Goal: Task Accomplishment & Management: Use online tool/utility

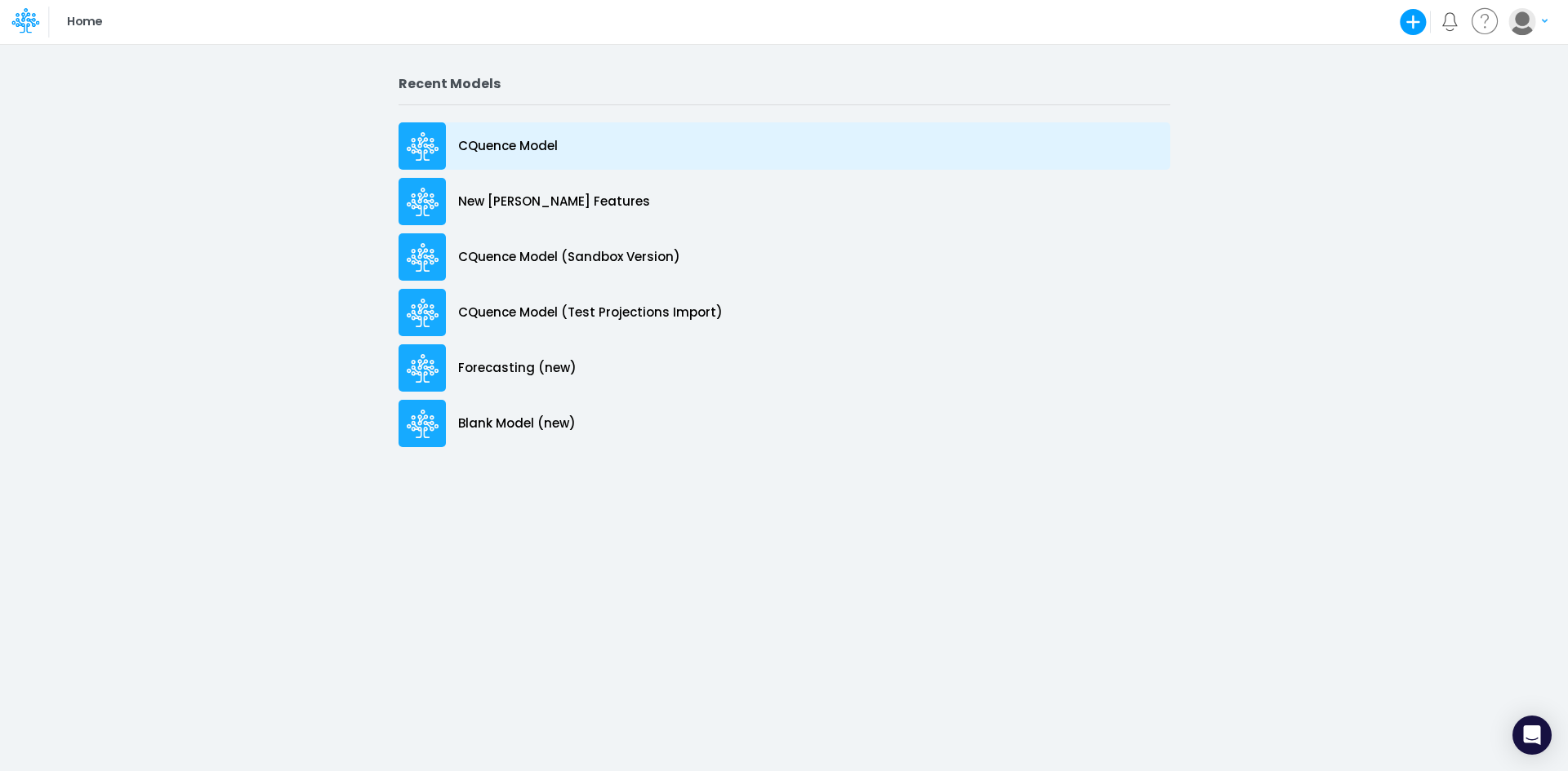
click at [504, 147] on p "CQuence Model" at bounding box center [508, 146] width 99 height 19
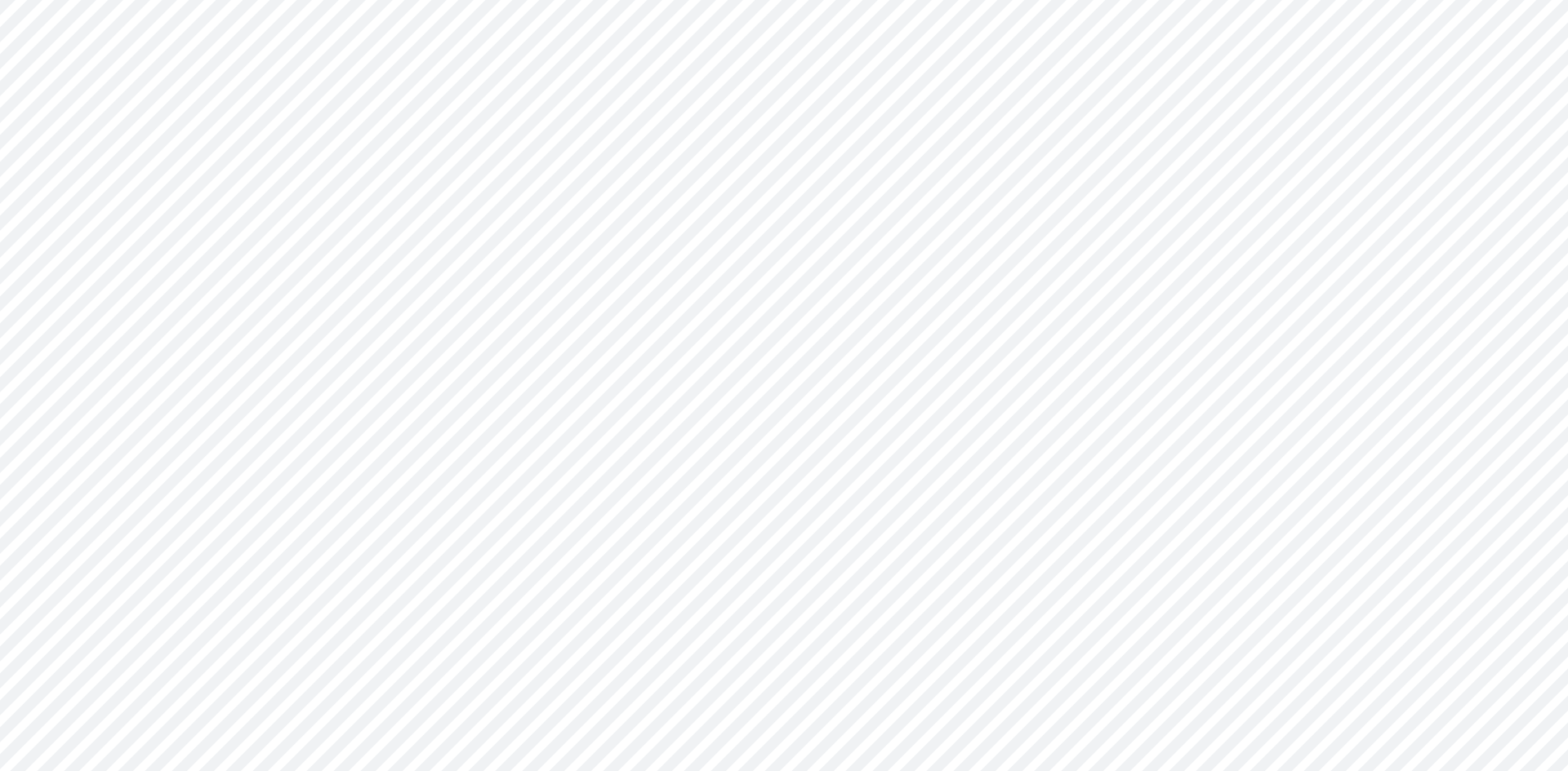
type input "Consolidated All by Month"
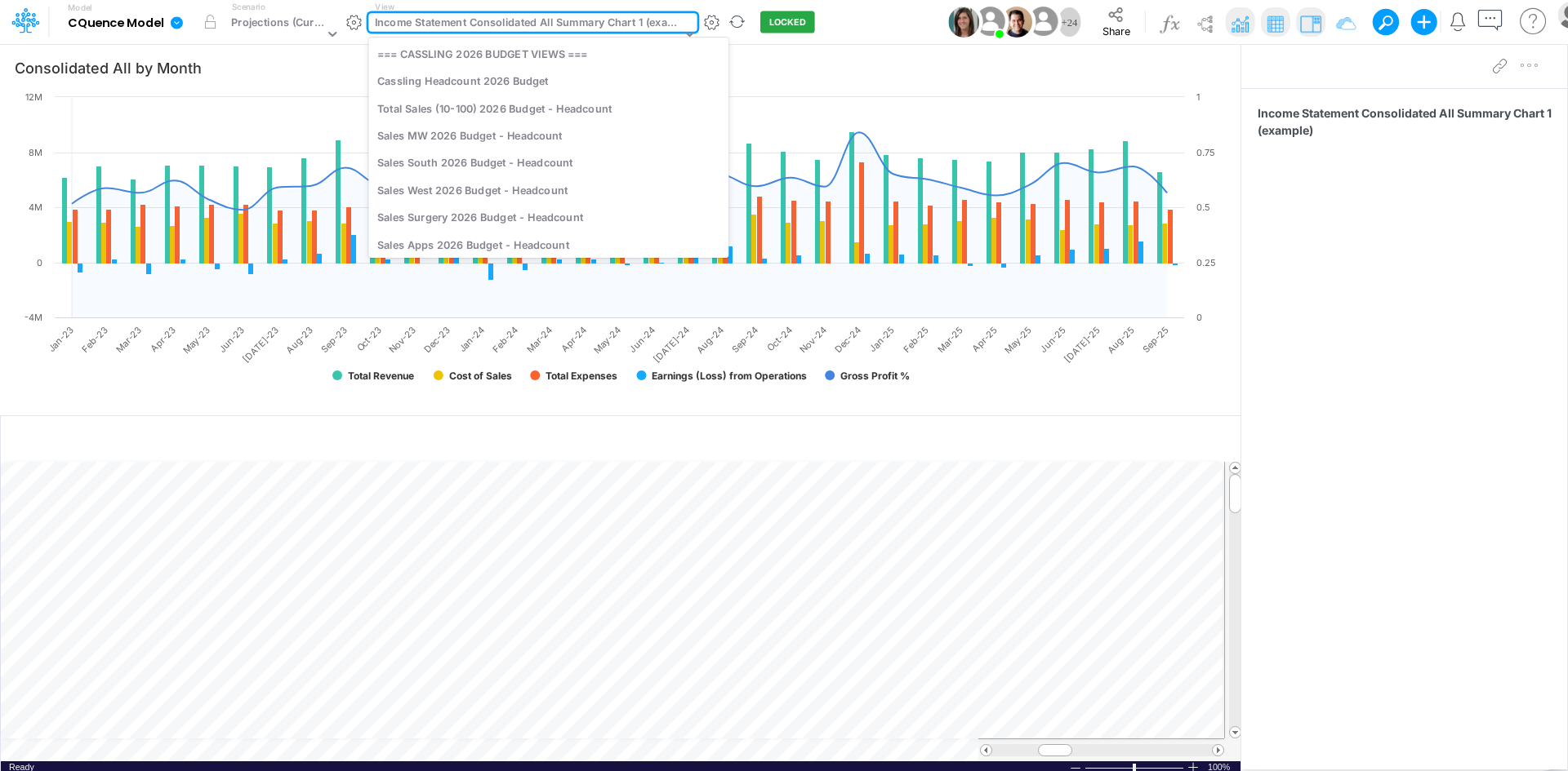
click at [484, 23] on div "Income Statement Consolidated All Summary Chart 1 (example)" at bounding box center [527, 24] width 307 height 19
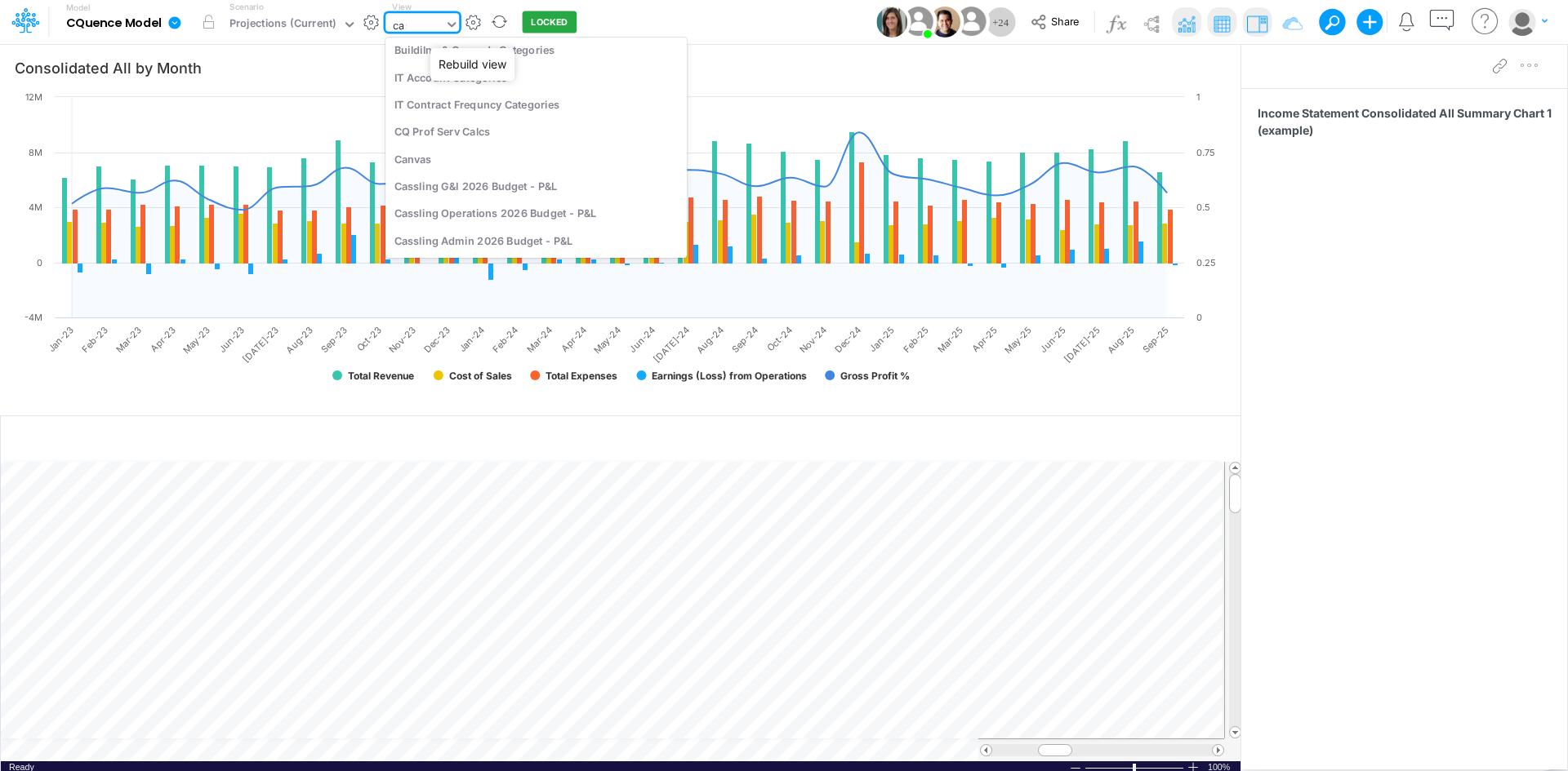
scroll to position [277, 0]
type input "cassling"
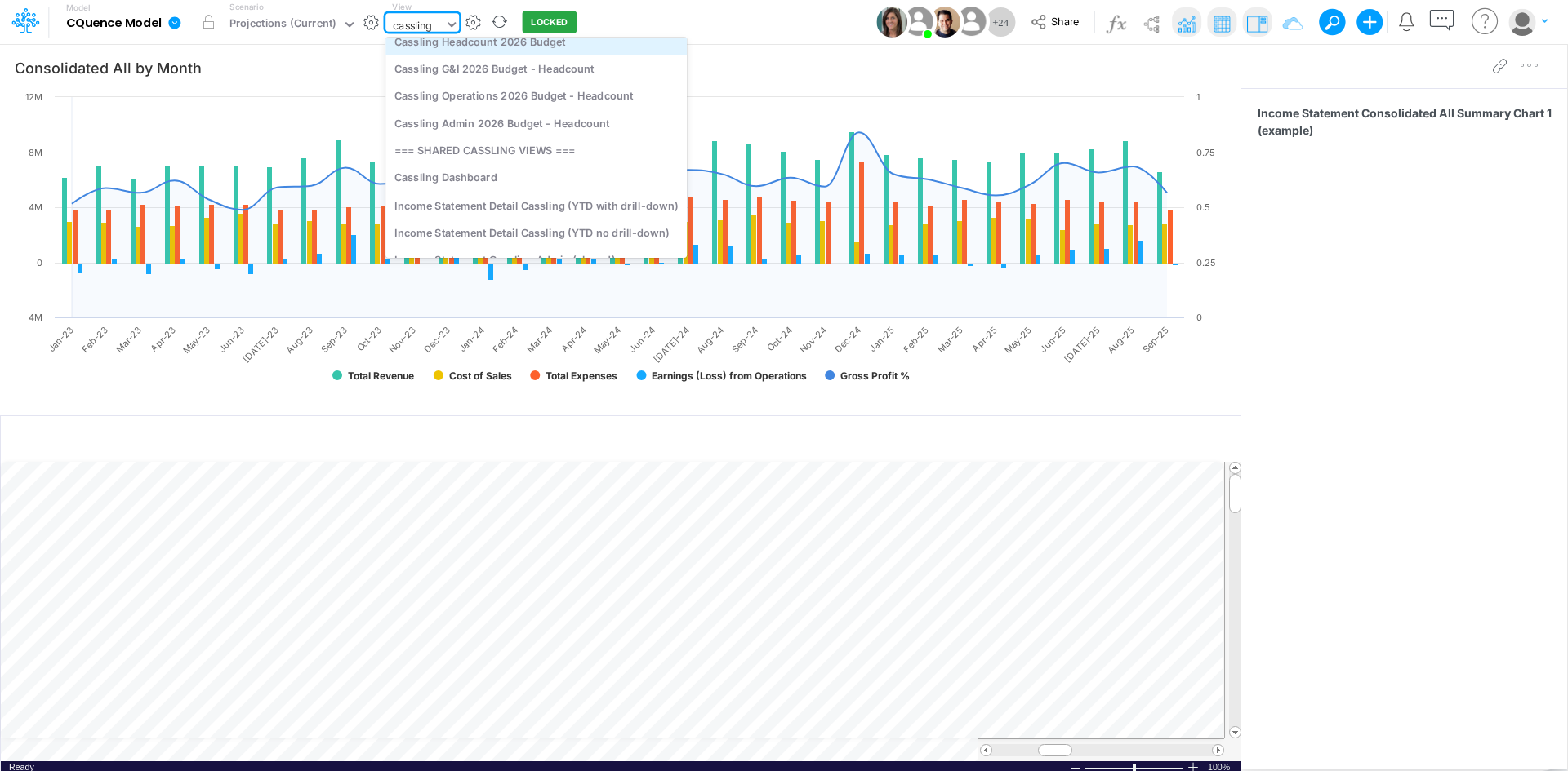
scroll to position [81, 0]
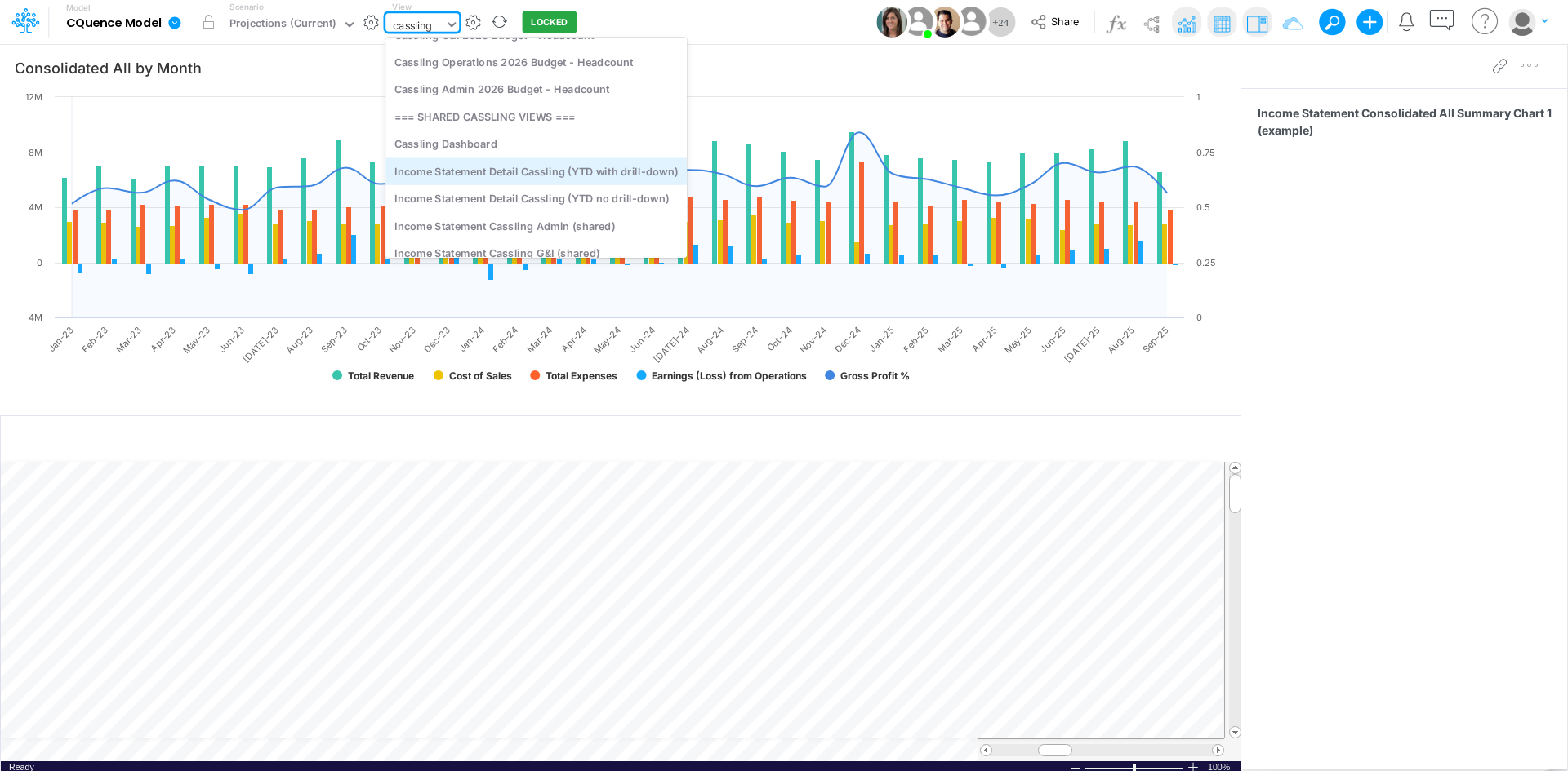
click at [558, 167] on div "Income Statement Detail Cassling (YTD with drill-down)" at bounding box center [535, 171] width 301 height 27
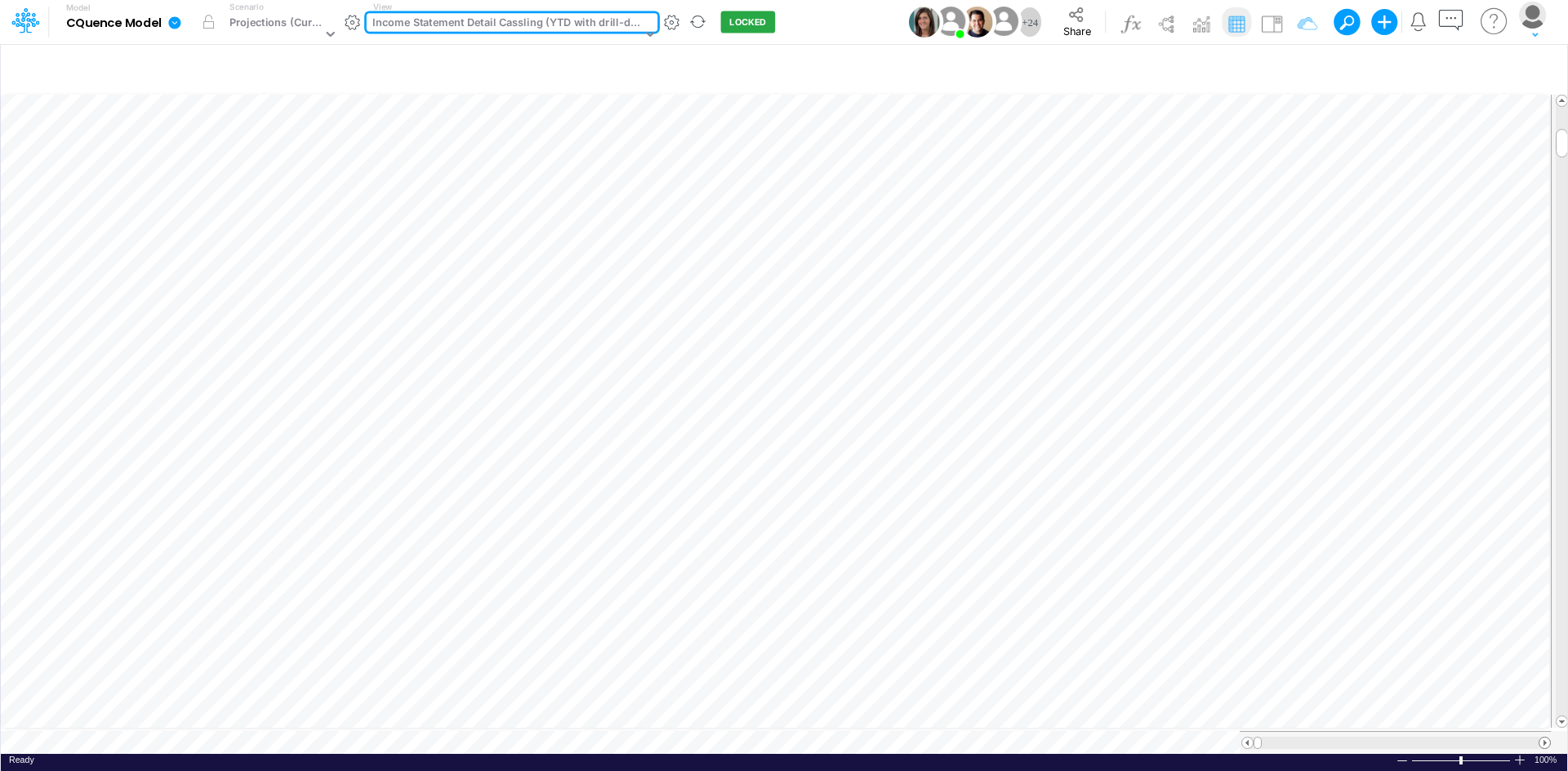
click at [1538, 737] on div at bounding box center [1544, 743] width 13 height 13
click at [1542, 738] on span at bounding box center [1544, 743] width 11 height 11
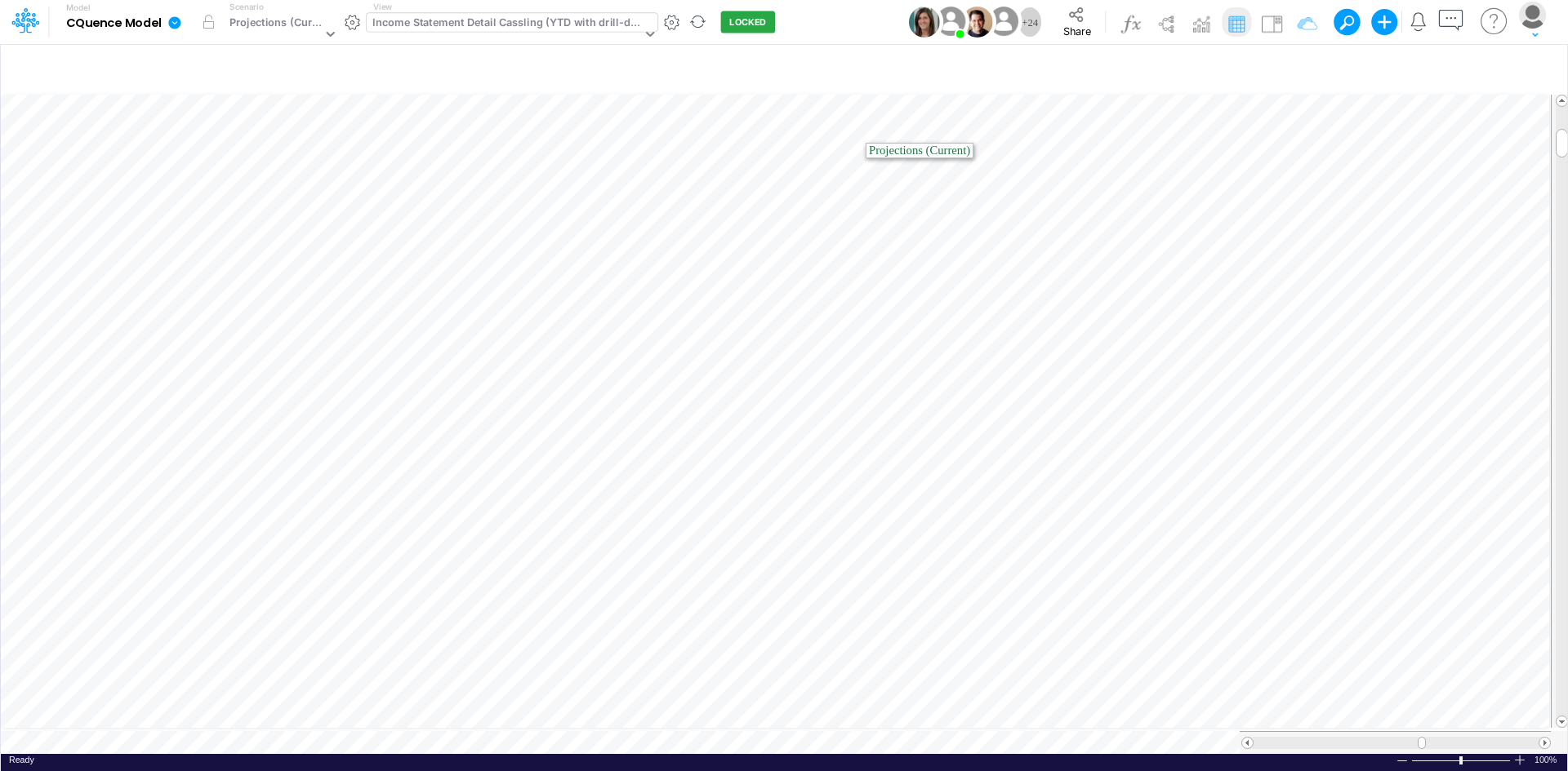
click at [172, 24] on icon at bounding box center [175, 23] width 13 height 13
click at [205, 122] on button "Import" at bounding box center [257, 117] width 175 height 27
click at [384, 155] on button "Data" at bounding box center [432, 152] width 175 height 25
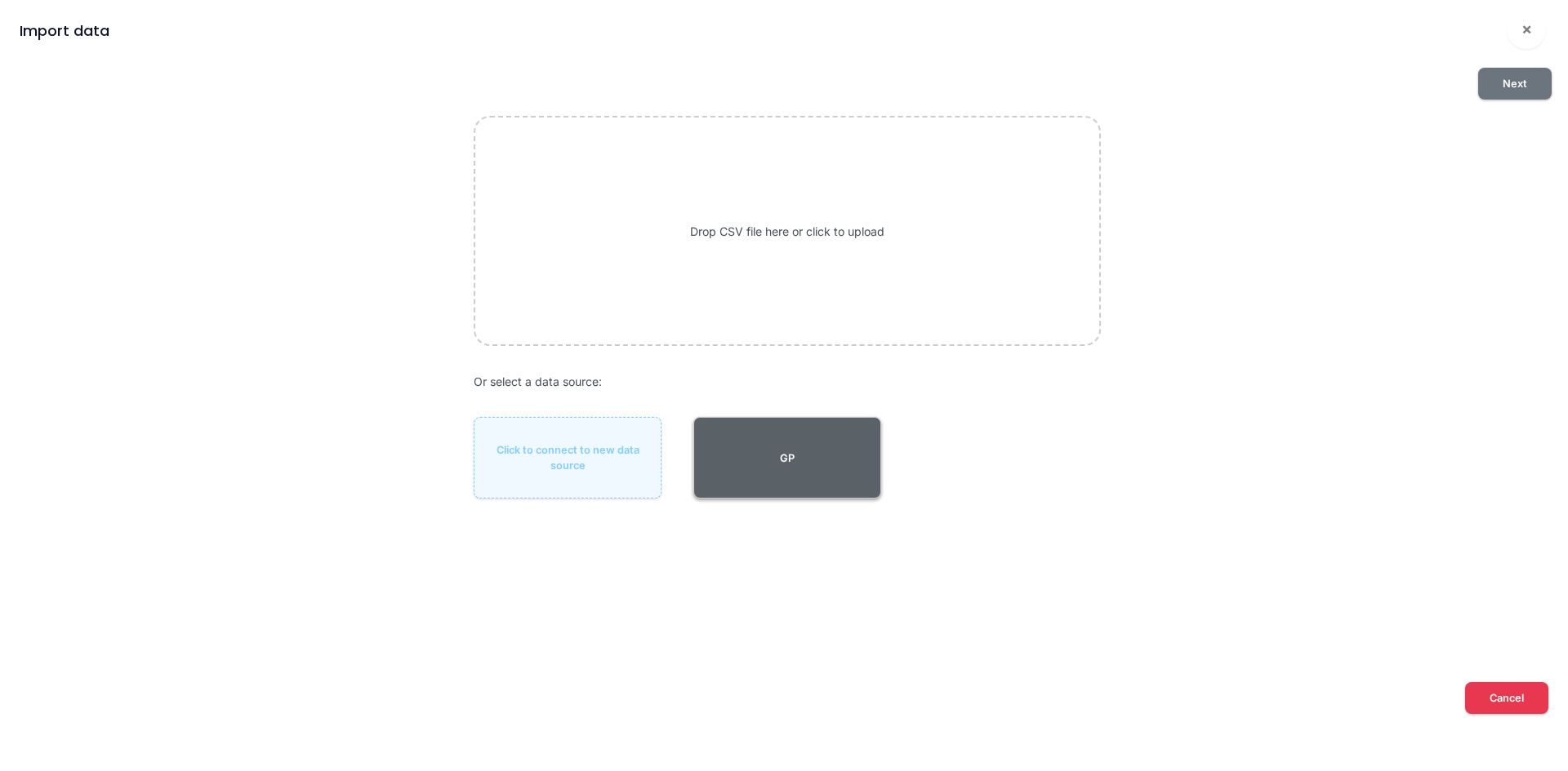
click at [785, 446] on button "GP" at bounding box center [788, 457] width 188 height 81
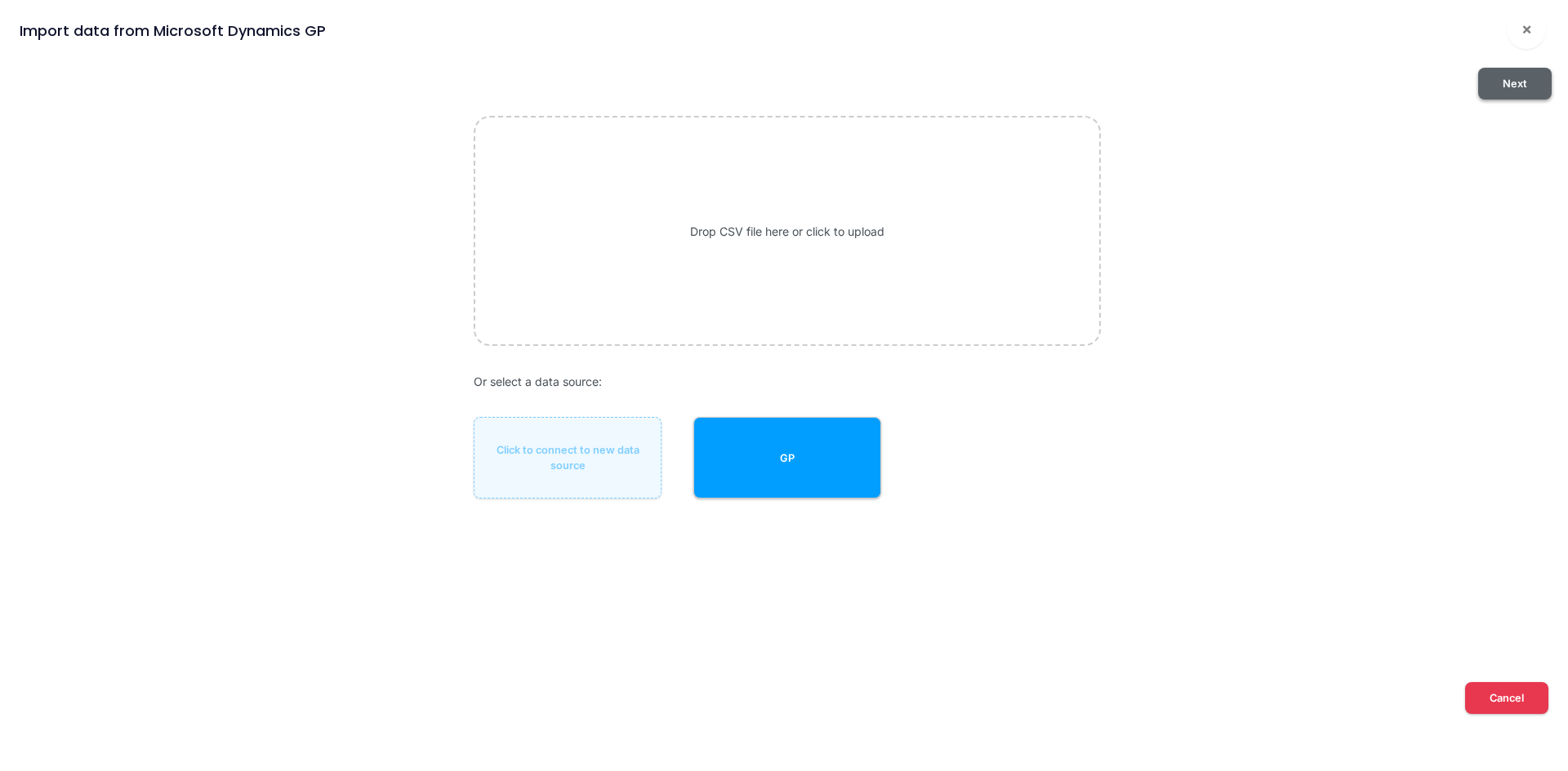
click at [1521, 84] on button "Next" at bounding box center [1514, 83] width 73 height 32
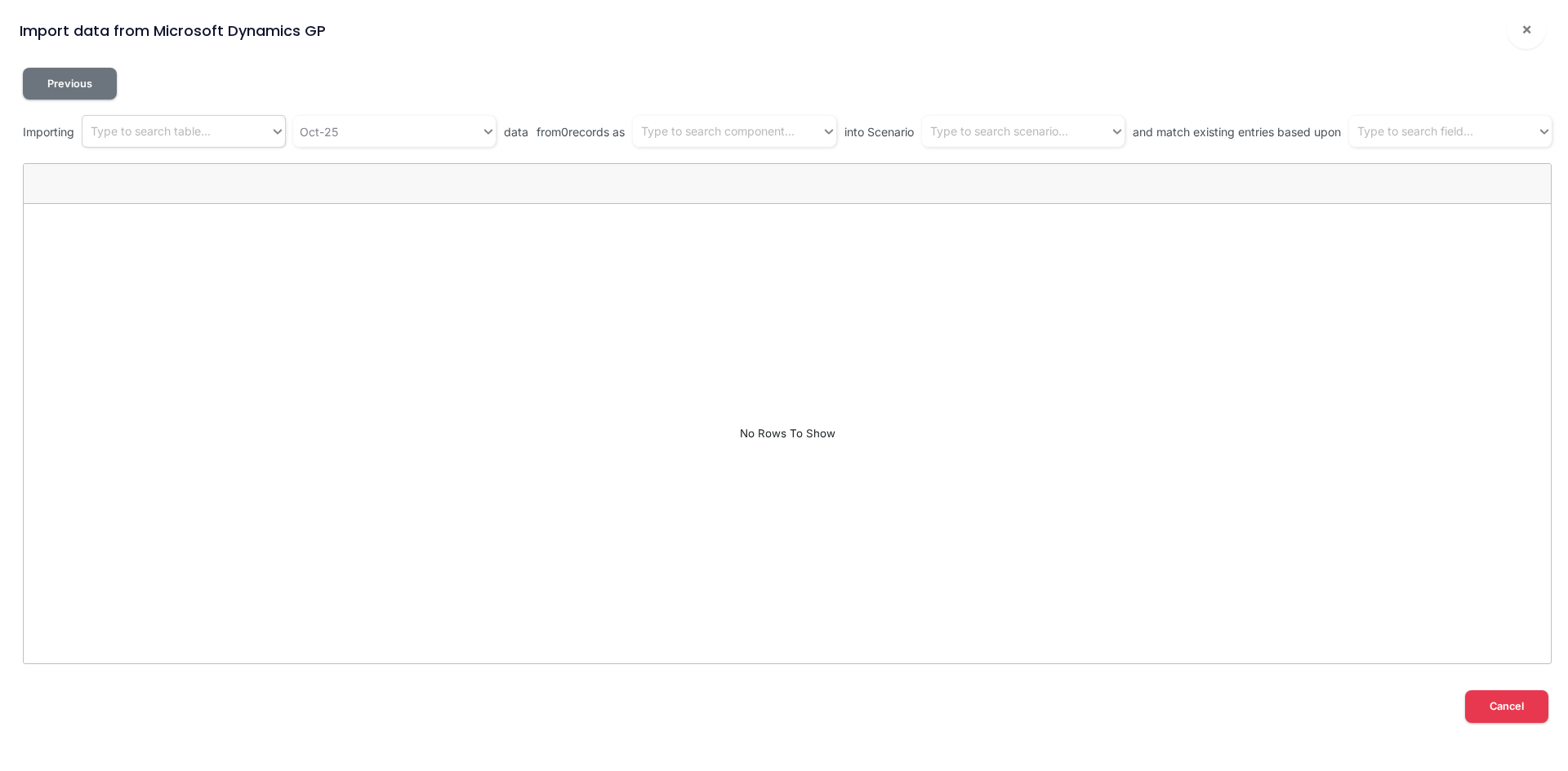
click at [175, 130] on div "Type to search table..." at bounding box center [150, 131] width 120 height 17
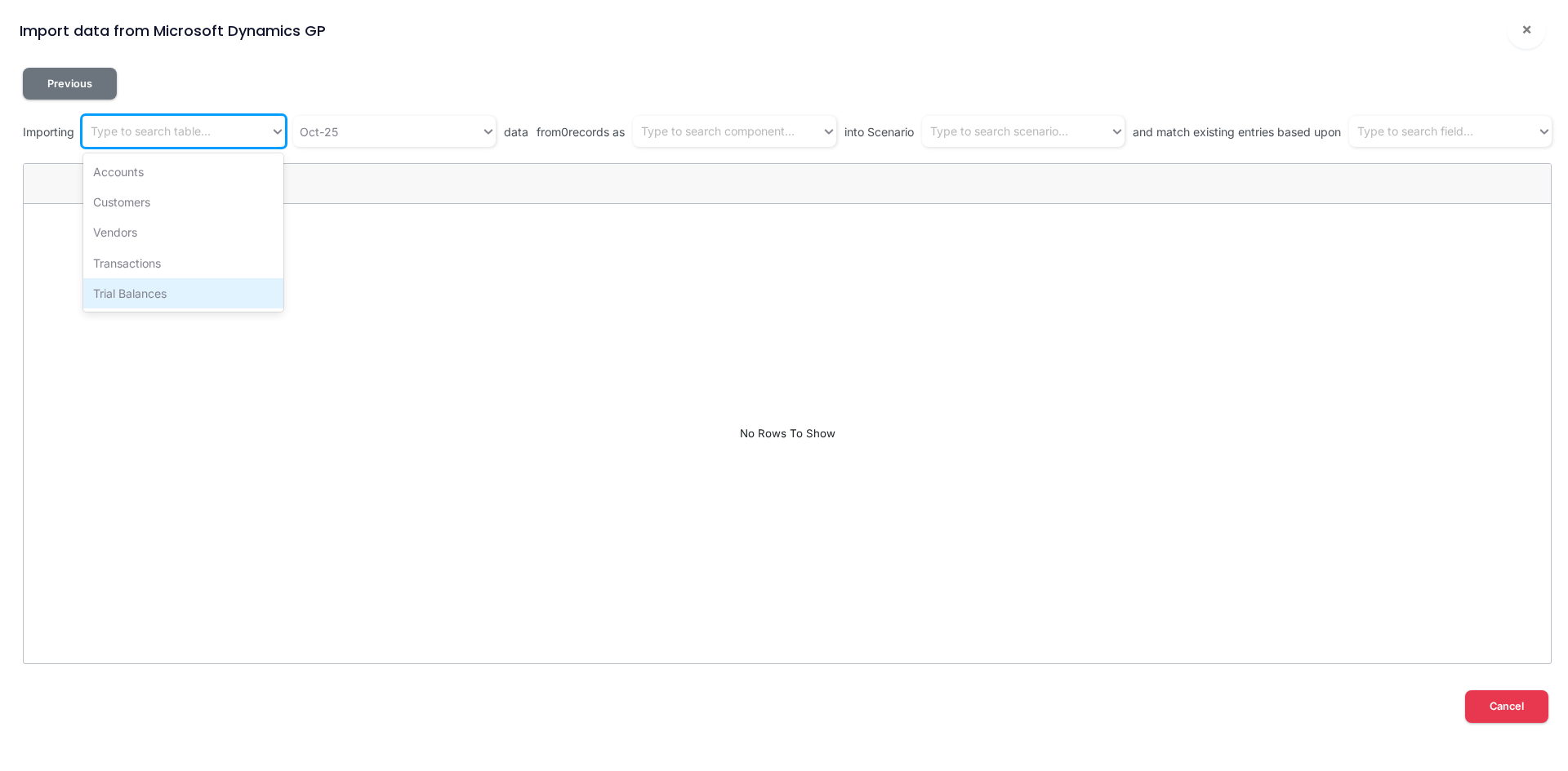
click at [147, 291] on div "Trial Balances" at bounding box center [183, 293] width 200 height 30
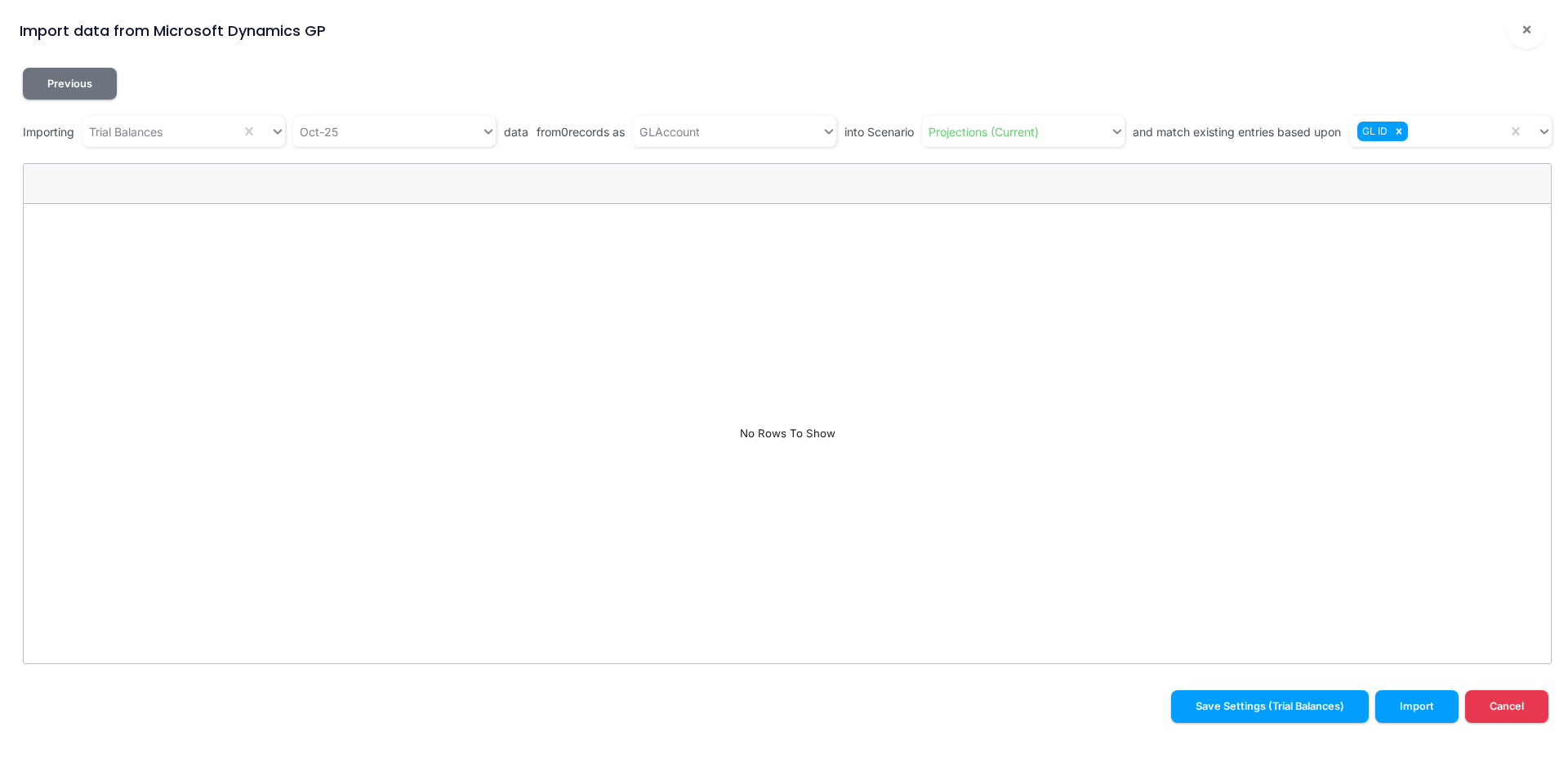
click at [363, 114] on div "Previous Importing Trial Balances Oct-25 data from 0 records as GLAccount into …" at bounding box center [787, 366] width 1528 height 597
click at [363, 130] on div "Oct-25" at bounding box center [387, 132] width 188 height 27
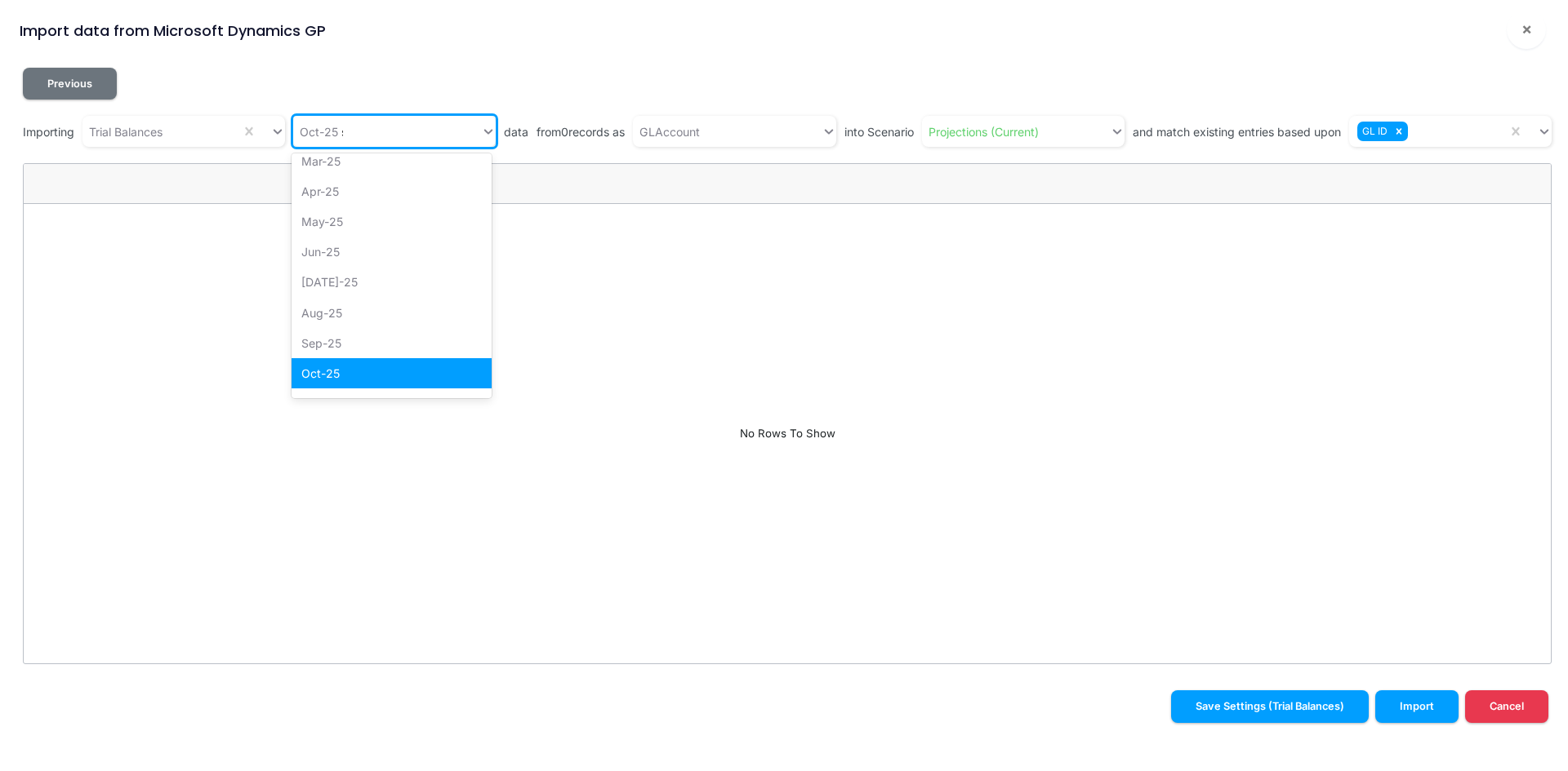
scroll to position [0, 0]
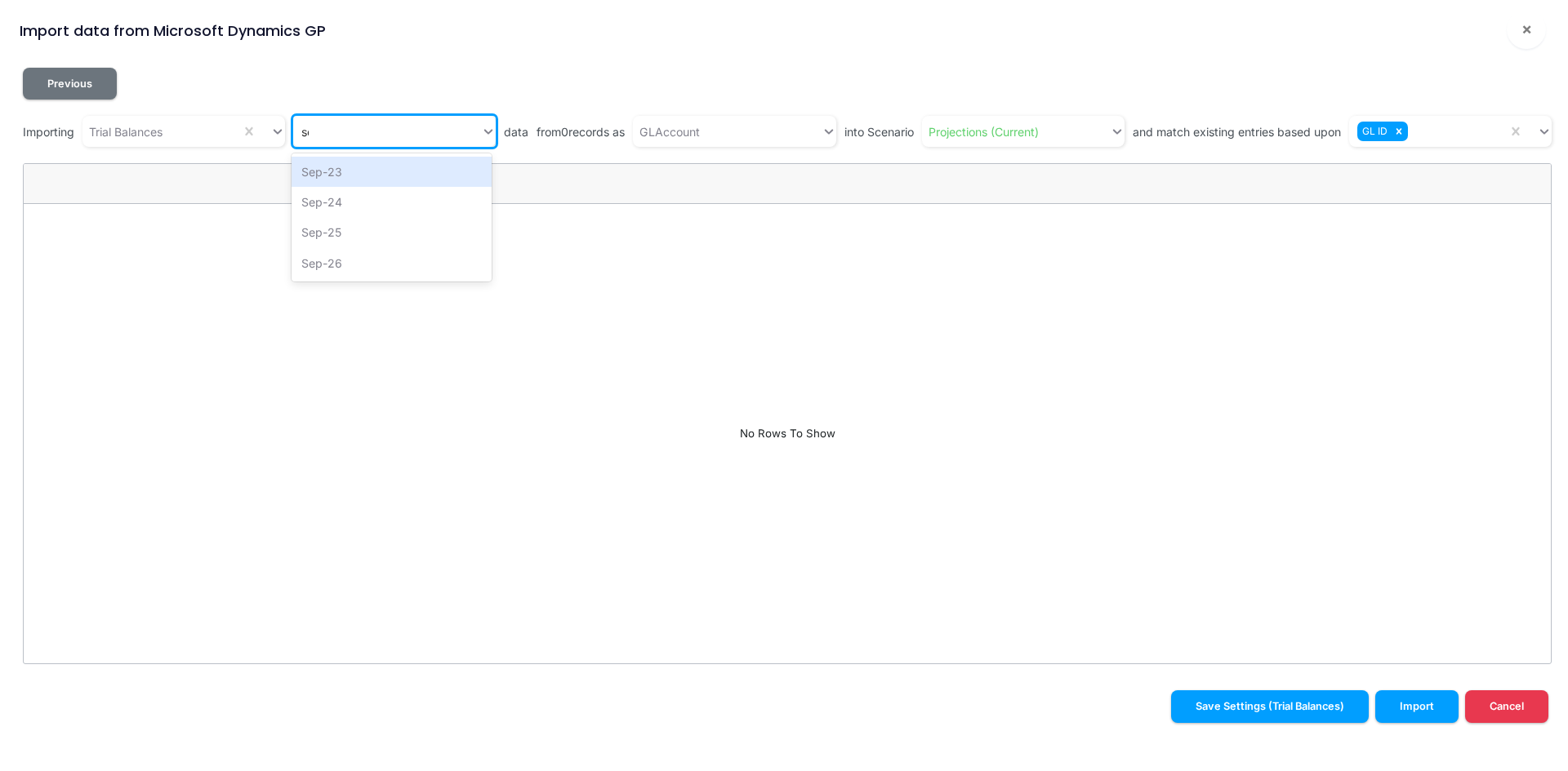
type input "sep"
click at [324, 230] on div "Sep-25" at bounding box center [391, 231] width 200 height 30
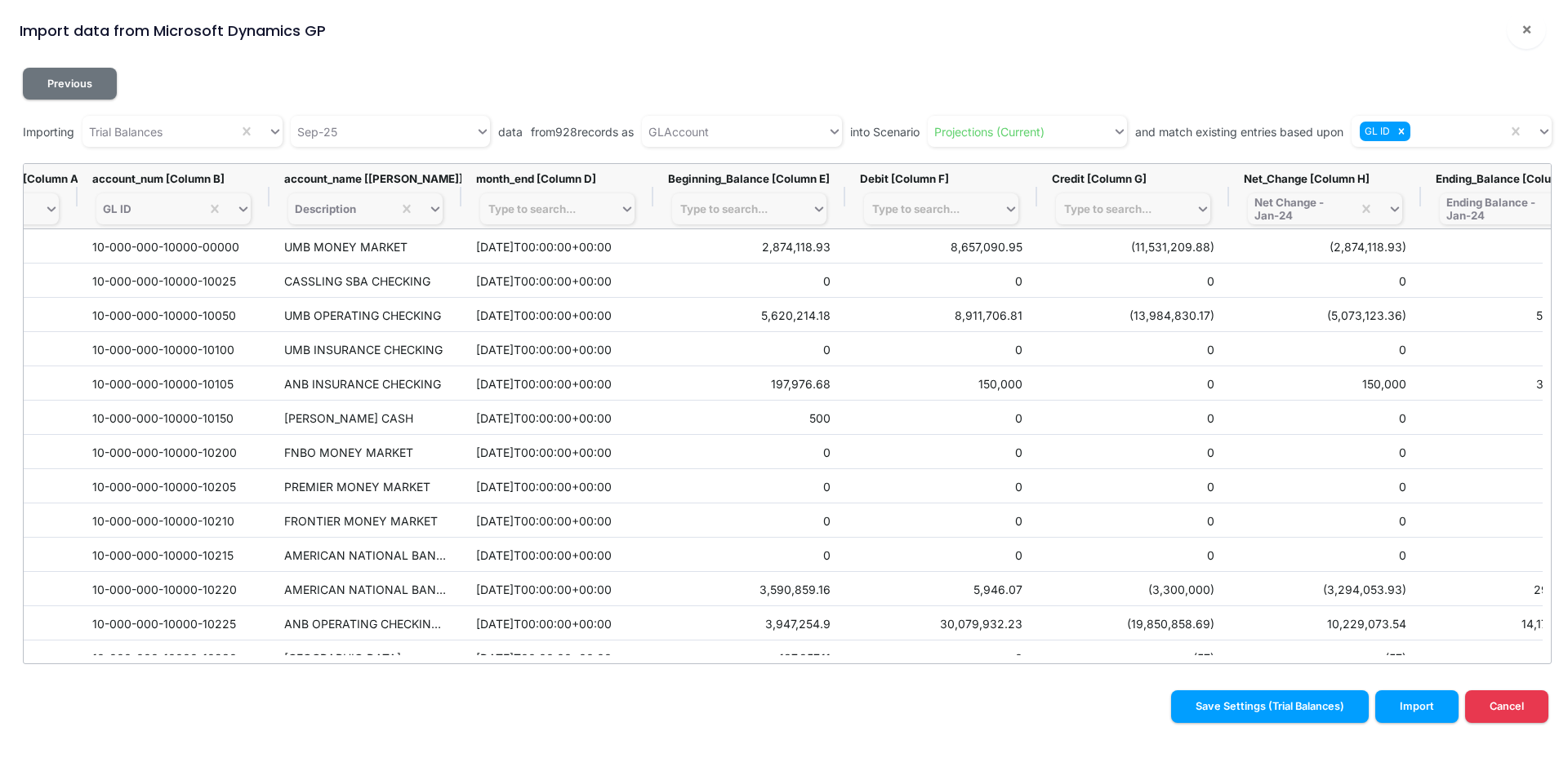
scroll to position [0, 208]
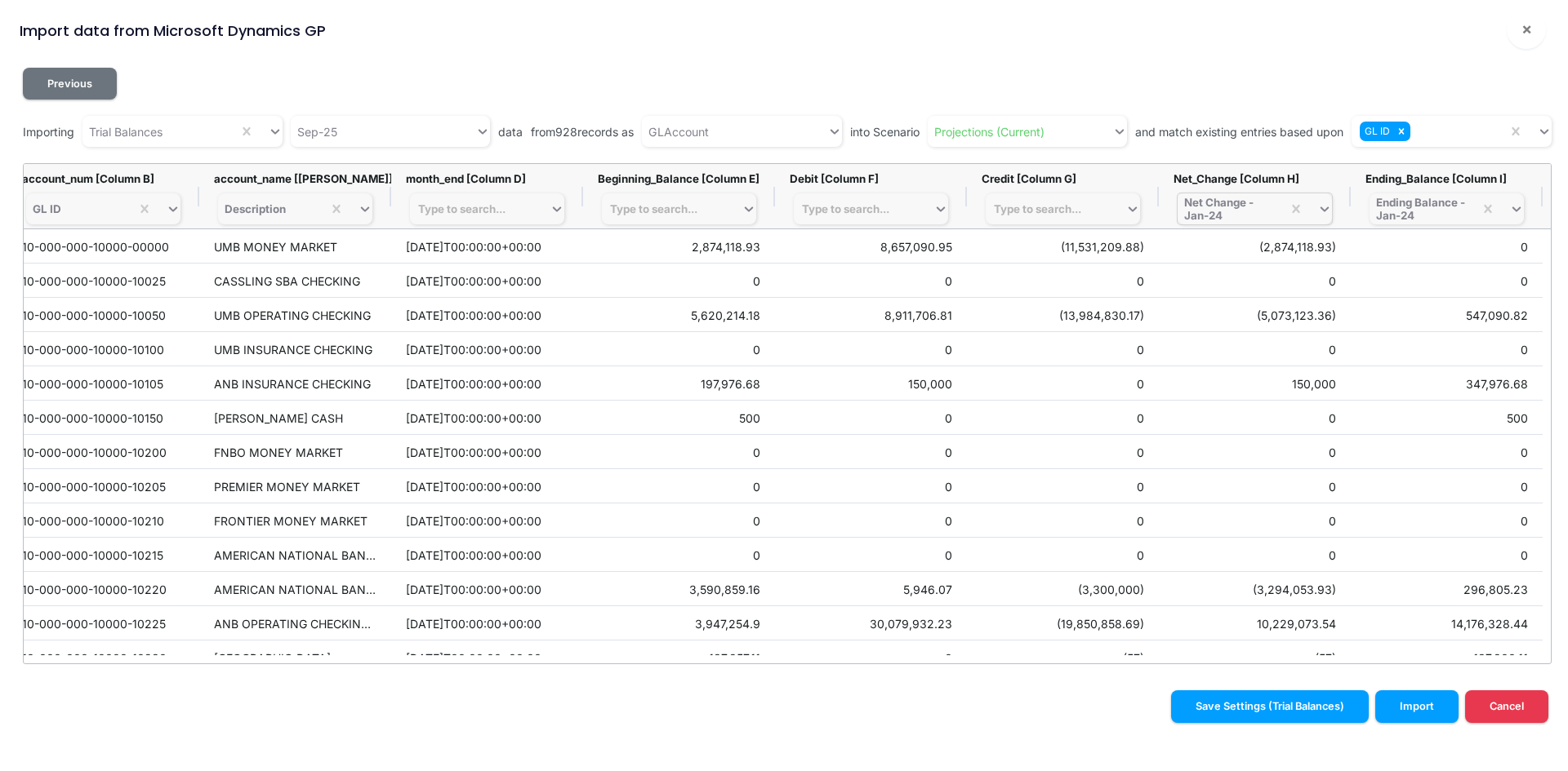
click at [1225, 213] on div "Net Change - Jan-24" at bounding box center [1229, 209] width 90 height 26
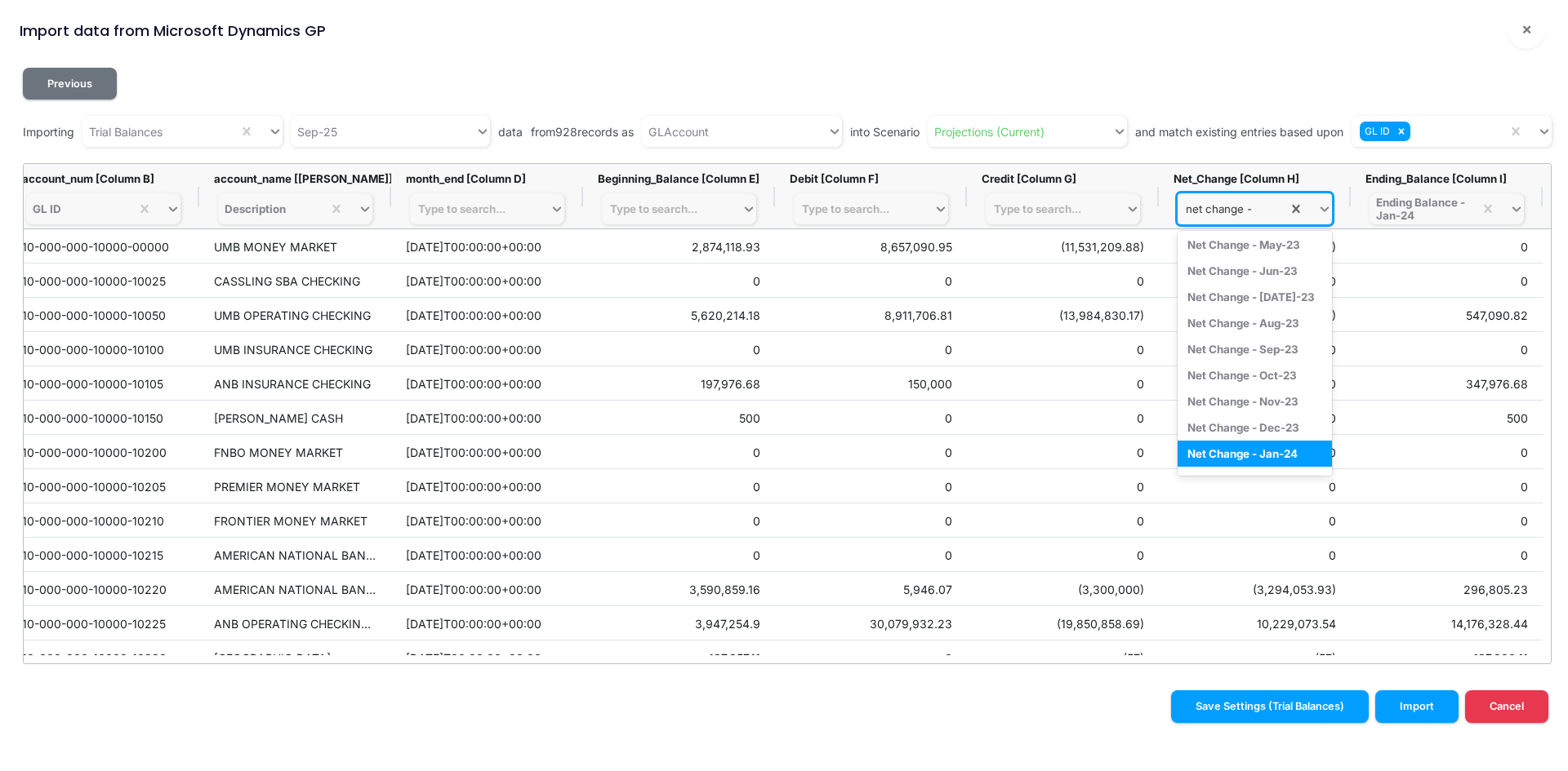
scroll to position [0, 0]
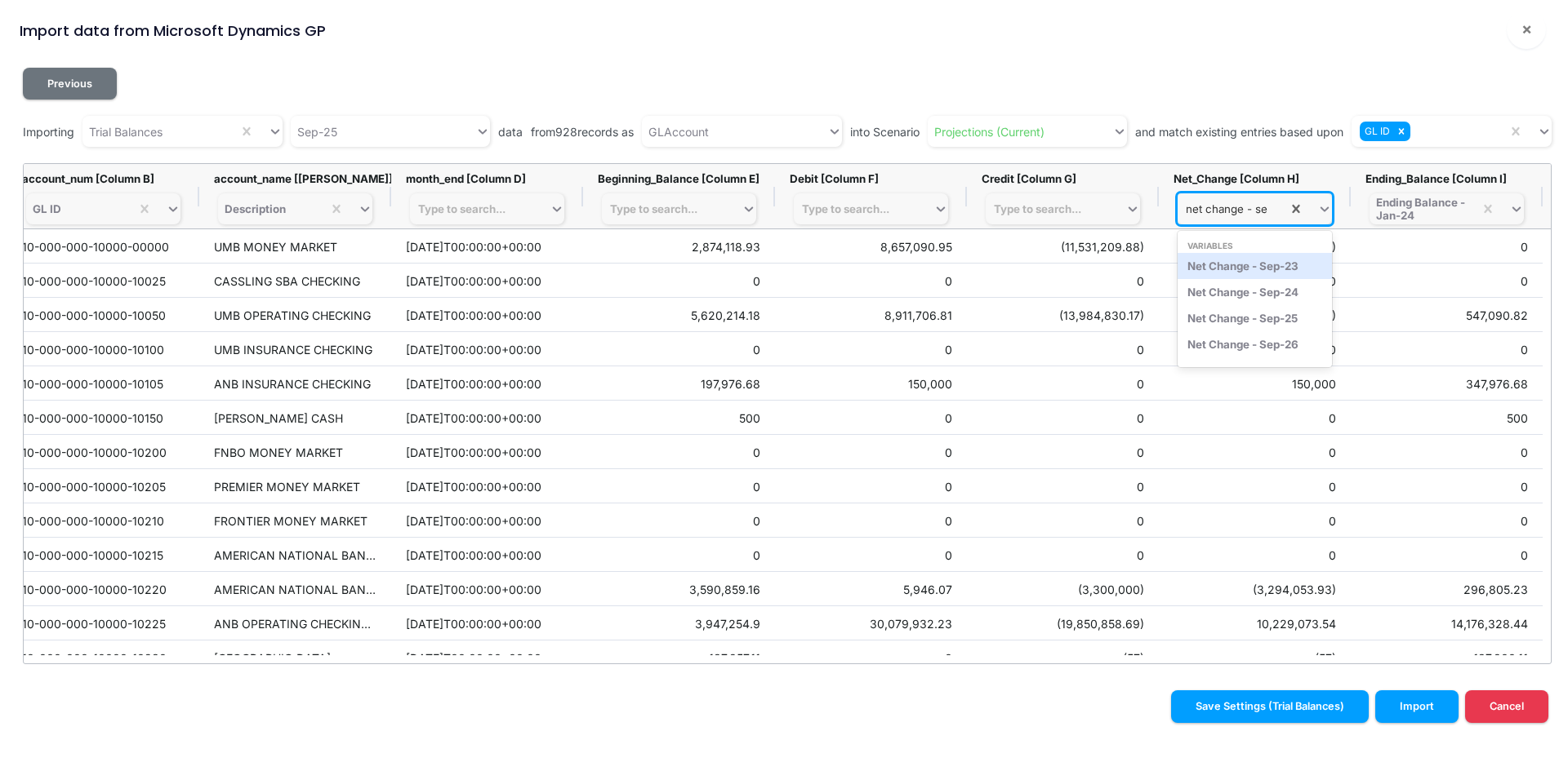
type input "net change - sep"
click at [1235, 324] on div "Net Change - Sep-25" at bounding box center [1254, 318] width 155 height 26
click at [1428, 212] on div "Ending Balance - Jan-24" at bounding box center [1422, 209] width 90 height 26
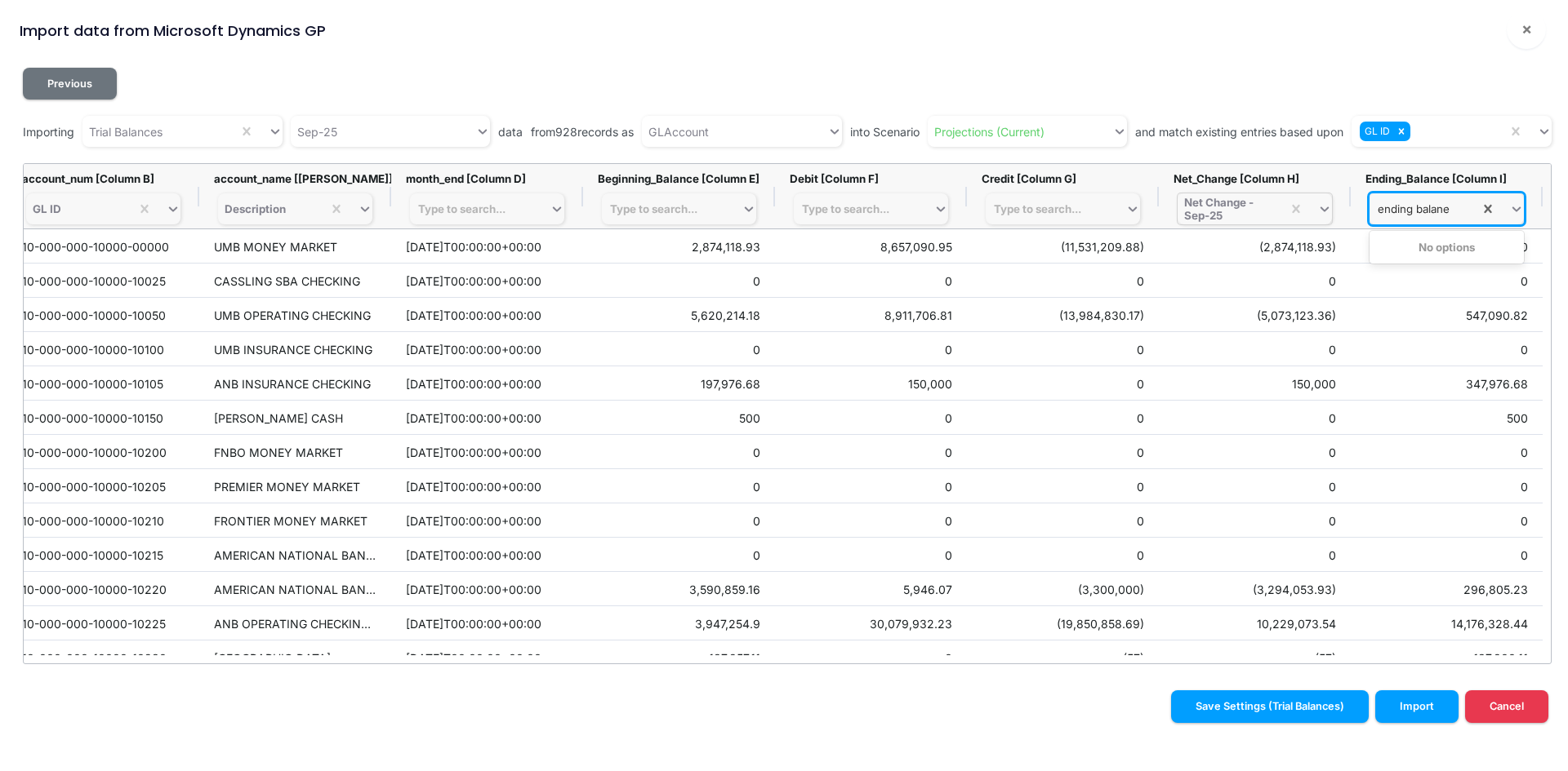
type input "ending [PERSON_NAME]"
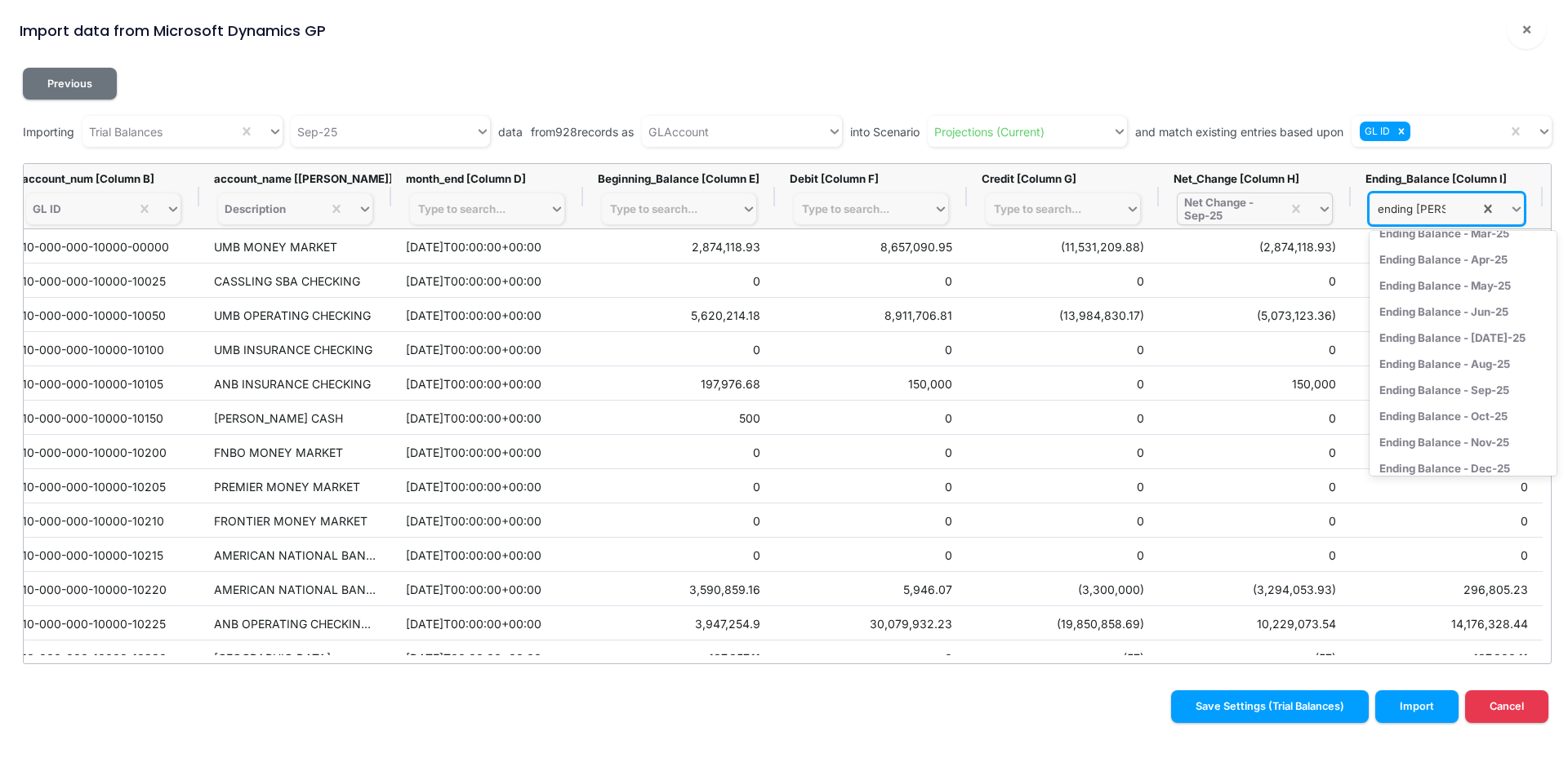
scroll to position [735, 0]
click at [1447, 370] on div "Ending Balance - Sep-25" at bounding box center [1462, 367] width 187 height 26
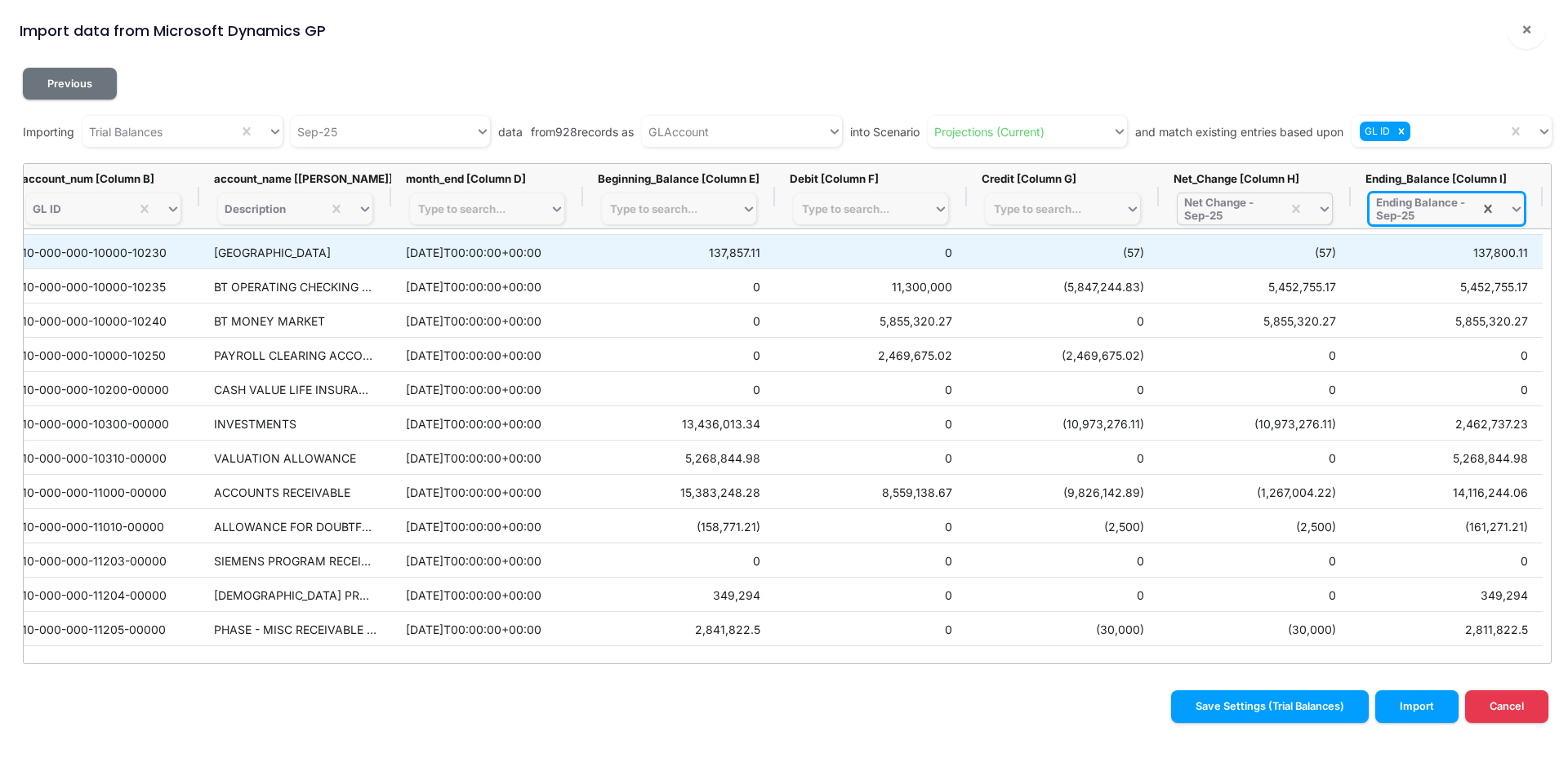
scroll to position [408, 0]
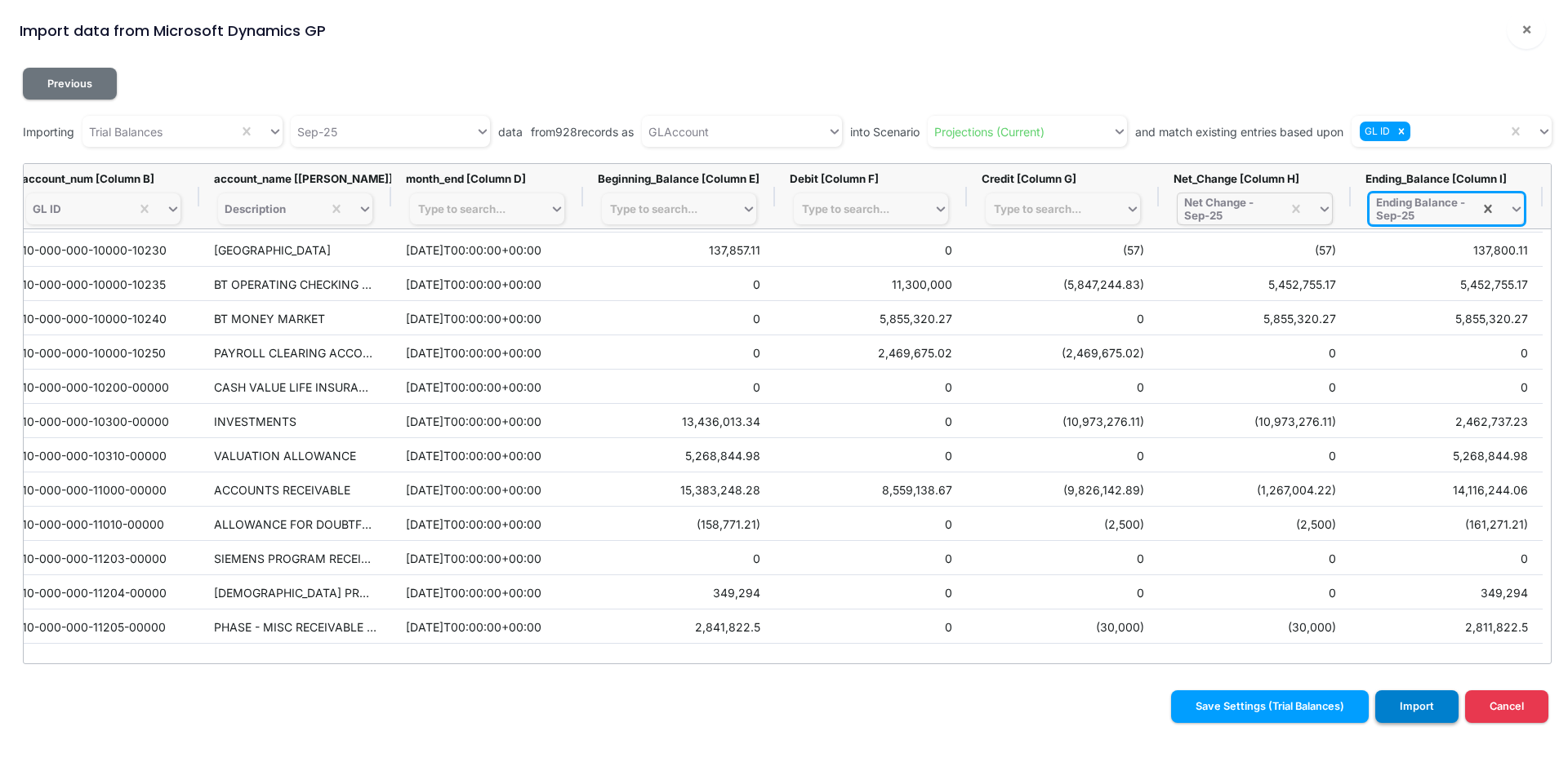
click at [1422, 707] on button "Import" at bounding box center [1417, 706] width 83 height 32
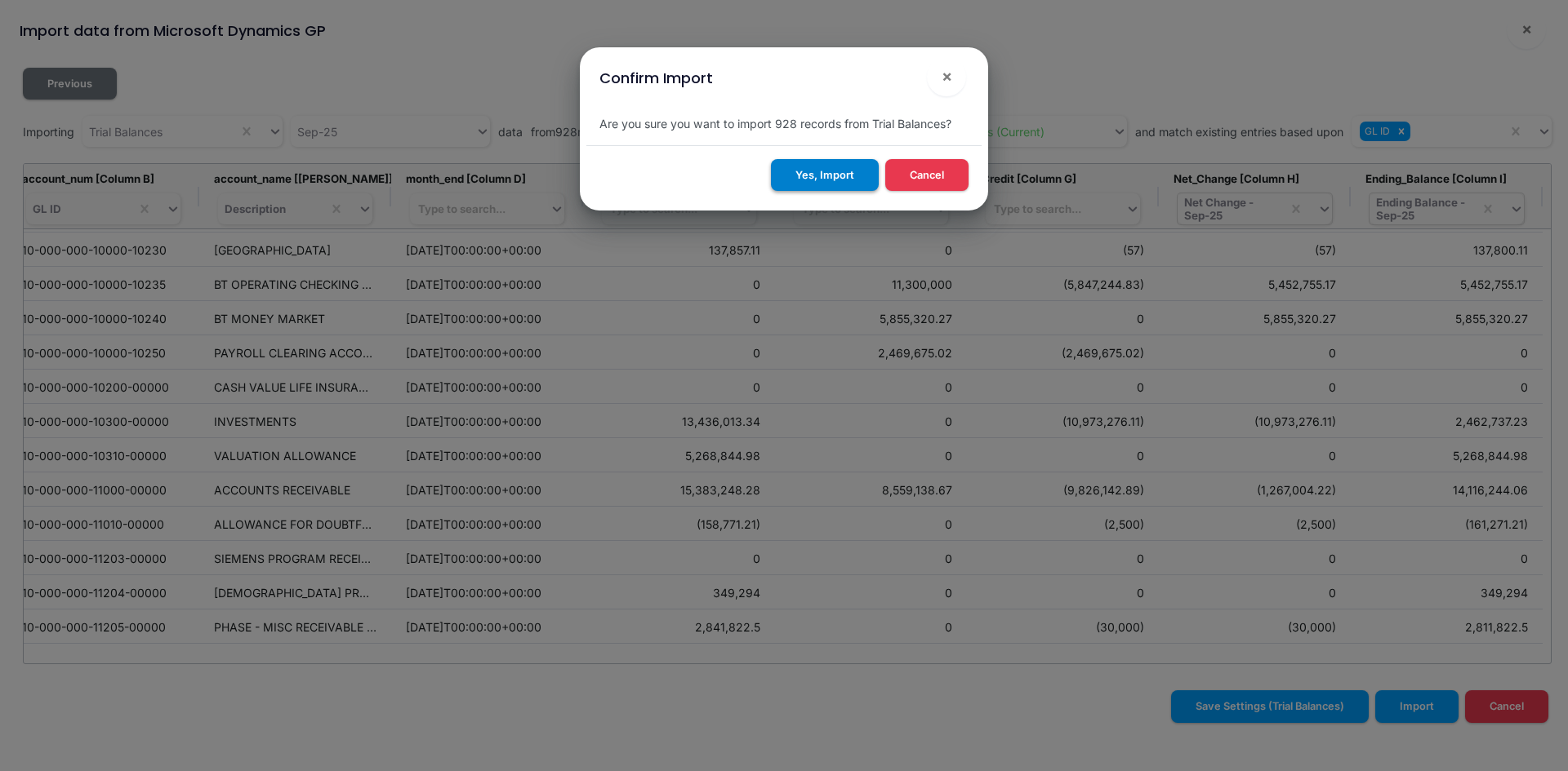
click at [816, 174] on button "Yes, Import" at bounding box center [824, 174] width 108 height 32
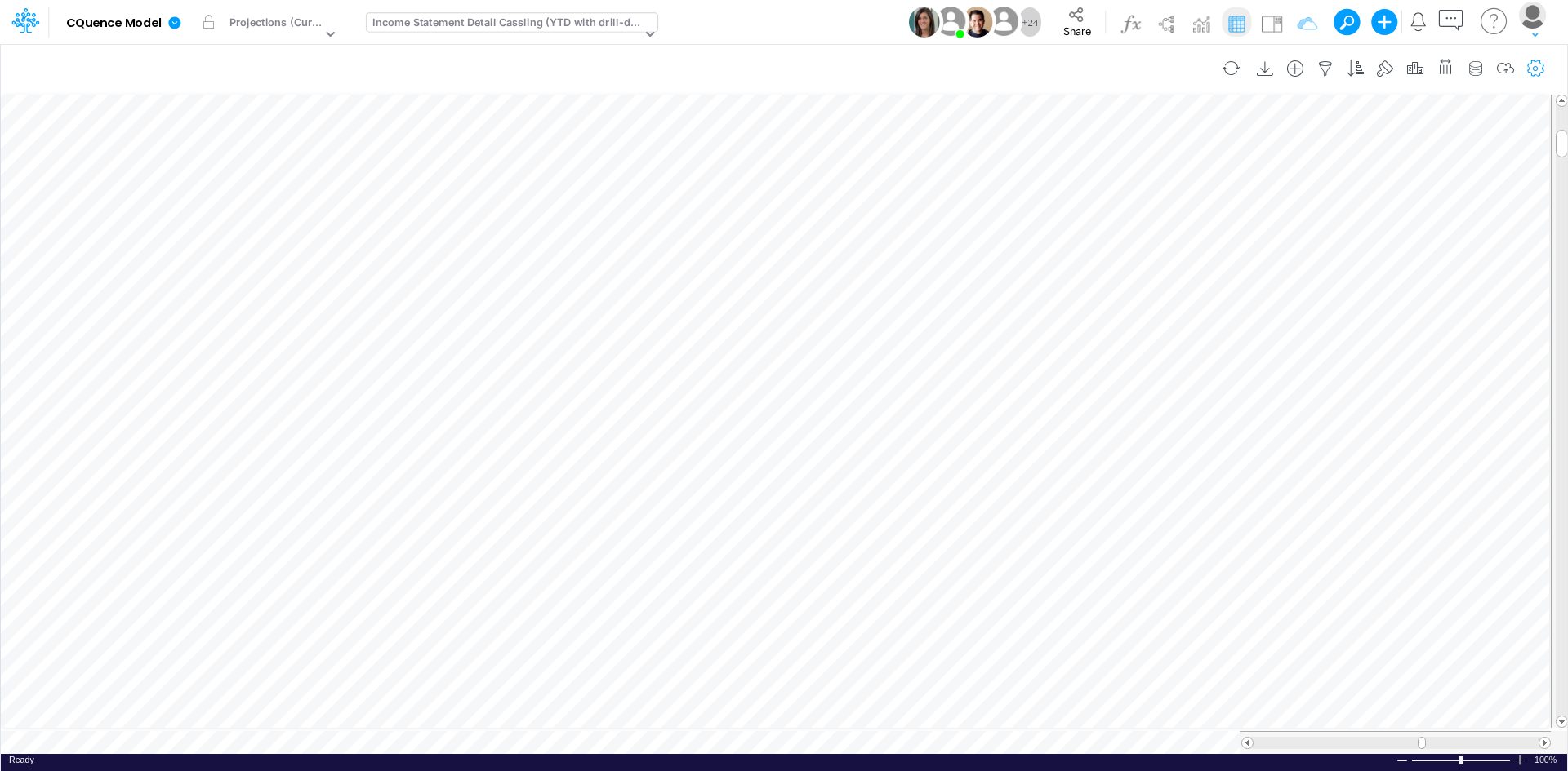
click at [1536, 63] on icon "button" at bounding box center [1535, 69] width 24 height 17
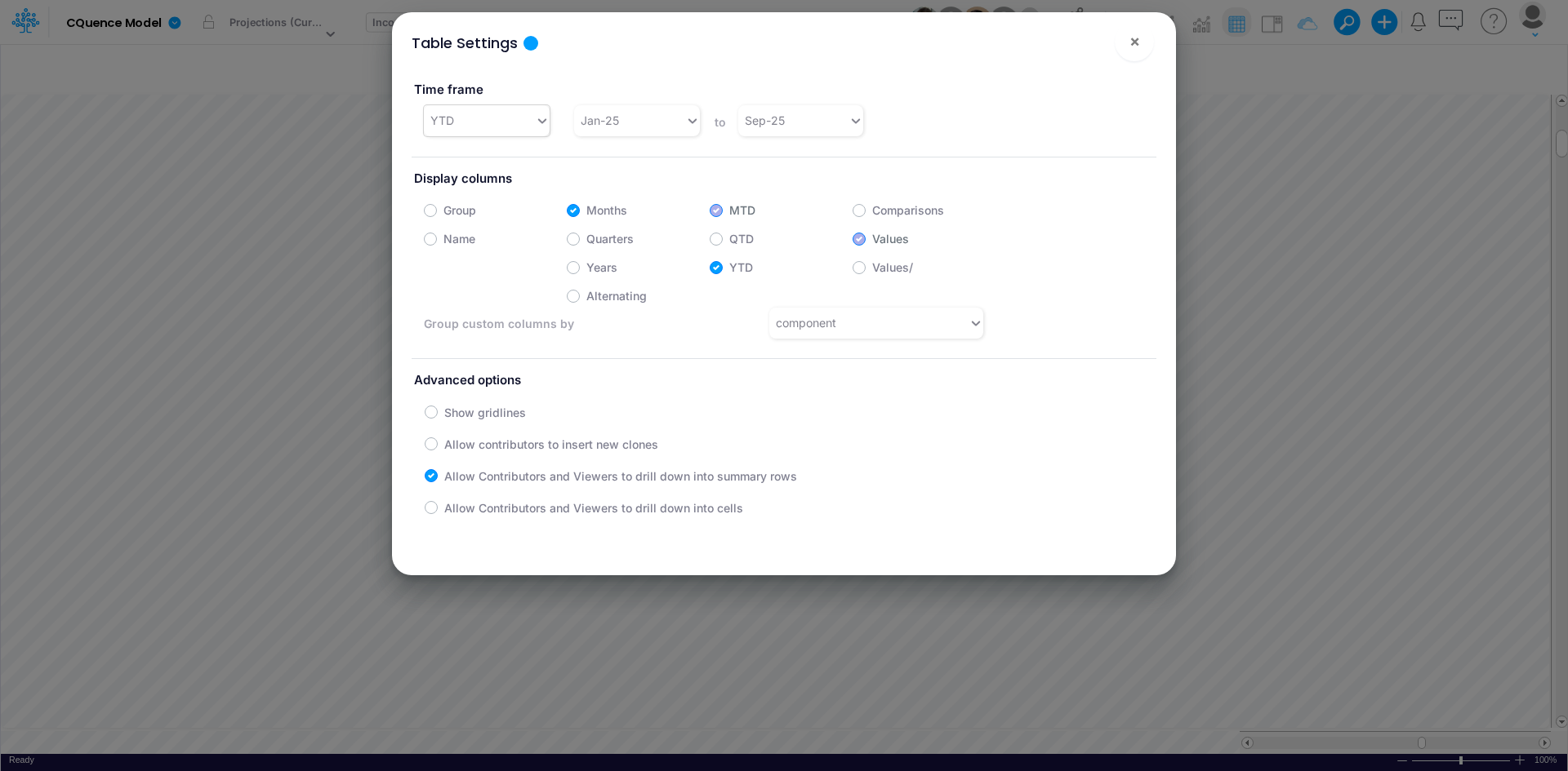
click at [493, 118] on div "YTD" at bounding box center [479, 120] width 111 height 27
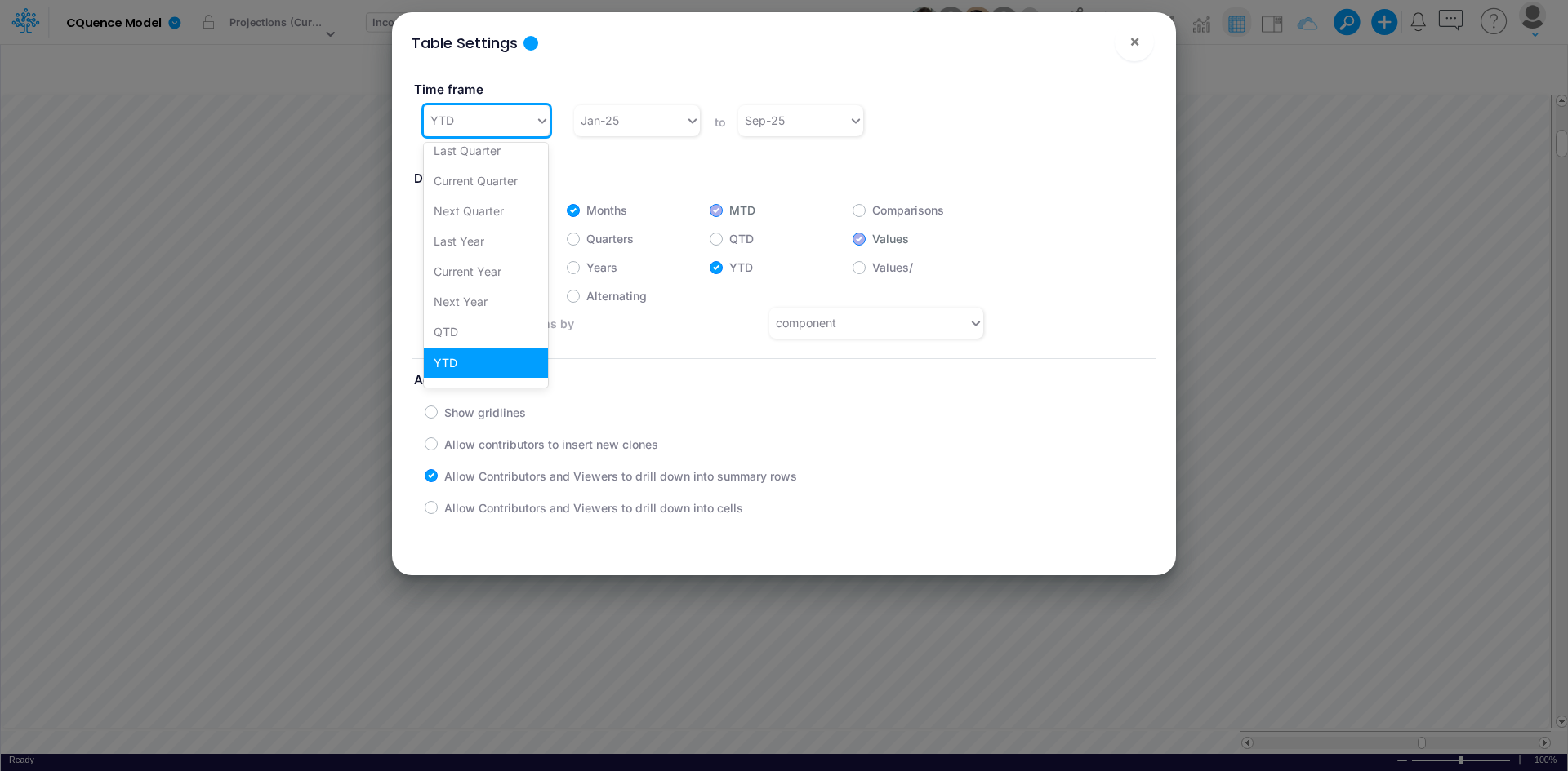
click at [949, 130] on div "Time frame option YTD focused, 11 of 19. 19 results available. Use Up and Down …" at bounding box center [784, 102] width 770 height 71
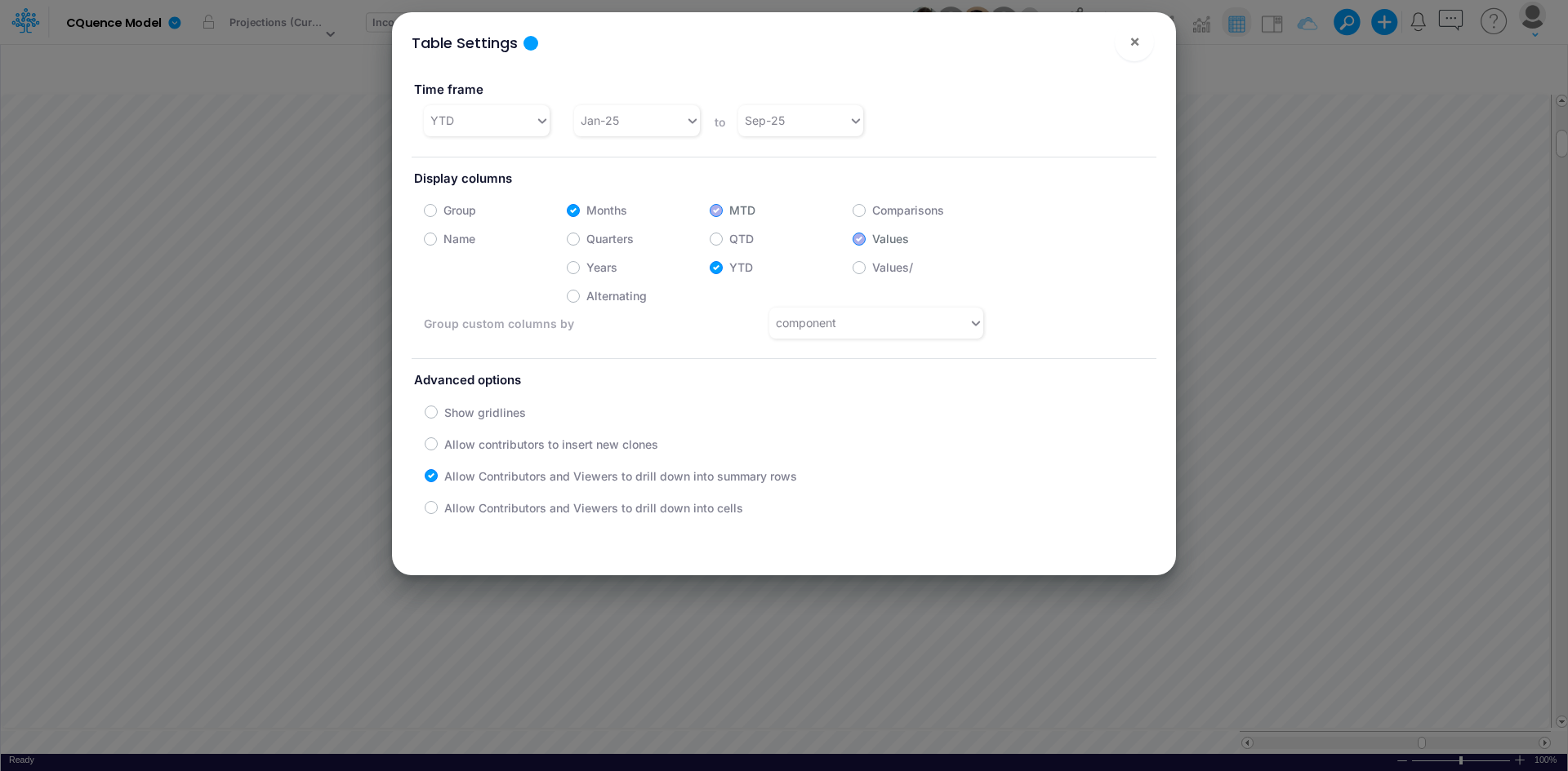
click at [586, 240] on label "Quarters" at bounding box center [609, 239] width 47 height 17
click at [586, 240] on input "Quarters" at bounding box center [591, 235] width 11 height 11
checkbox input "true"
click at [586, 210] on label "Months" at bounding box center [606, 210] width 41 height 17
click at [586, 210] on input "Months" at bounding box center [591, 206] width 11 height 11
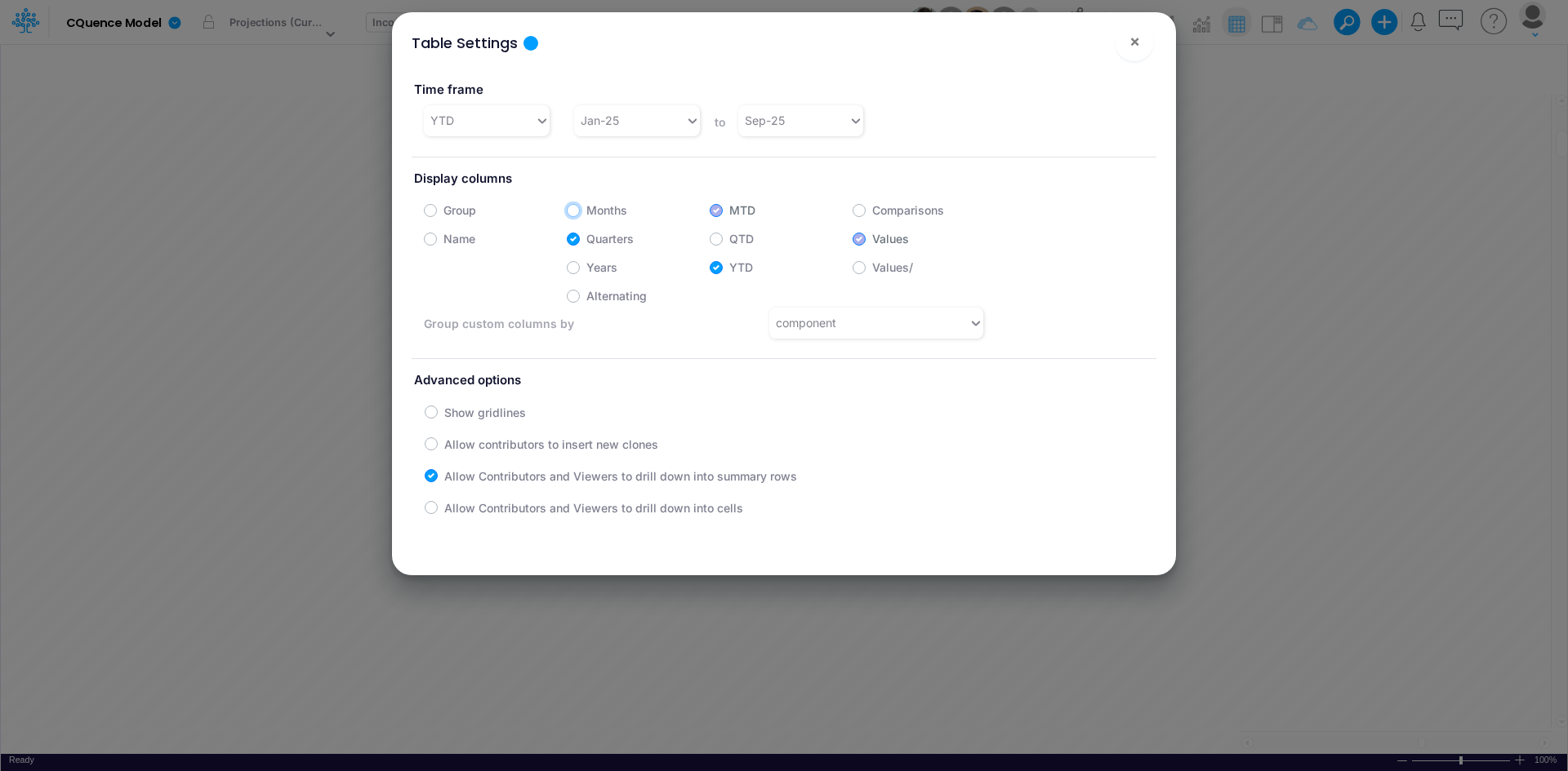
checkbox input "false"
click at [1136, 42] on span "×" at bounding box center [1135, 41] width 11 height 20
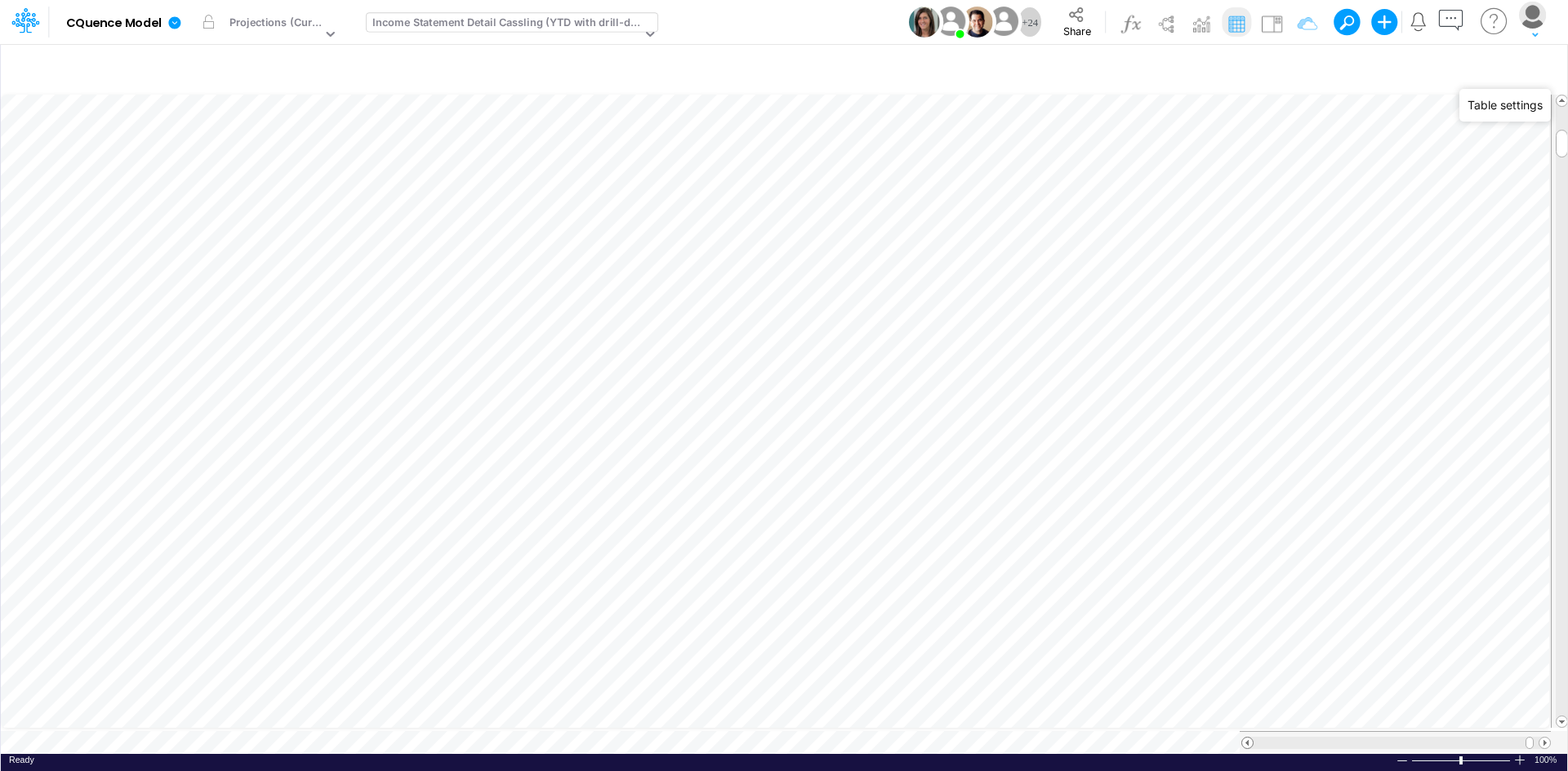
click at [1252, 737] on div at bounding box center [1248, 743] width 13 height 13
click at [1250, 738] on span at bounding box center [1247, 743] width 11 height 11
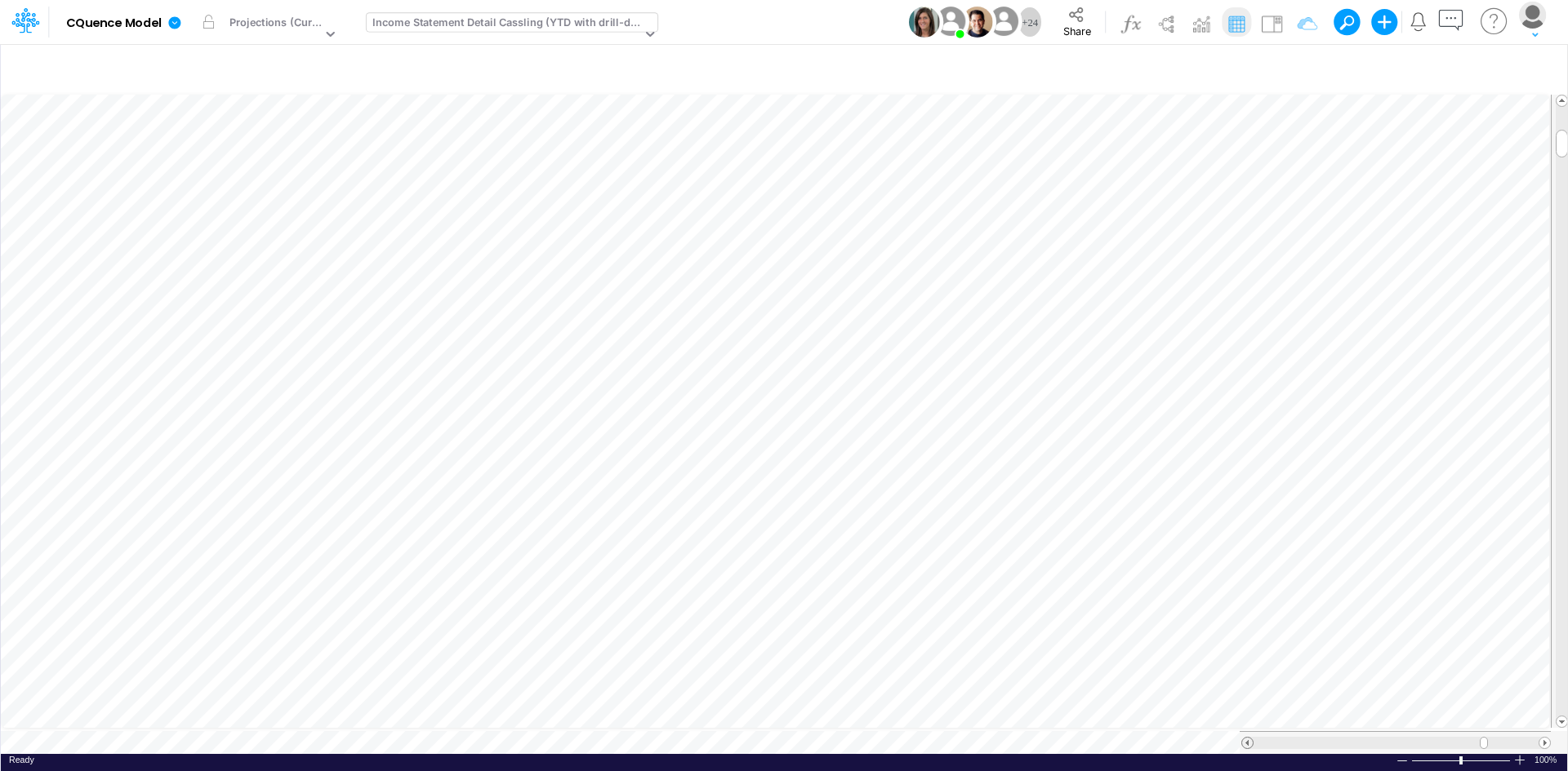
click at [1250, 738] on span at bounding box center [1247, 743] width 11 height 11
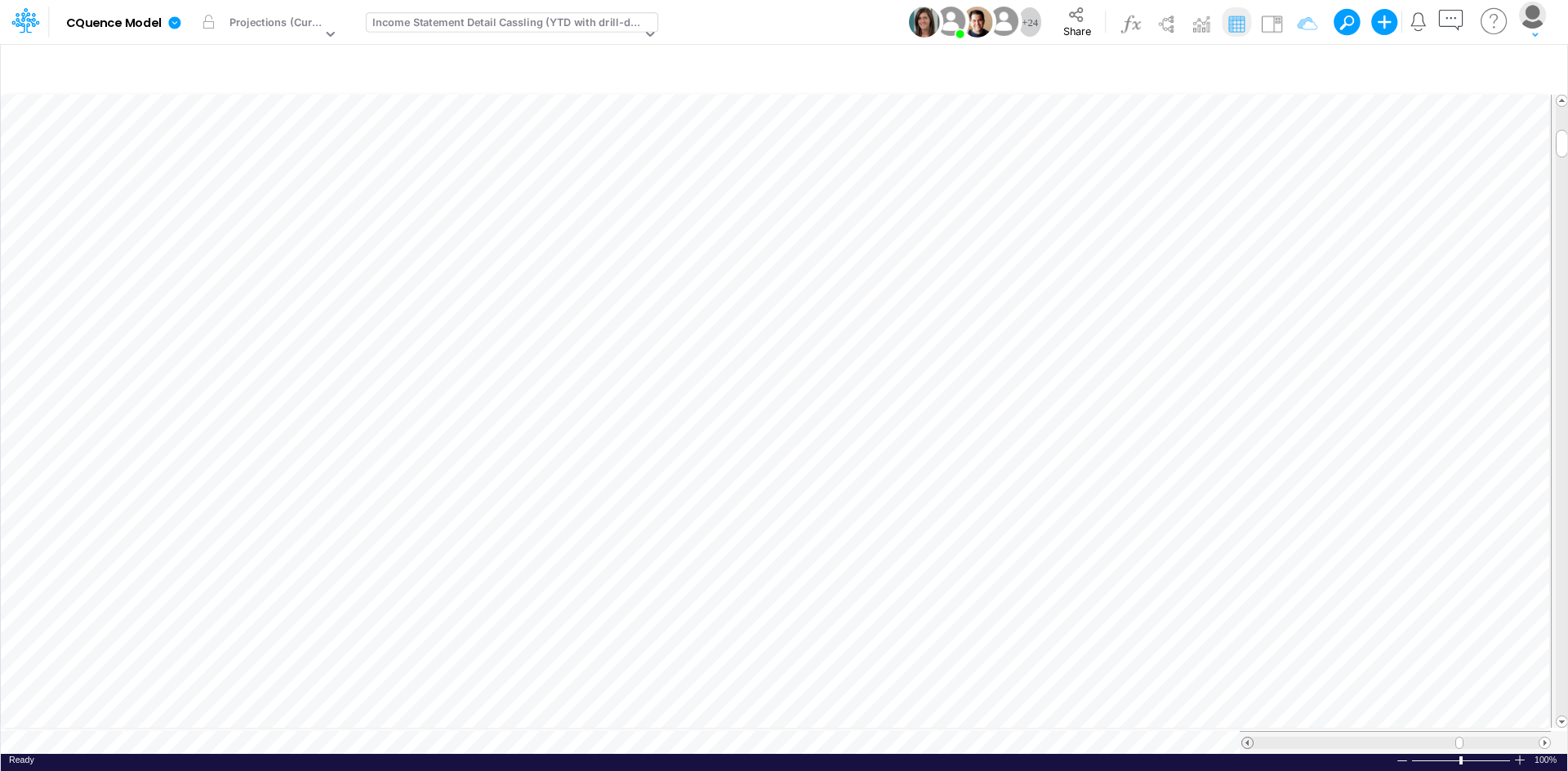
click at [1250, 738] on span at bounding box center [1247, 743] width 11 height 11
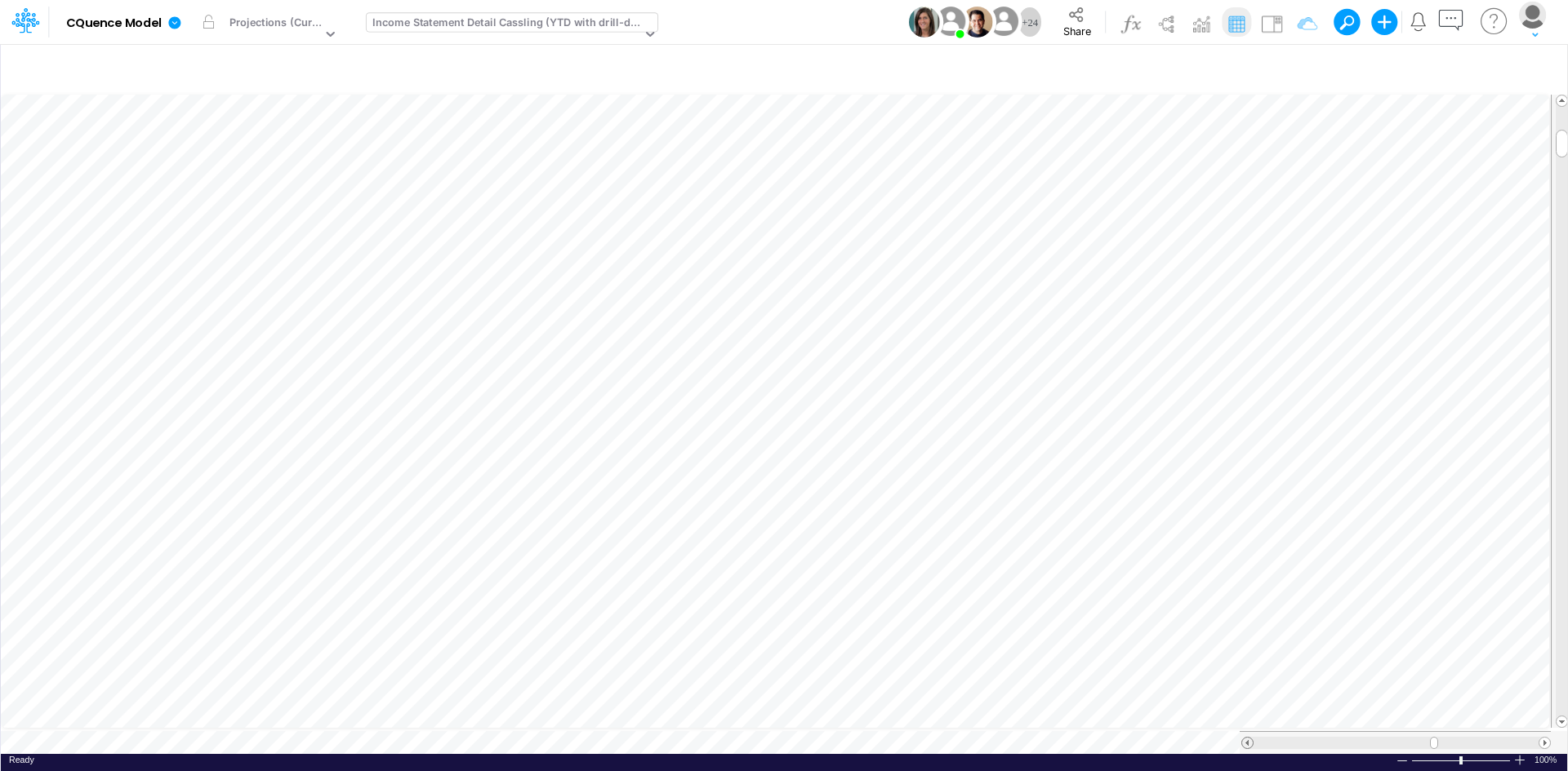
click at [1250, 738] on span at bounding box center [1247, 743] width 11 height 11
click at [1544, 738] on span at bounding box center [1544, 743] width 11 height 11
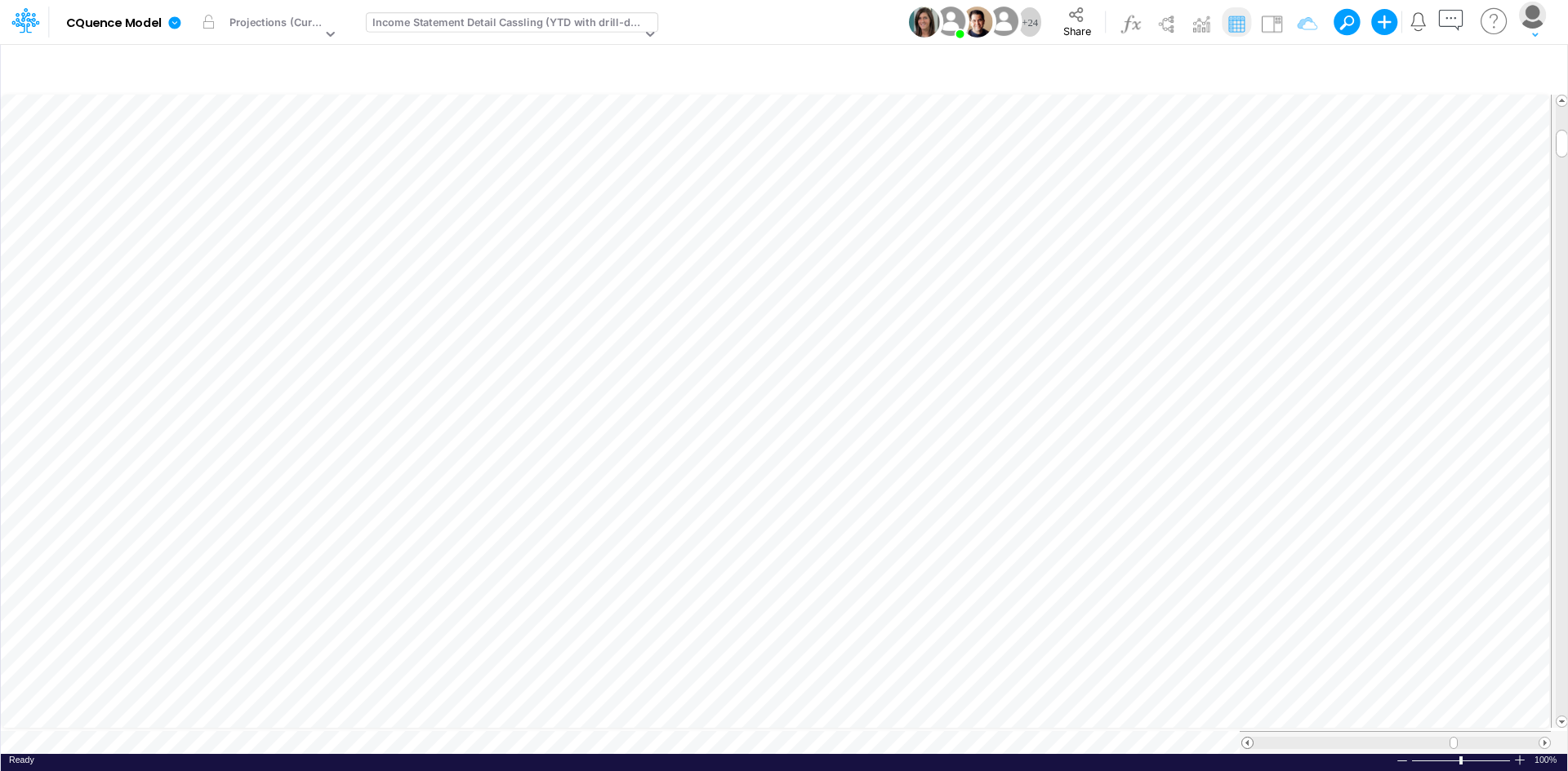
click at [1246, 738] on span at bounding box center [1247, 743] width 11 height 11
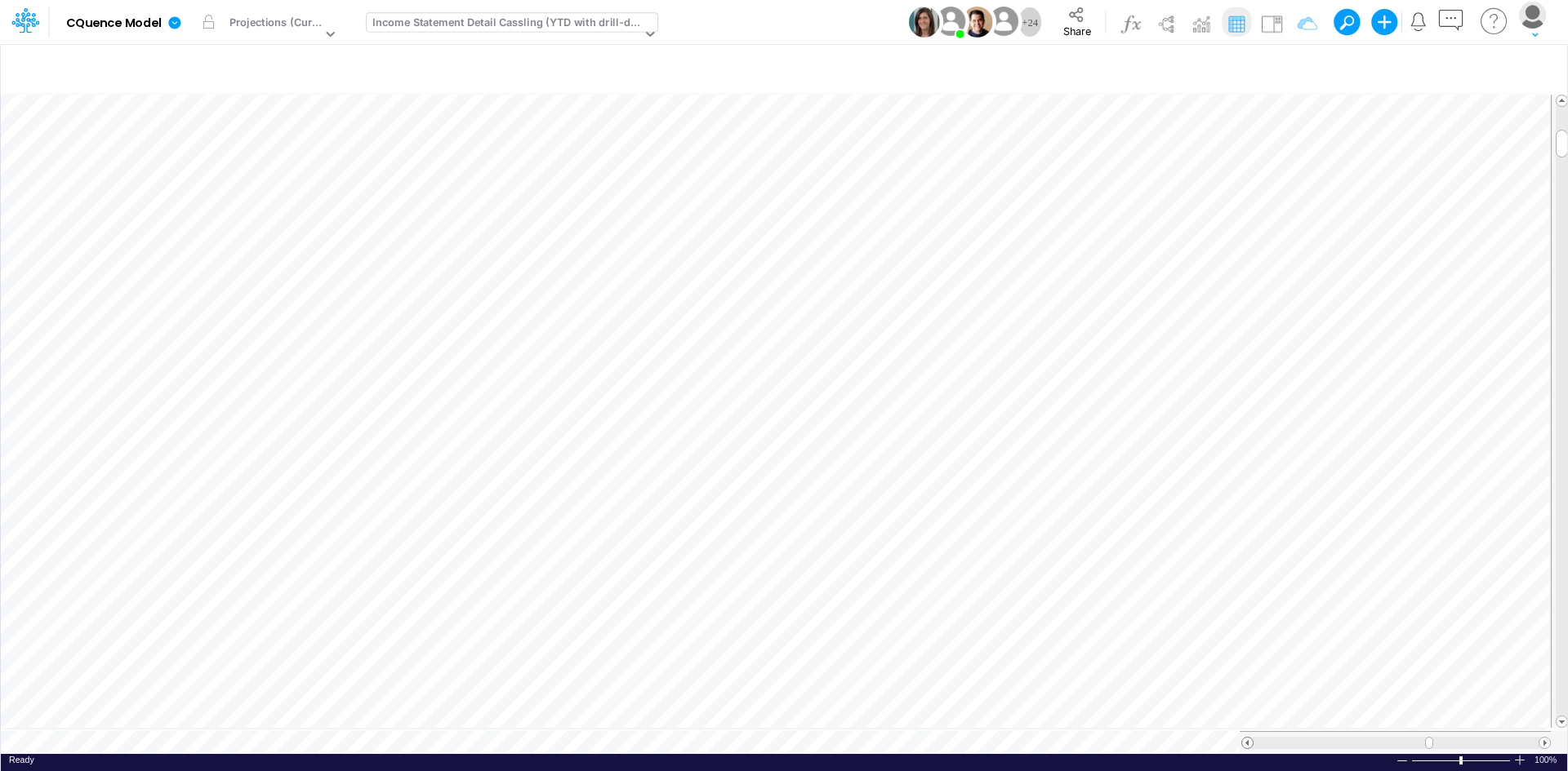
click at [1246, 738] on span at bounding box center [1247, 743] width 11 height 11
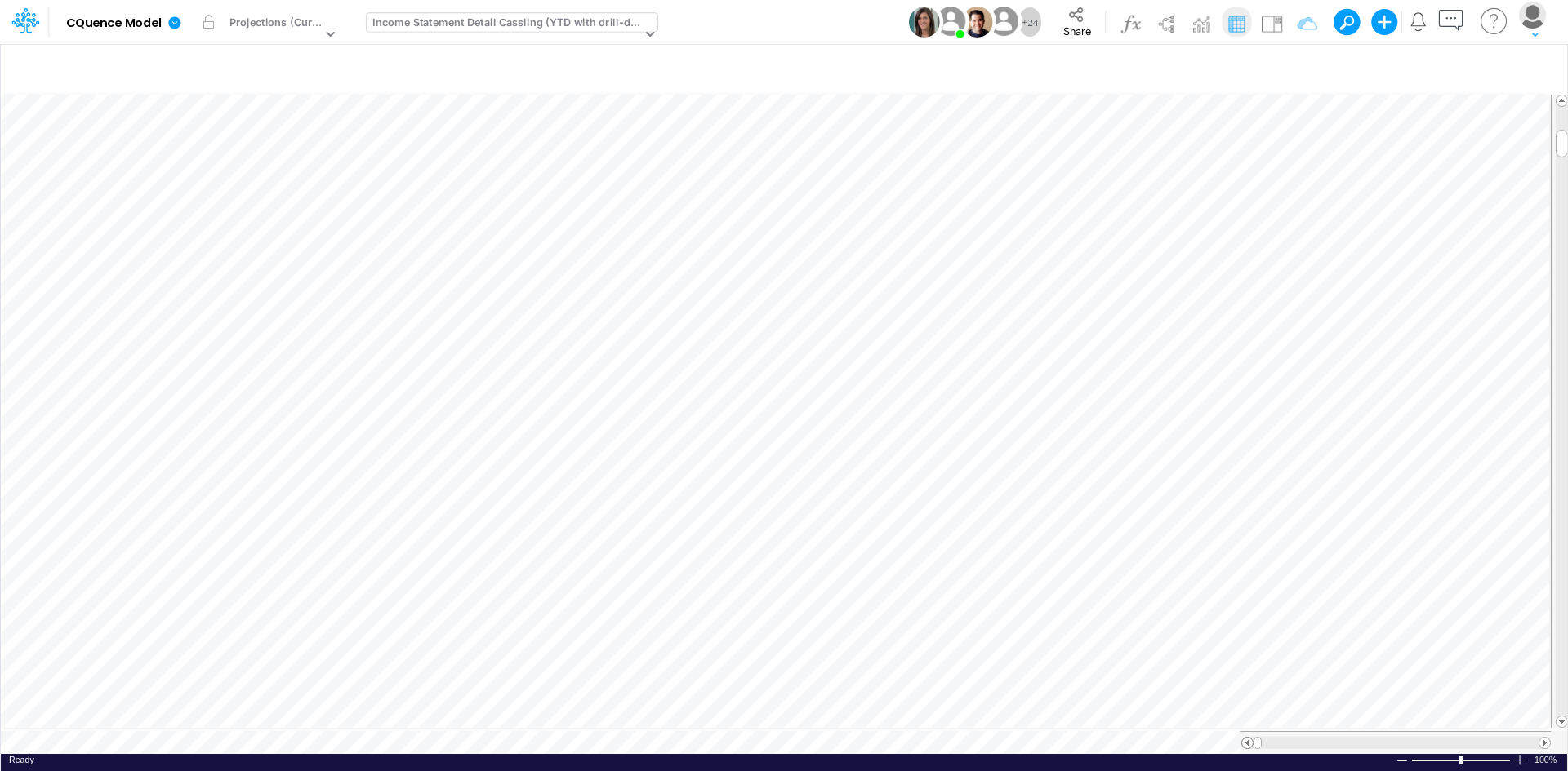
click at [1246, 738] on span at bounding box center [1247, 743] width 11 height 11
click at [1548, 738] on span at bounding box center [1544, 743] width 11 height 11
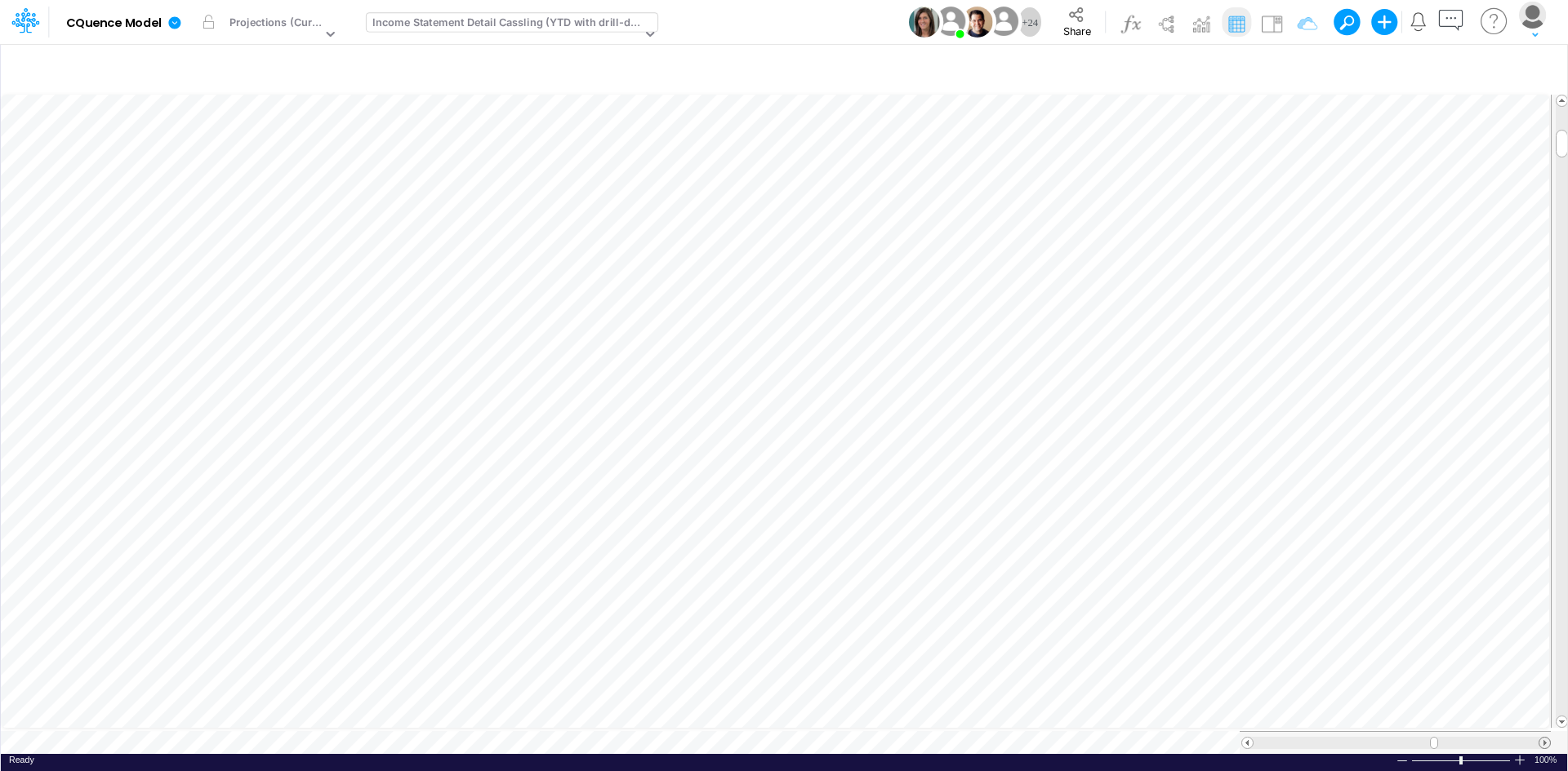
click at [1548, 738] on span at bounding box center [1544, 743] width 11 height 11
click at [1538, 73] on icon "button" at bounding box center [1535, 69] width 24 height 17
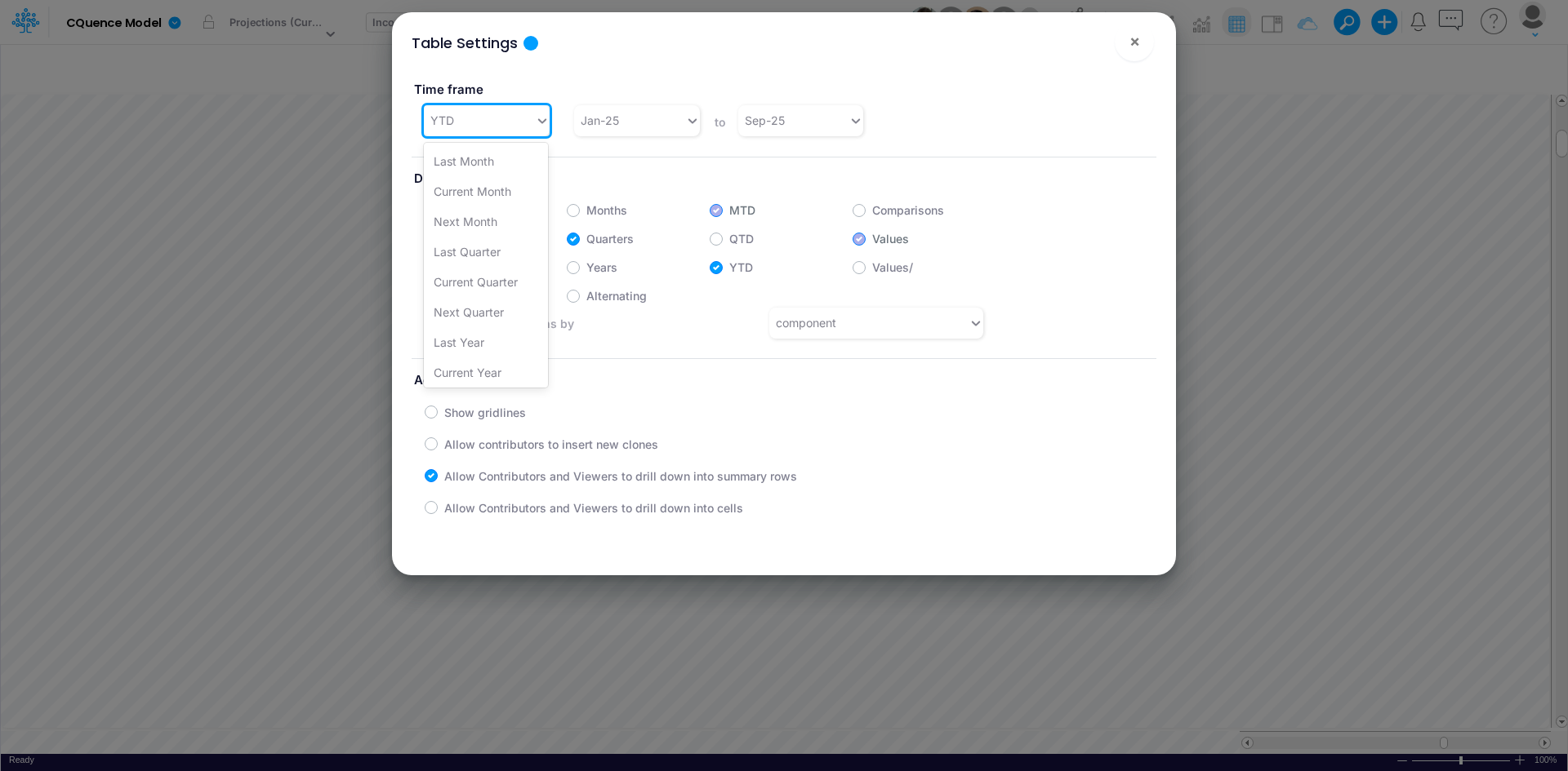
click at [506, 122] on div "YTD" at bounding box center [479, 120] width 111 height 27
drag, startPoint x: 1029, startPoint y: 80, endPoint x: 839, endPoint y: 154, distance: 203.9
click at [1030, 80] on div "Time frame option YTD focused, 11 of 19. 19 results available. Use Up and Down …" at bounding box center [784, 102] width 770 height 71
click at [586, 212] on label "Months" at bounding box center [606, 210] width 41 height 17
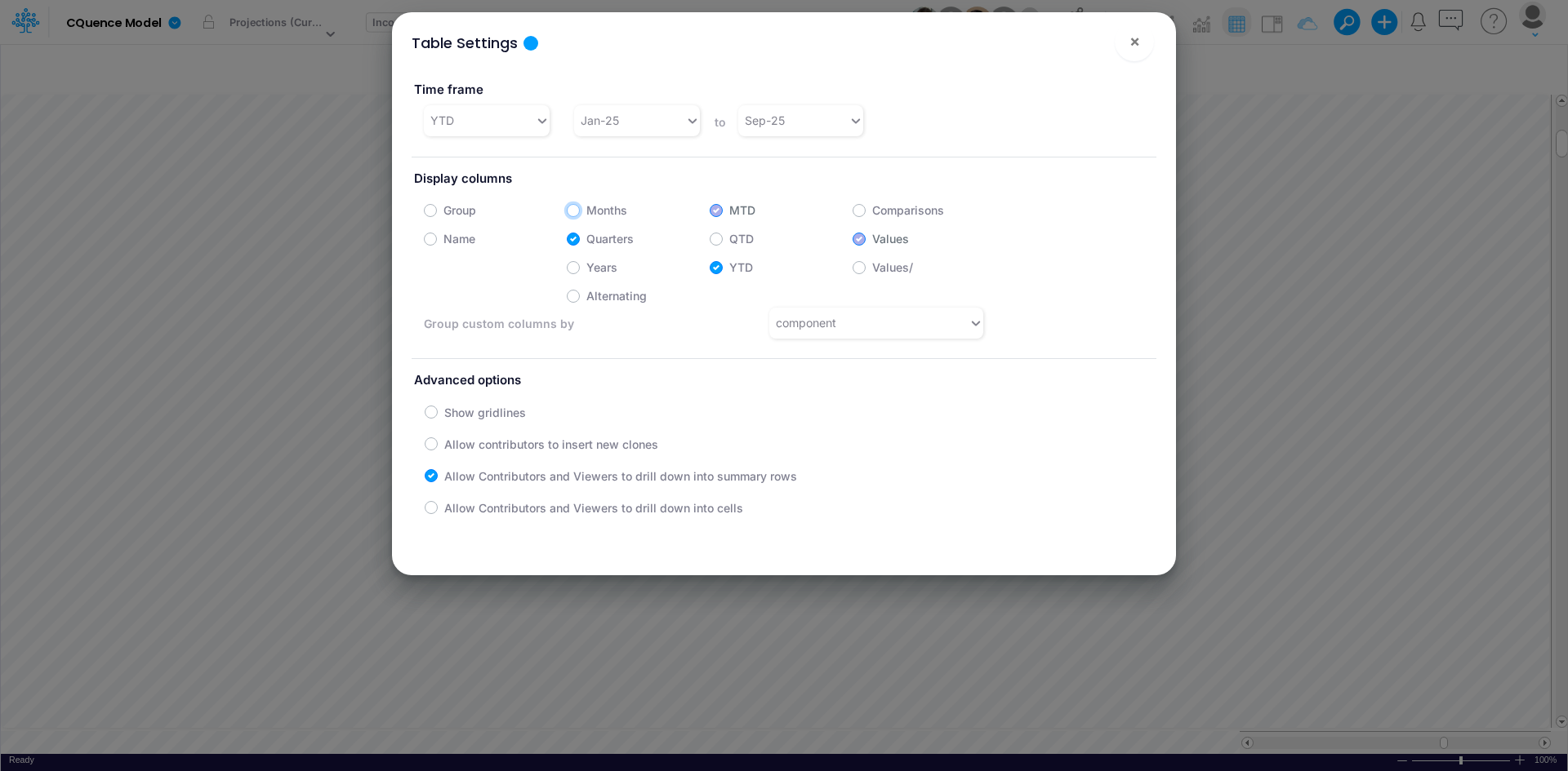
click at [586, 212] on input "Months" at bounding box center [591, 206] width 11 height 11
checkbox input "true"
click at [586, 240] on label "Quarters" at bounding box center [609, 239] width 47 height 17
click at [586, 240] on input "Quarters" at bounding box center [591, 235] width 11 height 11
checkbox input "false"
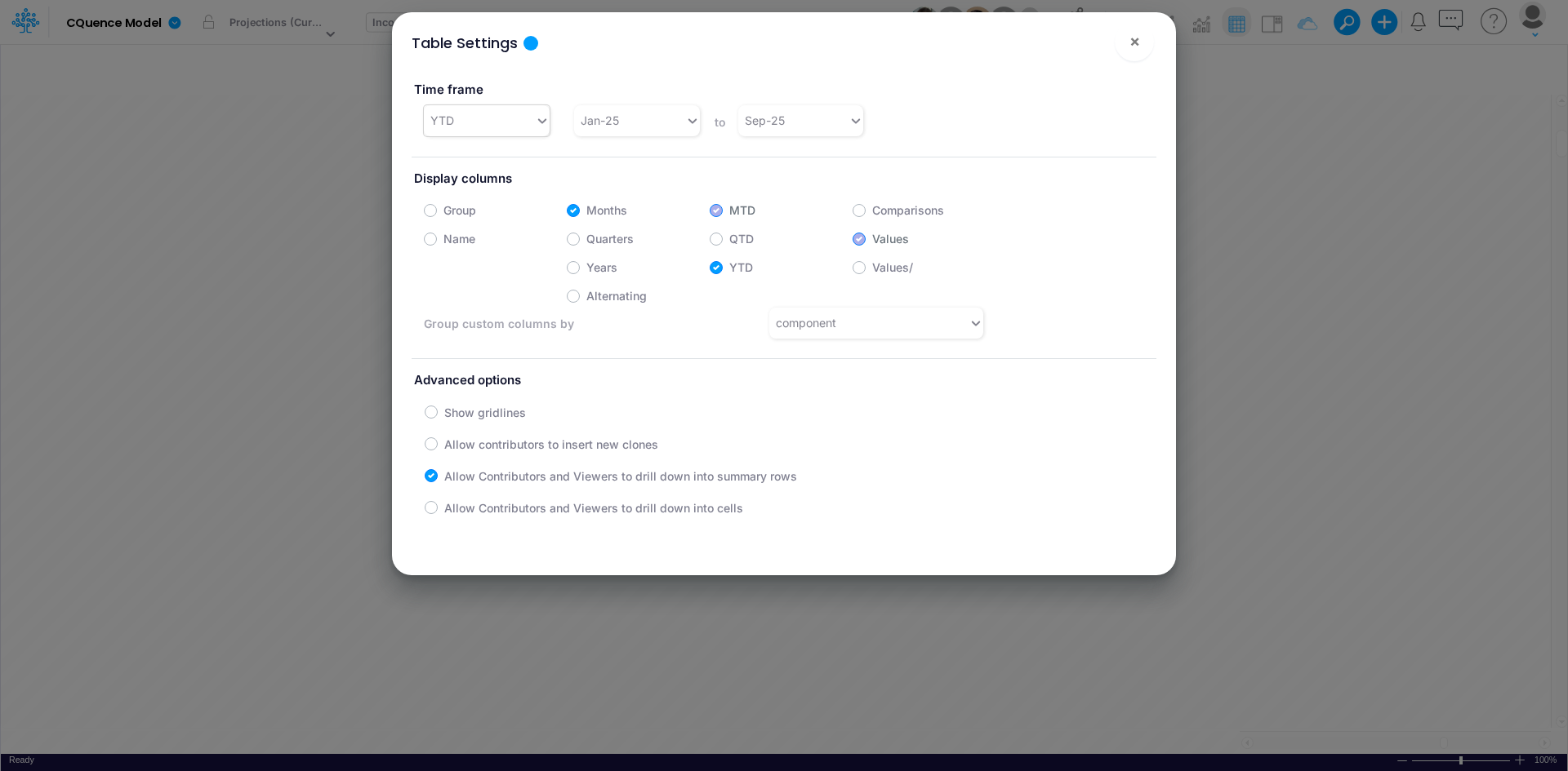
click at [492, 126] on div "YTD" at bounding box center [479, 120] width 111 height 27
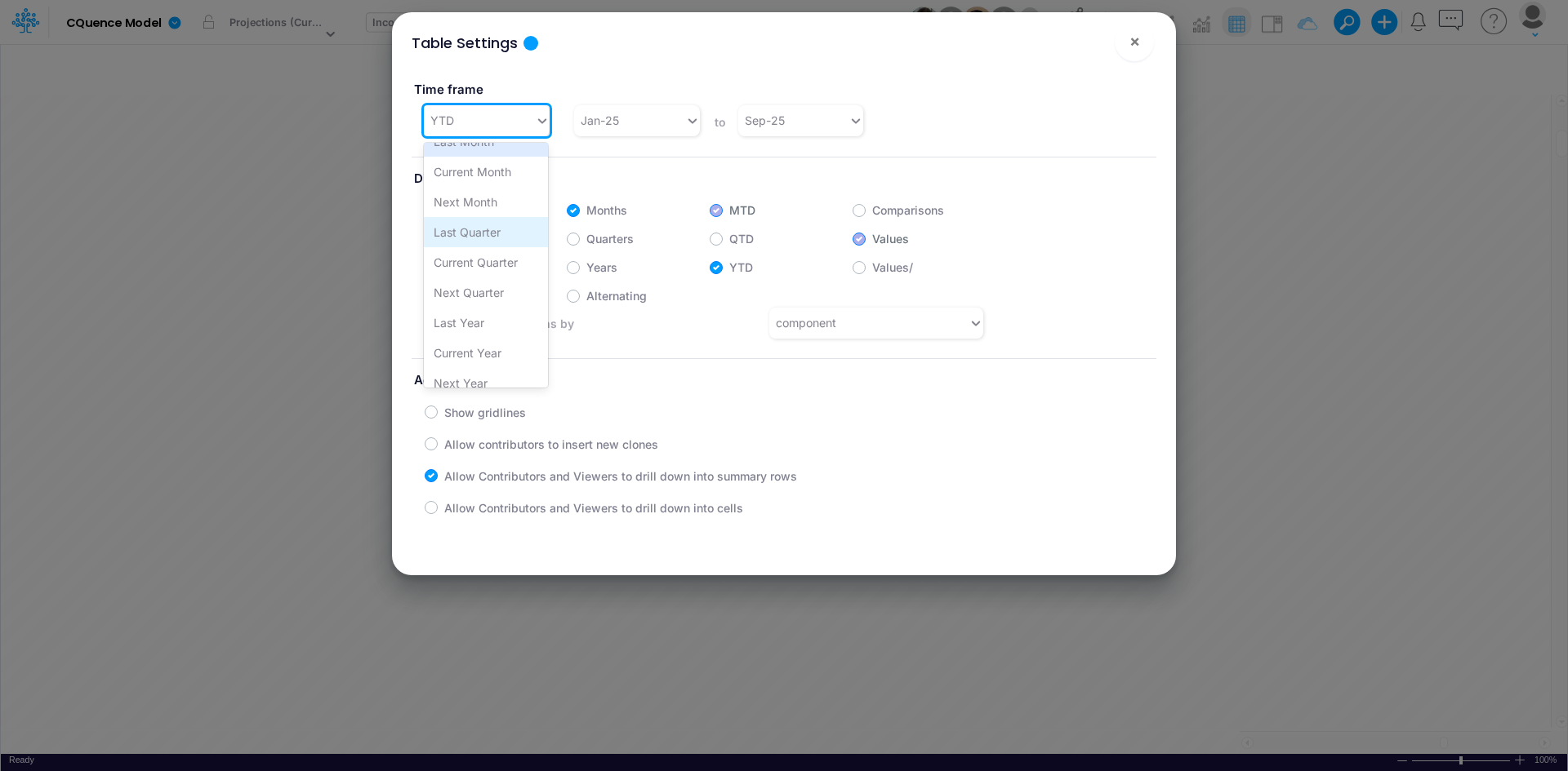
scroll to position [0, 0]
click at [486, 252] on div "Last Quarter" at bounding box center [486, 251] width 124 height 30
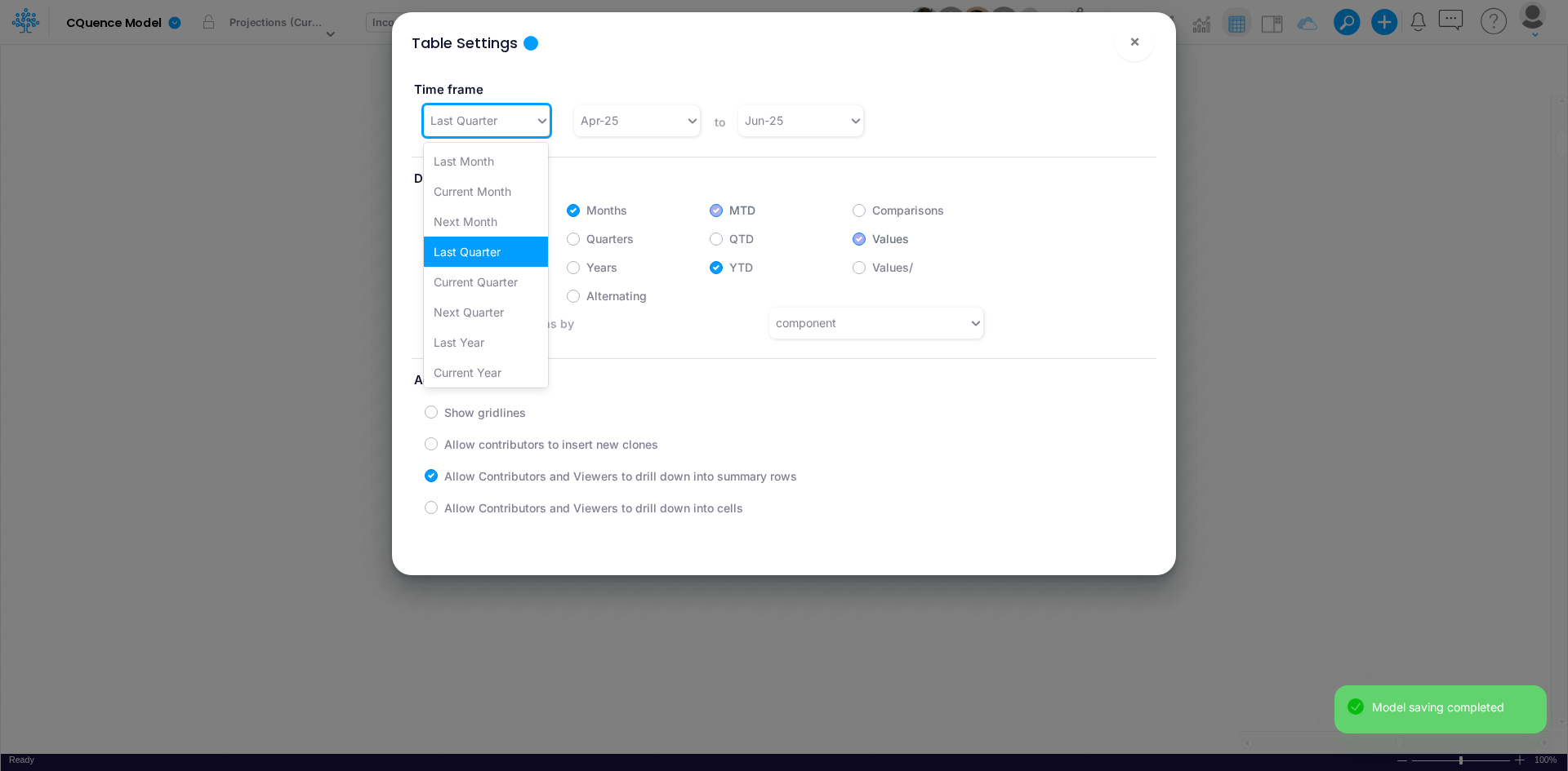
click at [498, 121] on div "Last Quarter" at bounding box center [479, 120] width 111 height 27
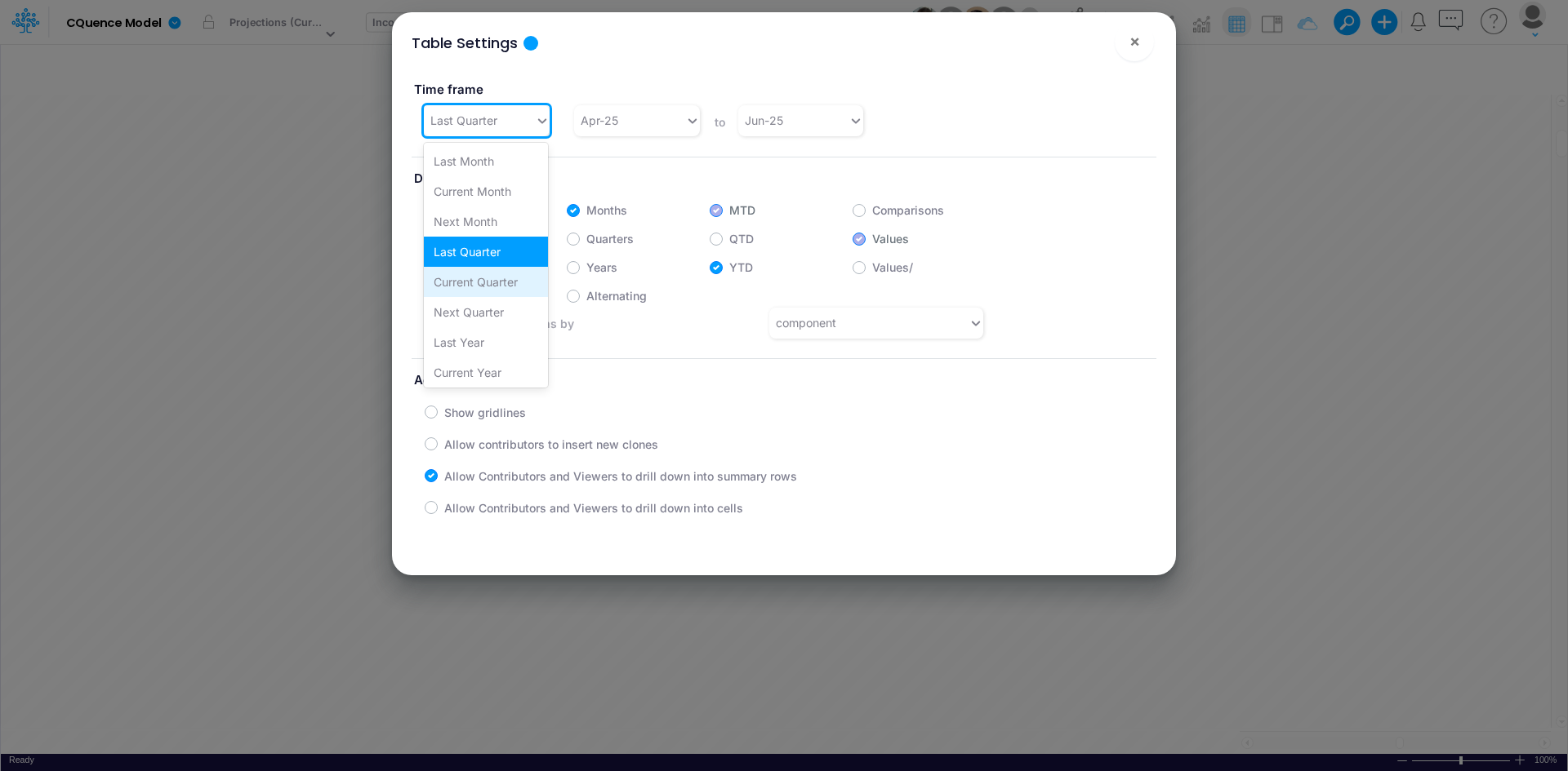
click at [491, 282] on div "Current Quarter" at bounding box center [486, 281] width 124 height 30
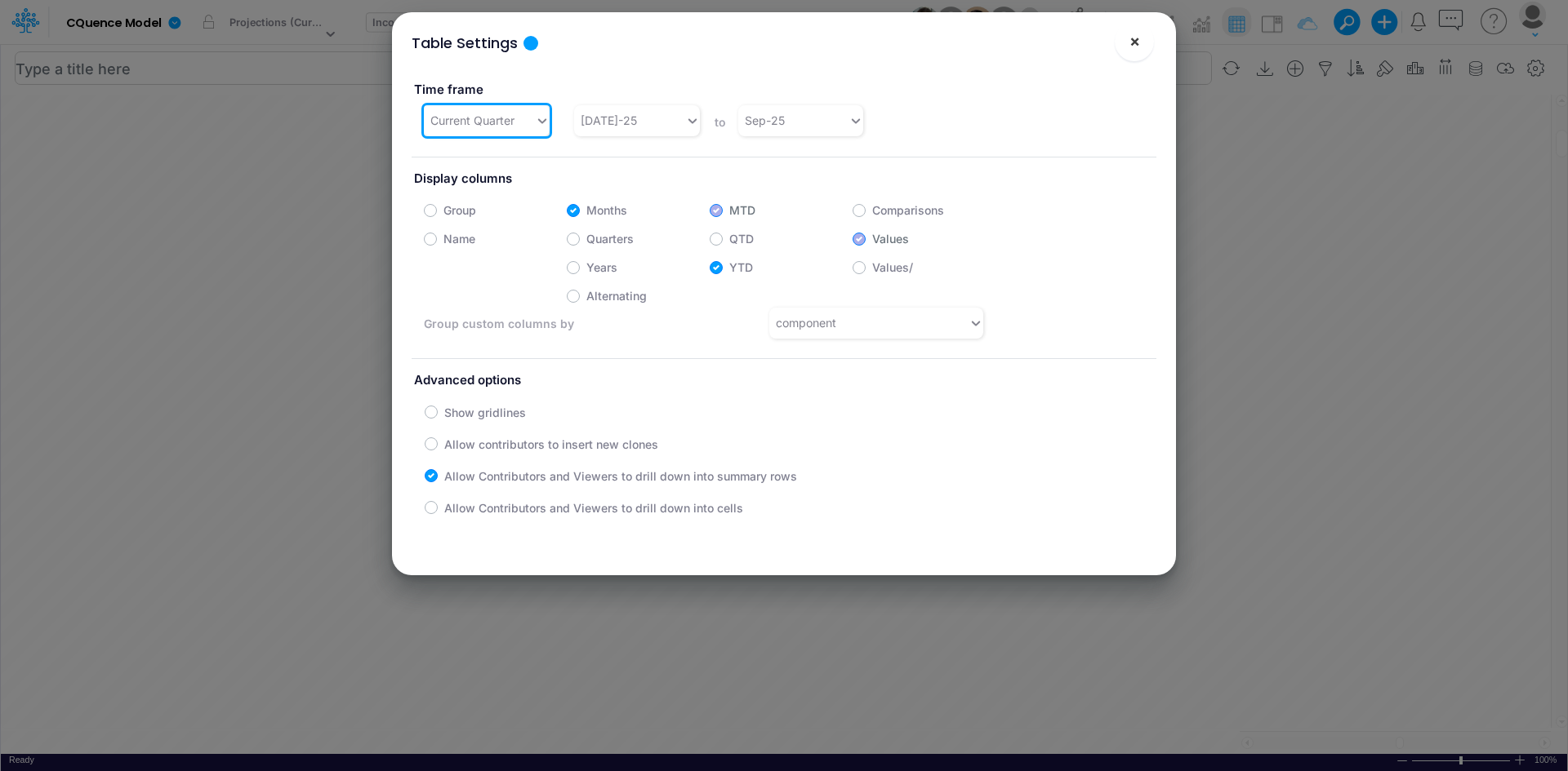
click at [1134, 42] on span "×" at bounding box center [1135, 41] width 11 height 20
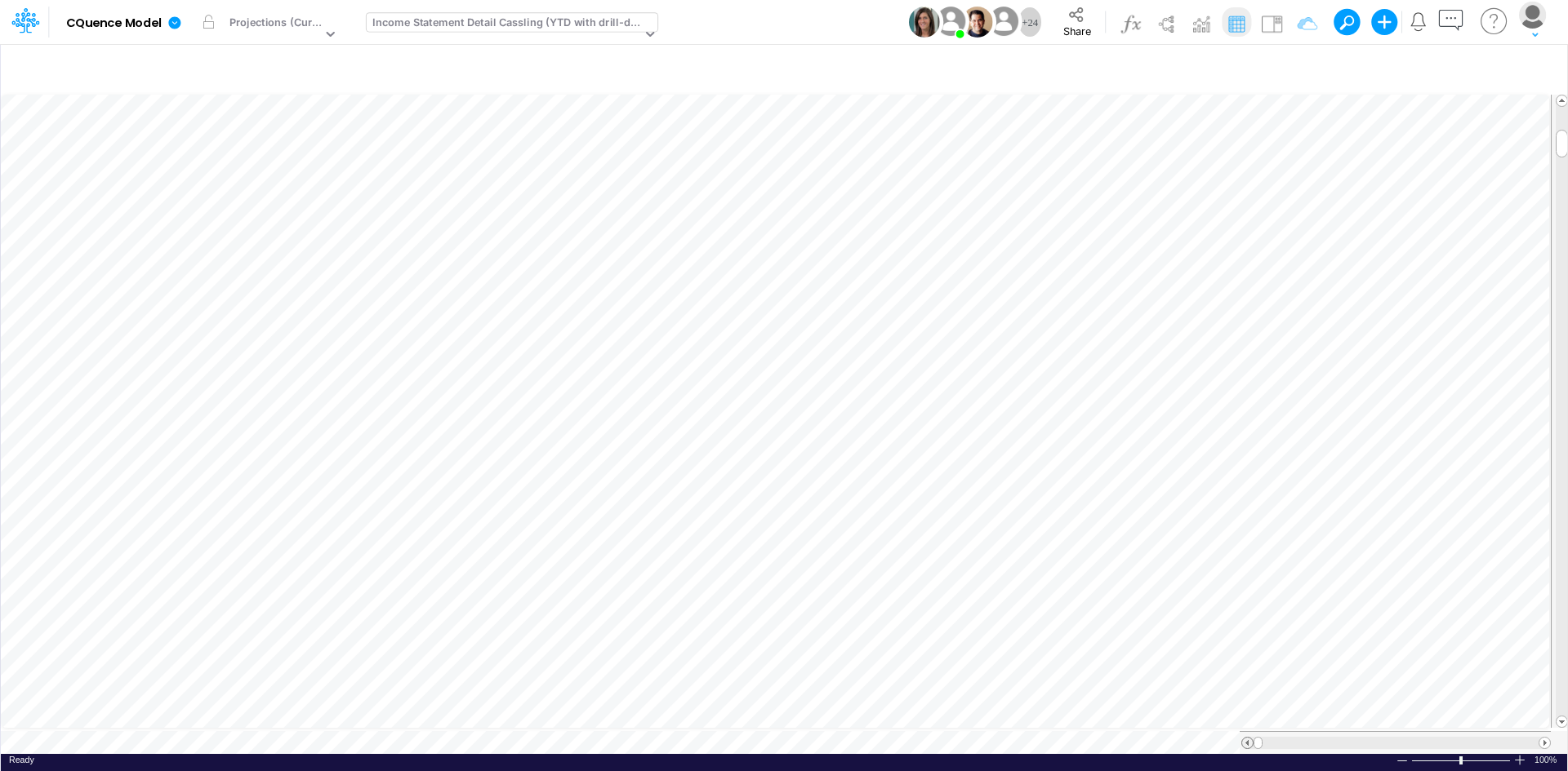
click at [1244, 738] on span at bounding box center [1247, 743] width 11 height 11
click at [1545, 738] on span at bounding box center [1544, 743] width 11 height 11
click at [1541, 67] on icon "button" at bounding box center [1535, 69] width 24 height 17
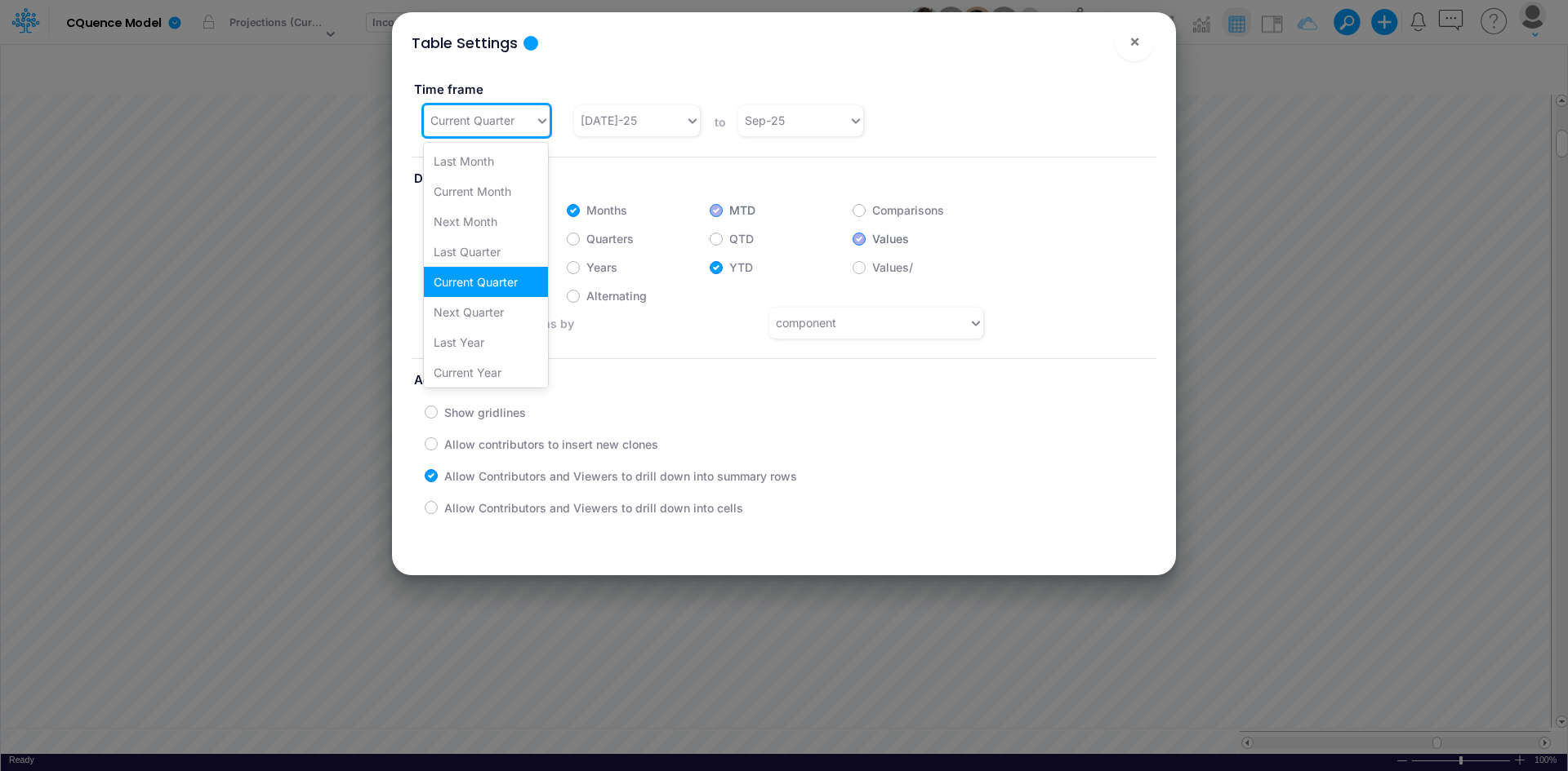
click at [514, 128] on div "Current Quarter" at bounding box center [472, 120] width 84 height 17
click at [472, 220] on div "YTD" at bounding box center [486, 219] width 124 height 30
click at [1134, 44] on span "×" at bounding box center [1135, 41] width 11 height 20
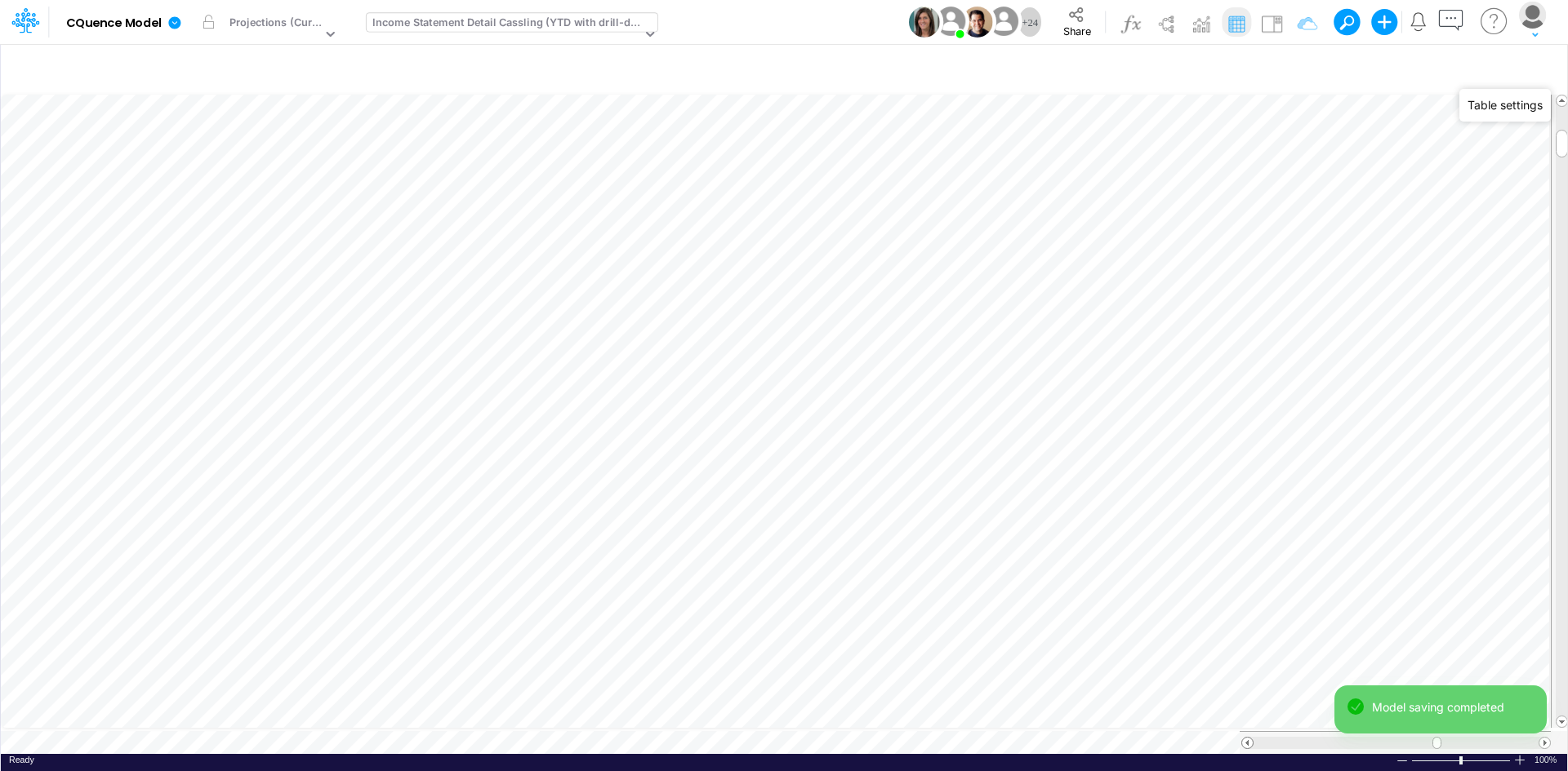
click at [1250, 738] on span at bounding box center [1247, 743] width 11 height 11
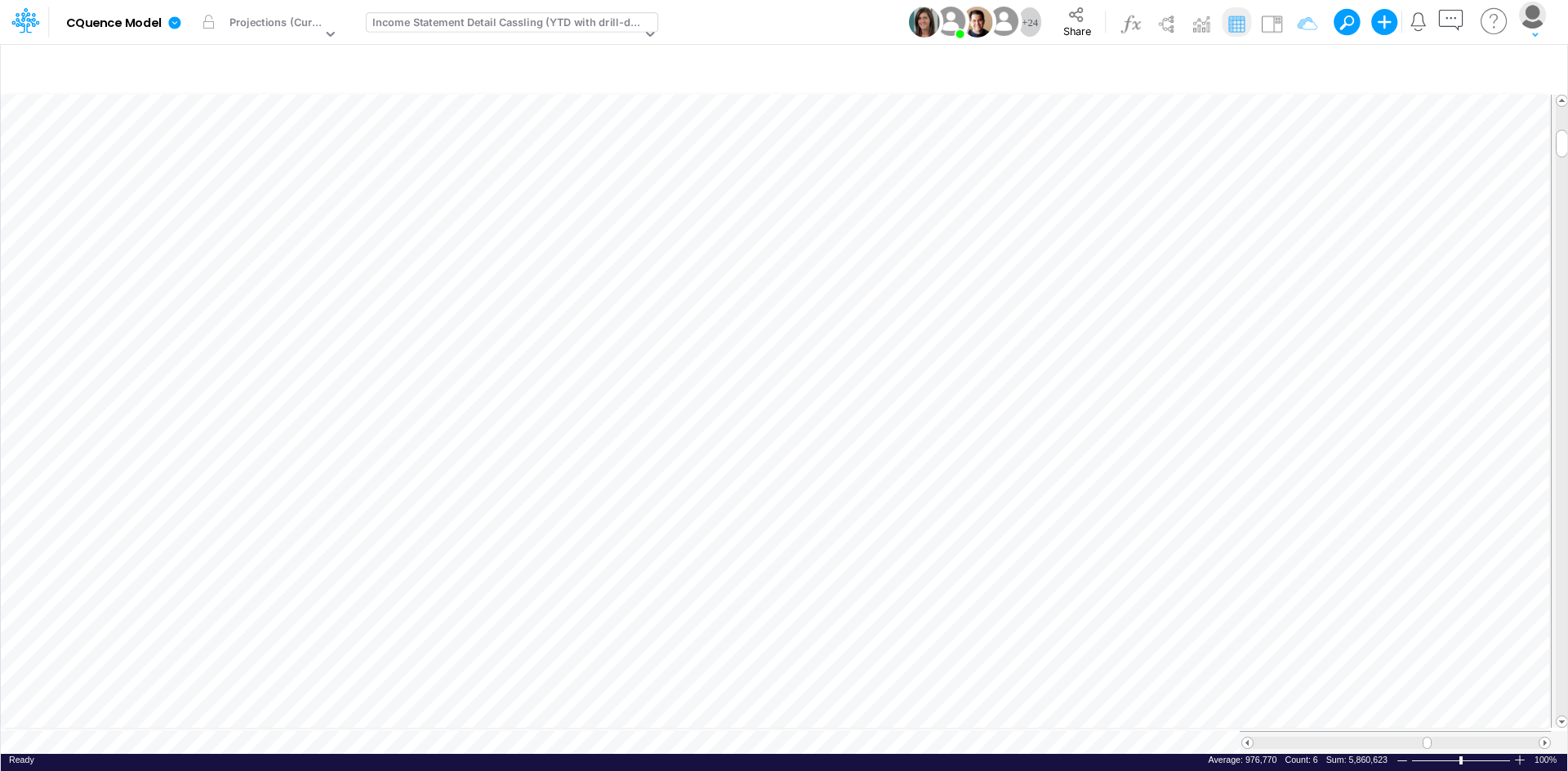
scroll to position [8, 1]
click at [533, 25] on div "Income Statement Detail Cassling (YTD with drill-down)" at bounding box center [506, 24] width 269 height 19
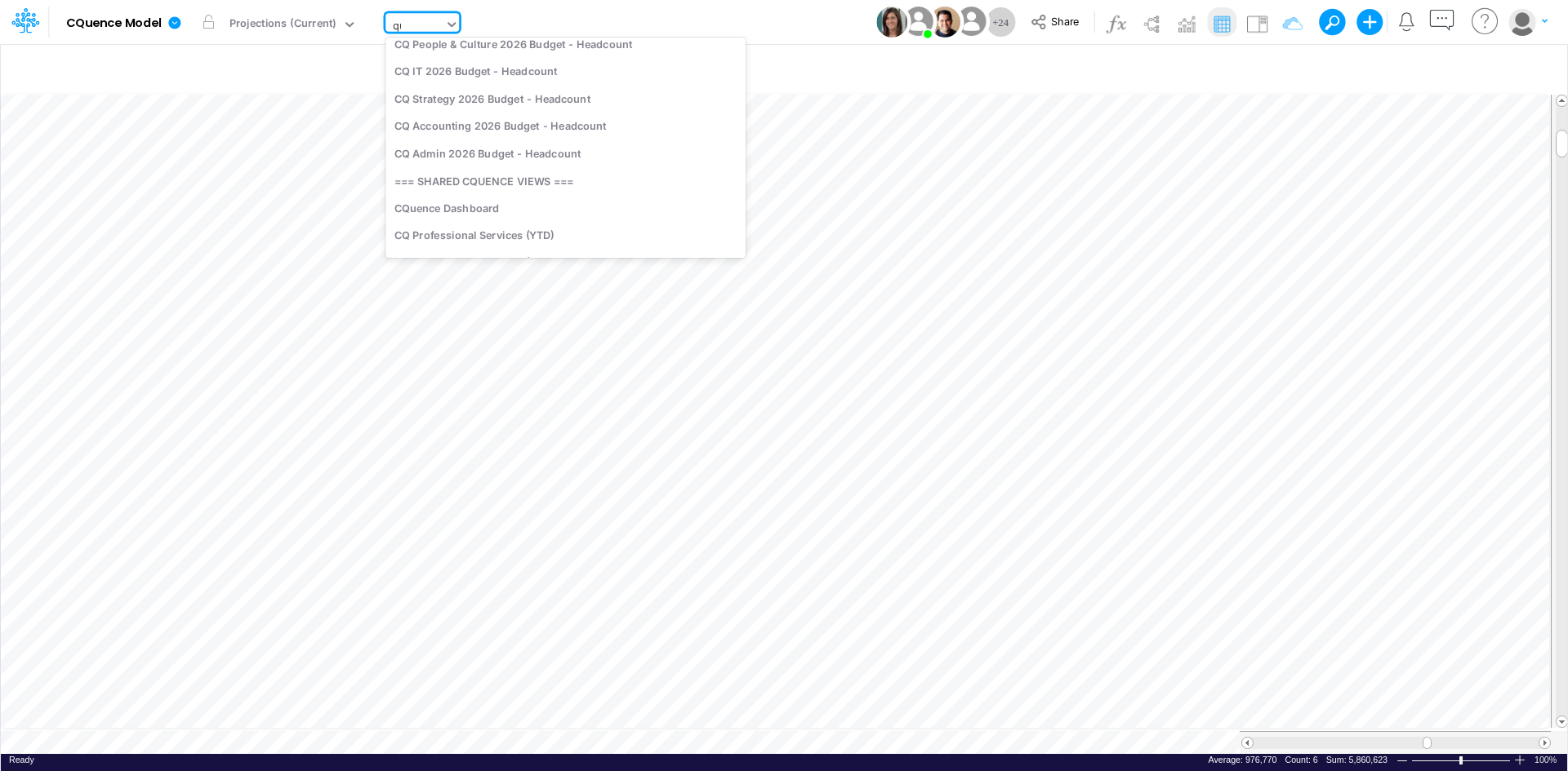
scroll to position [0, 0]
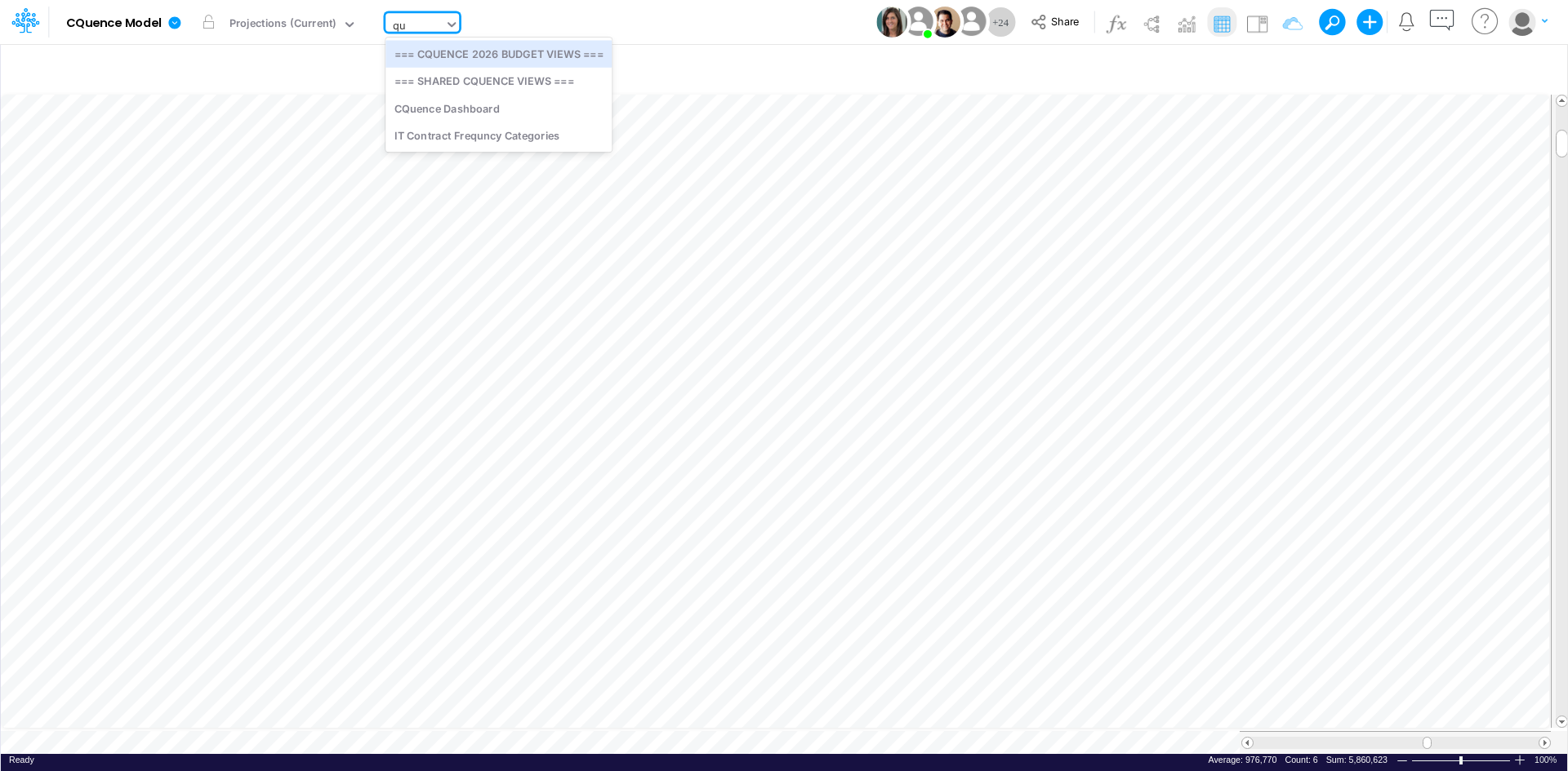
type input "q"
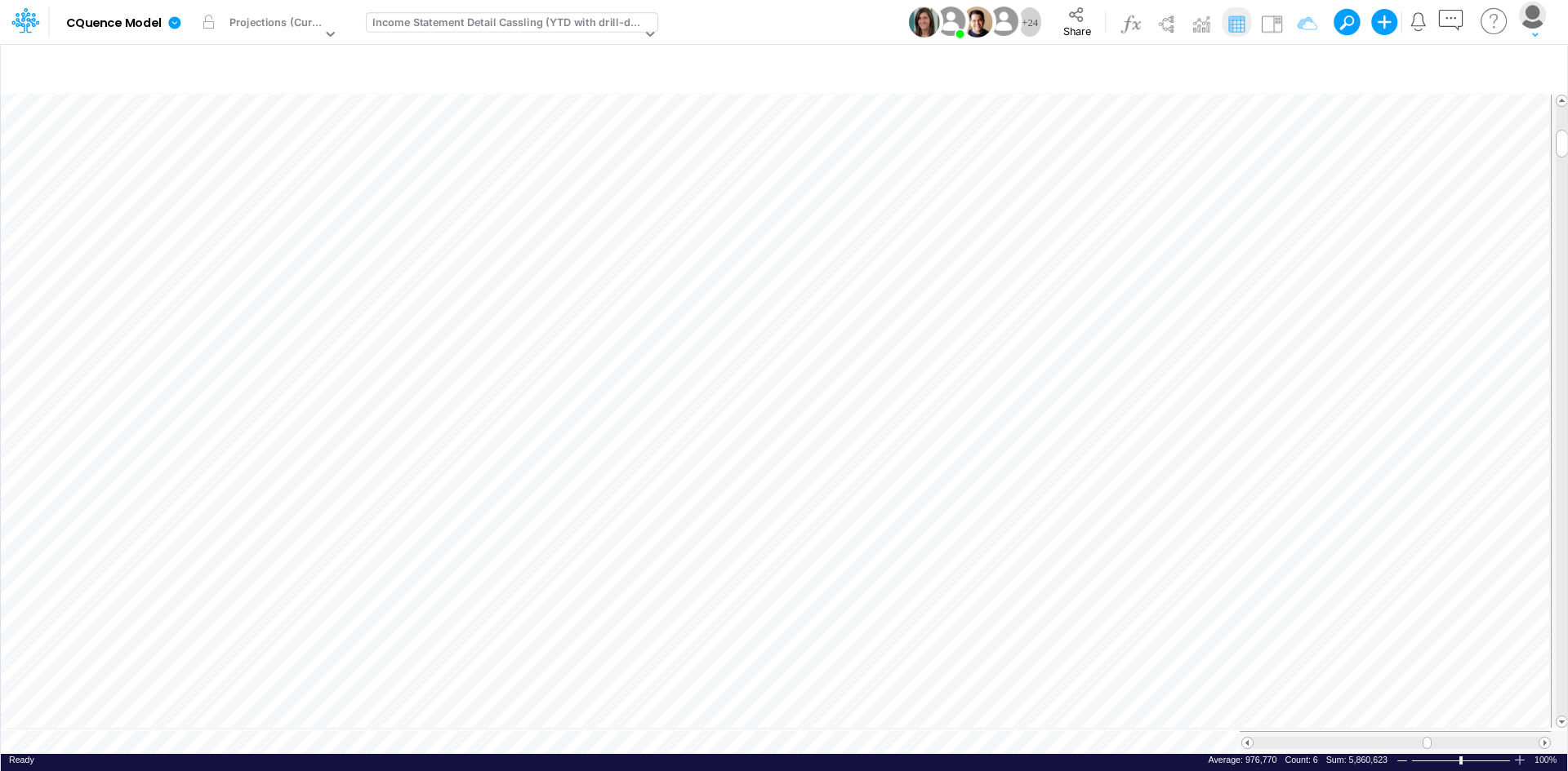
click at [825, 17] on div "Model CQuence Model Edit model settings Duplicate Import QuickBooks QuickBooks …" at bounding box center [784, 22] width 1411 height 44
click at [1532, 66] on icon "button" at bounding box center [1535, 69] width 24 height 17
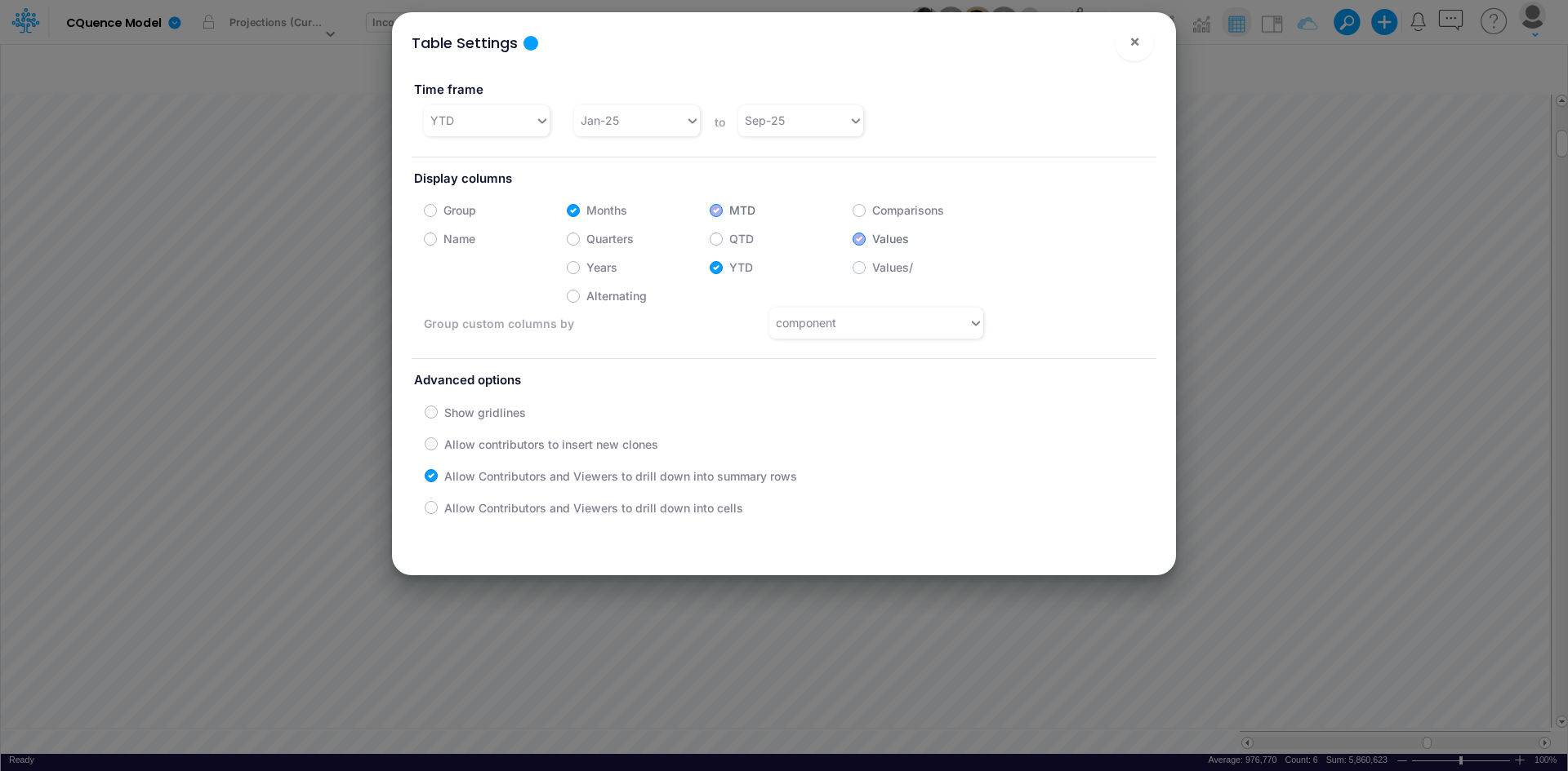
click at [586, 240] on label "Quarters" at bounding box center [609, 239] width 47 height 17
click at [586, 240] on input "Quarters" at bounding box center [591, 235] width 11 height 11
checkbox input "true"
click at [586, 209] on label "Months" at bounding box center [606, 210] width 41 height 17
click at [586, 209] on input "Months" at bounding box center [591, 206] width 11 height 11
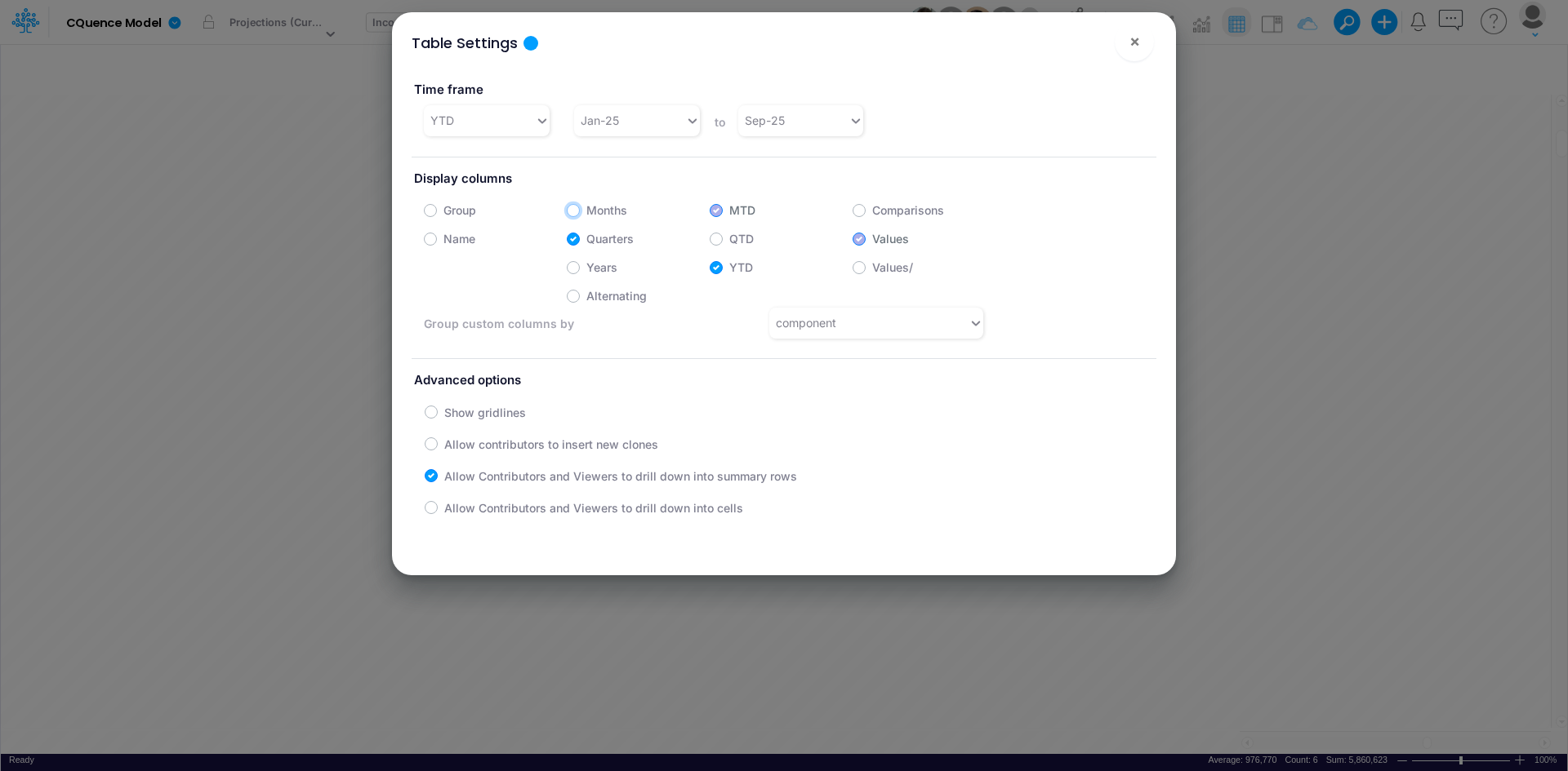
checkbox input "false"
click at [1129, 45] on span "×" at bounding box center [1135, 41] width 11 height 20
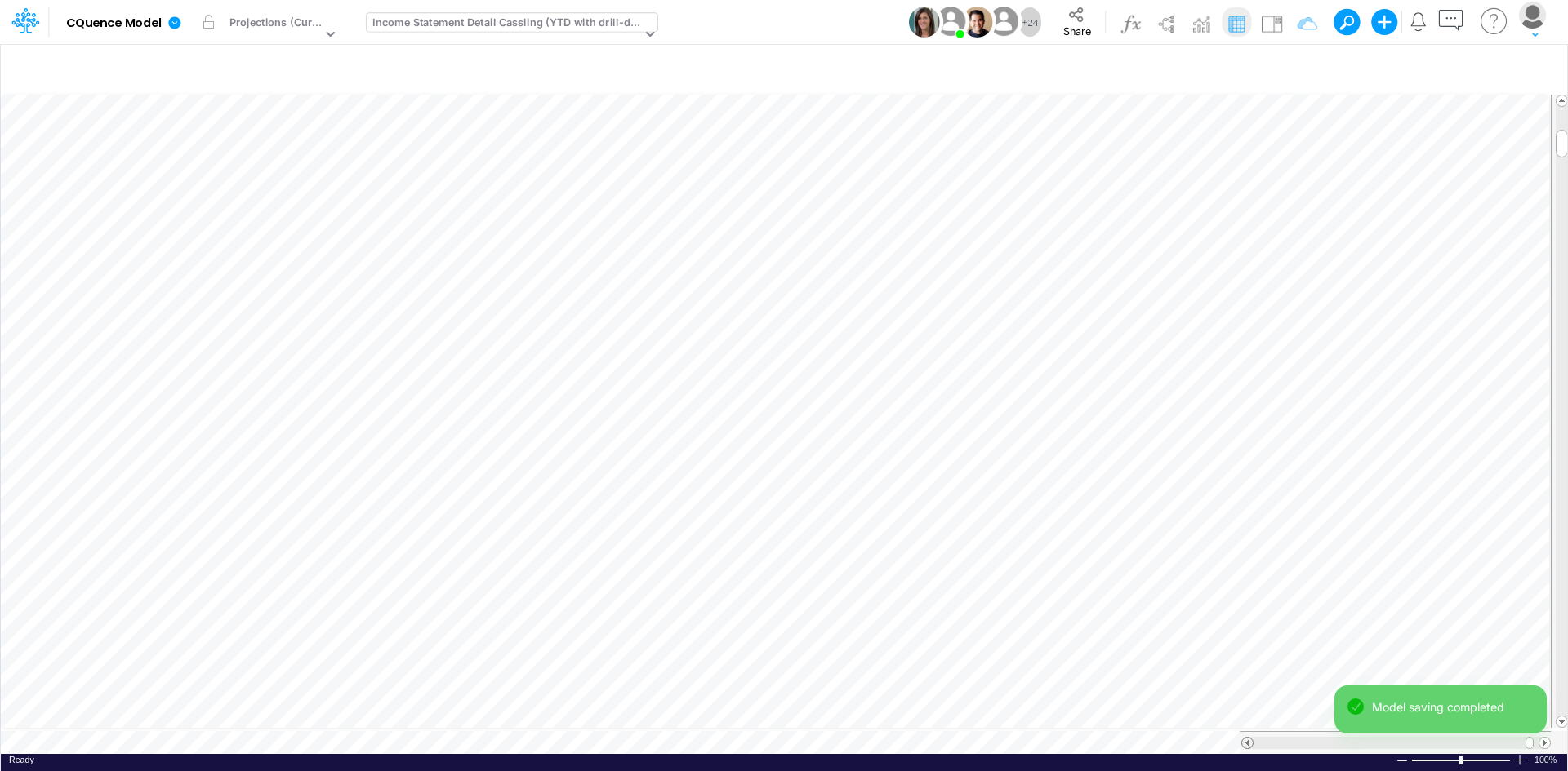
click at [1242, 738] on span at bounding box center [1247, 743] width 11 height 11
click at [1243, 738] on span at bounding box center [1247, 743] width 11 height 11
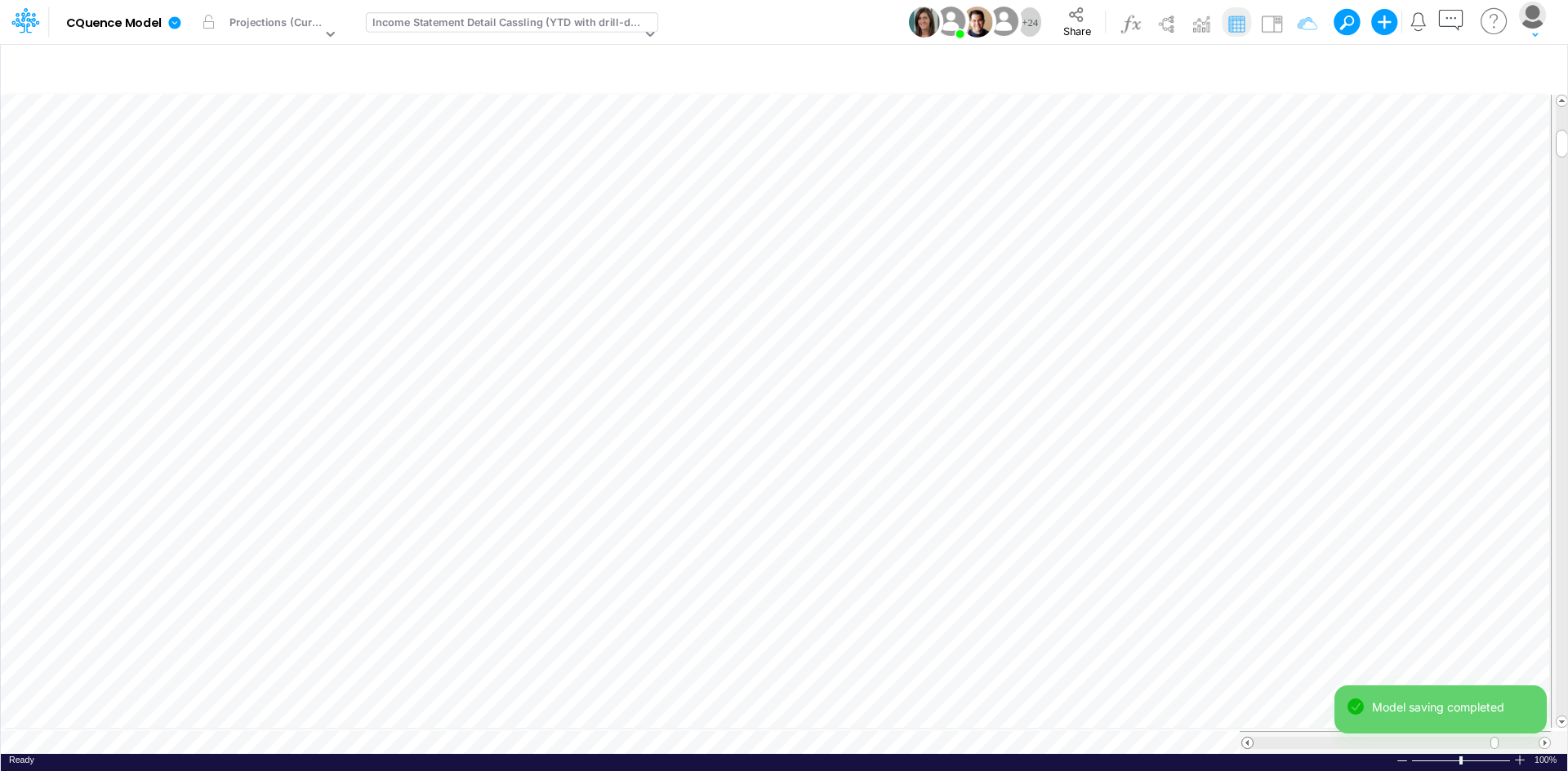
click at [1243, 738] on span at bounding box center [1247, 743] width 11 height 11
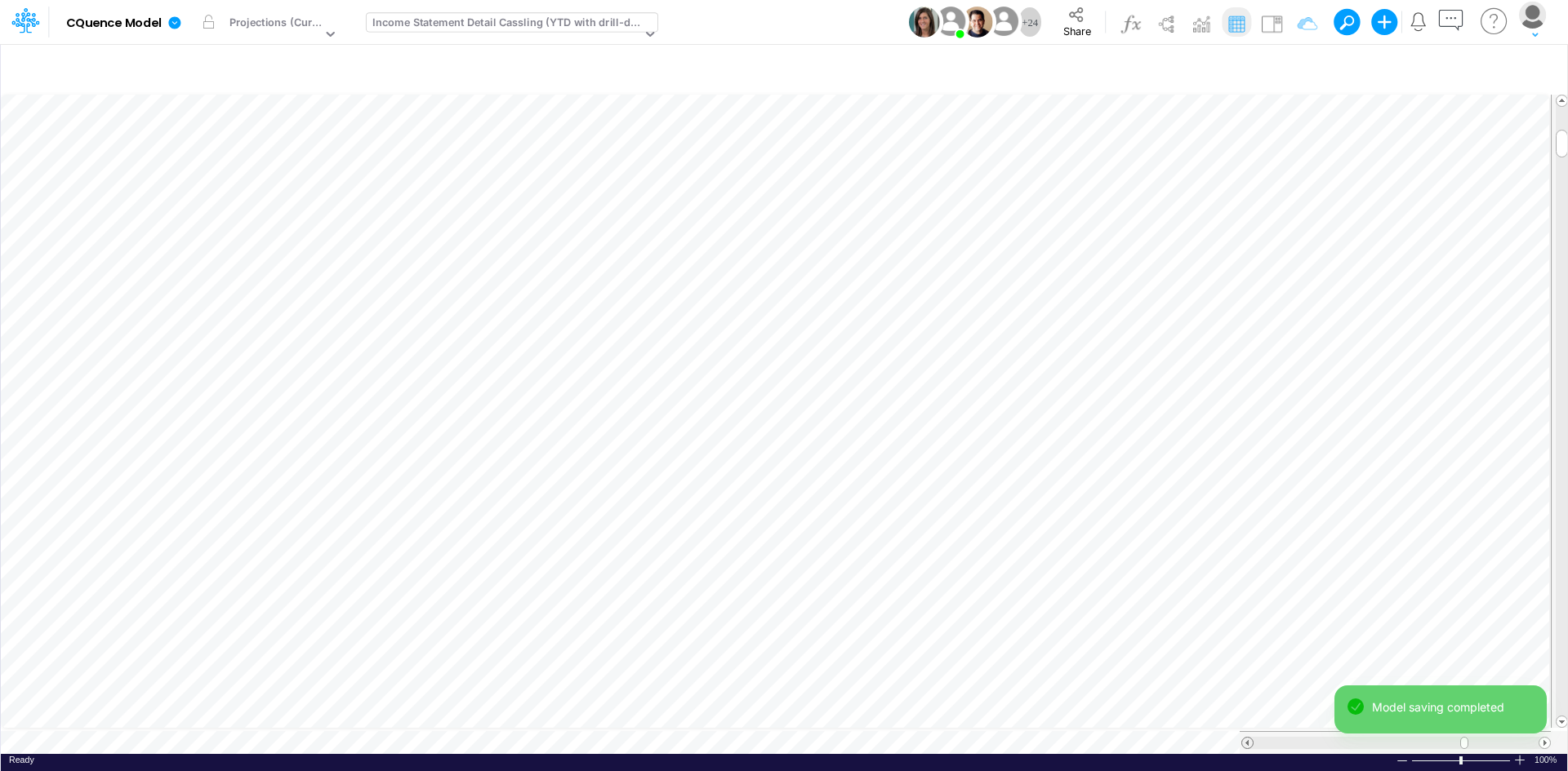
click at [1243, 738] on span at bounding box center [1247, 743] width 11 height 11
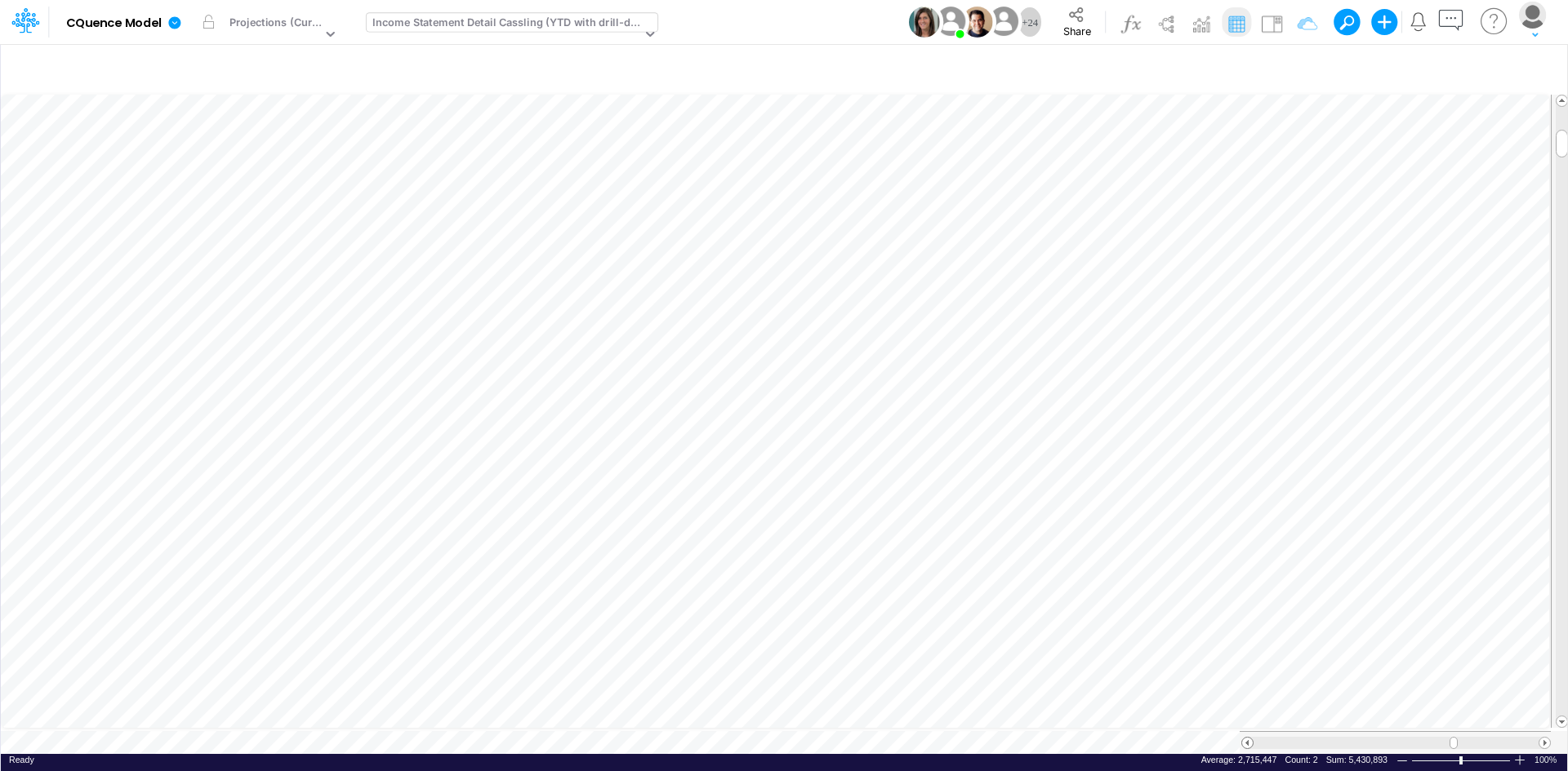
click at [1248, 738] on span at bounding box center [1247, 743] width 11 height 11
click at [1247, 738] on span at bounding box center [1247, 743] width 11 height 11
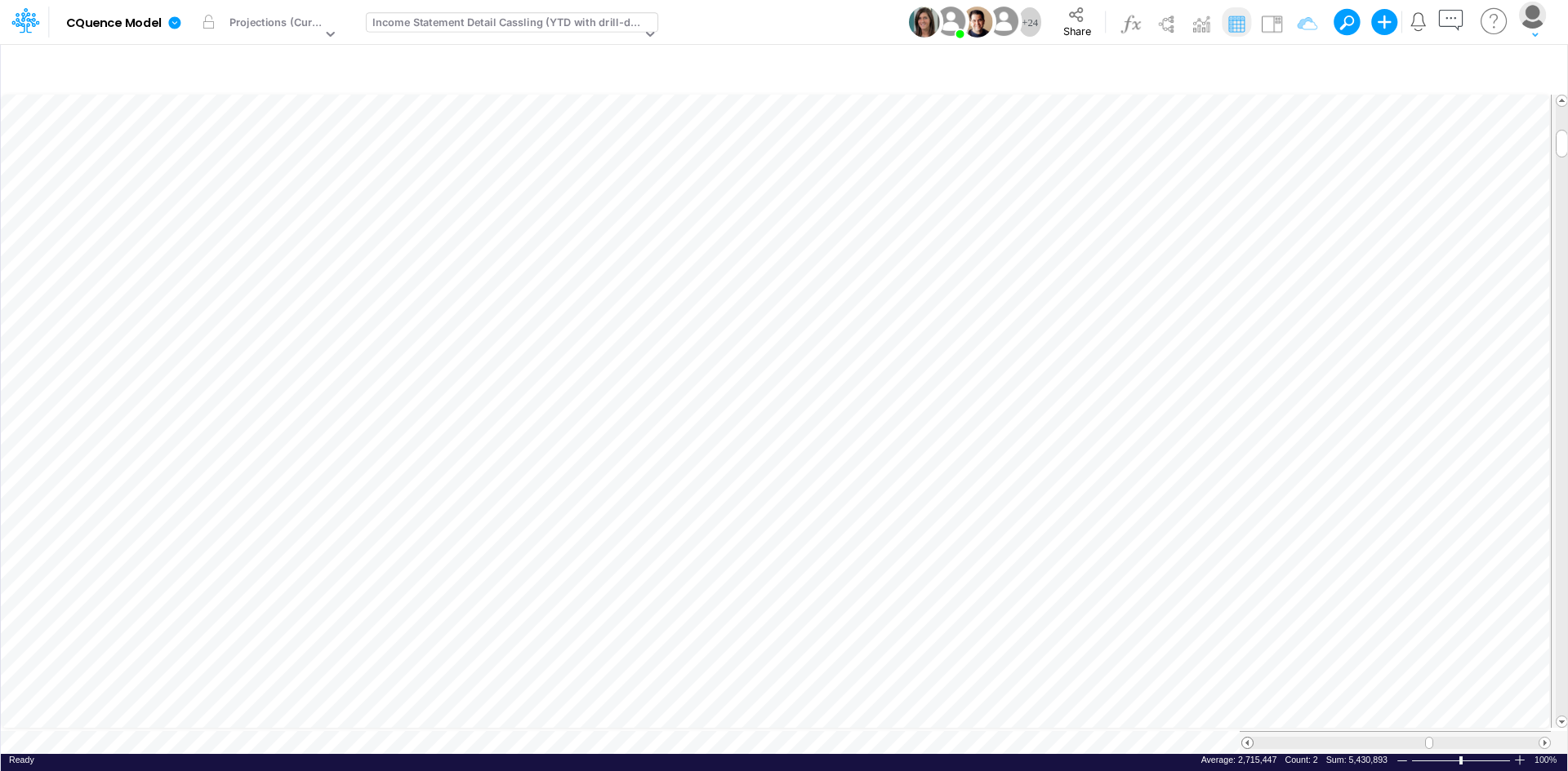
click at [1247, 738] on span at bounding box center [1247, 743] width 11 height 11
click at [1547, 738] on span at bounding box center [1544, 743] width 11 height 11
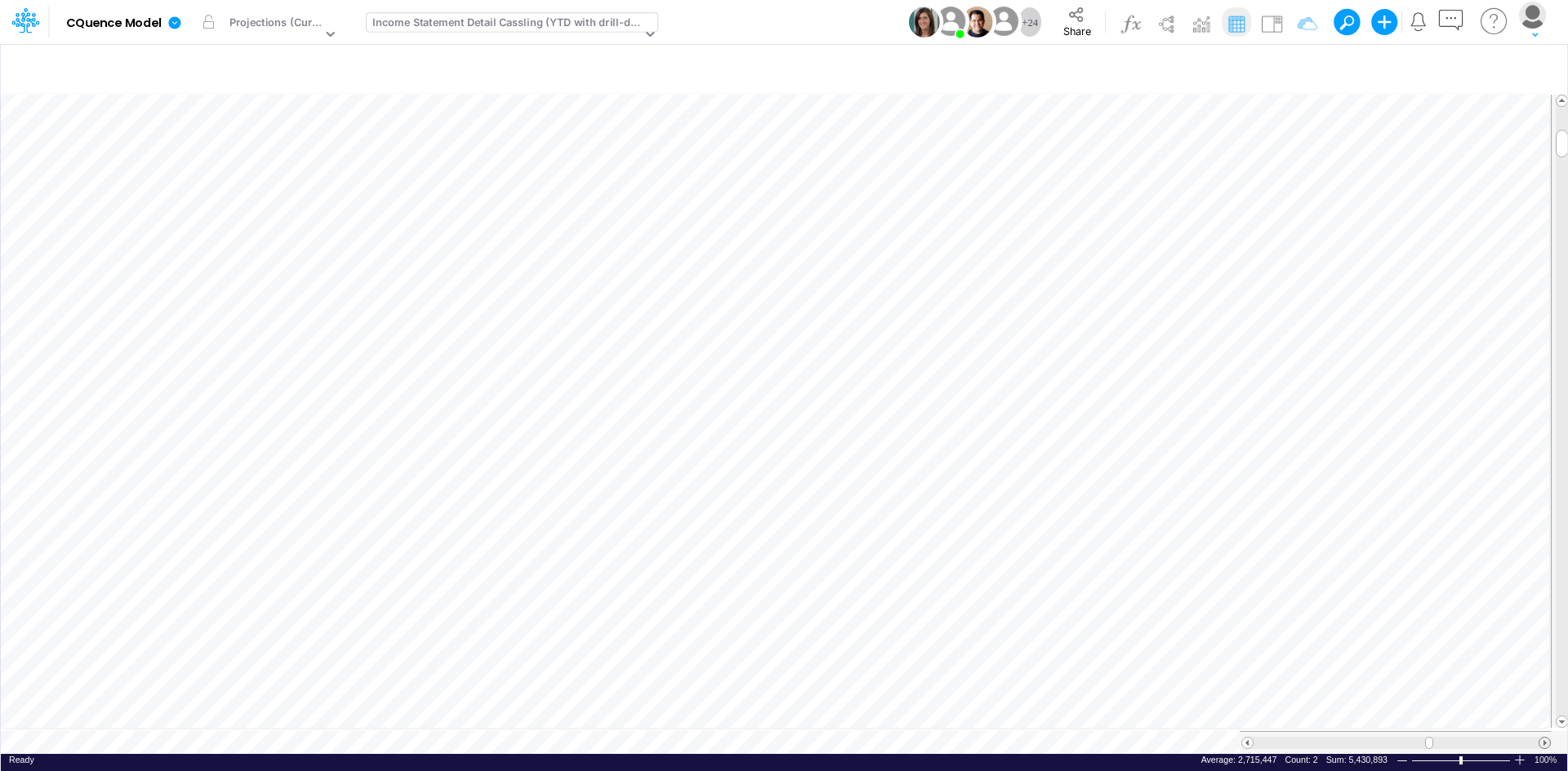
click at [1547, 738] on span at bounding box center [1544, 743] width 11 height 11
click at [555, 28] on div "Income Statement Detail Cassling (YTD with drill-down)" at bounding box center [506, 24] width 269 height 19
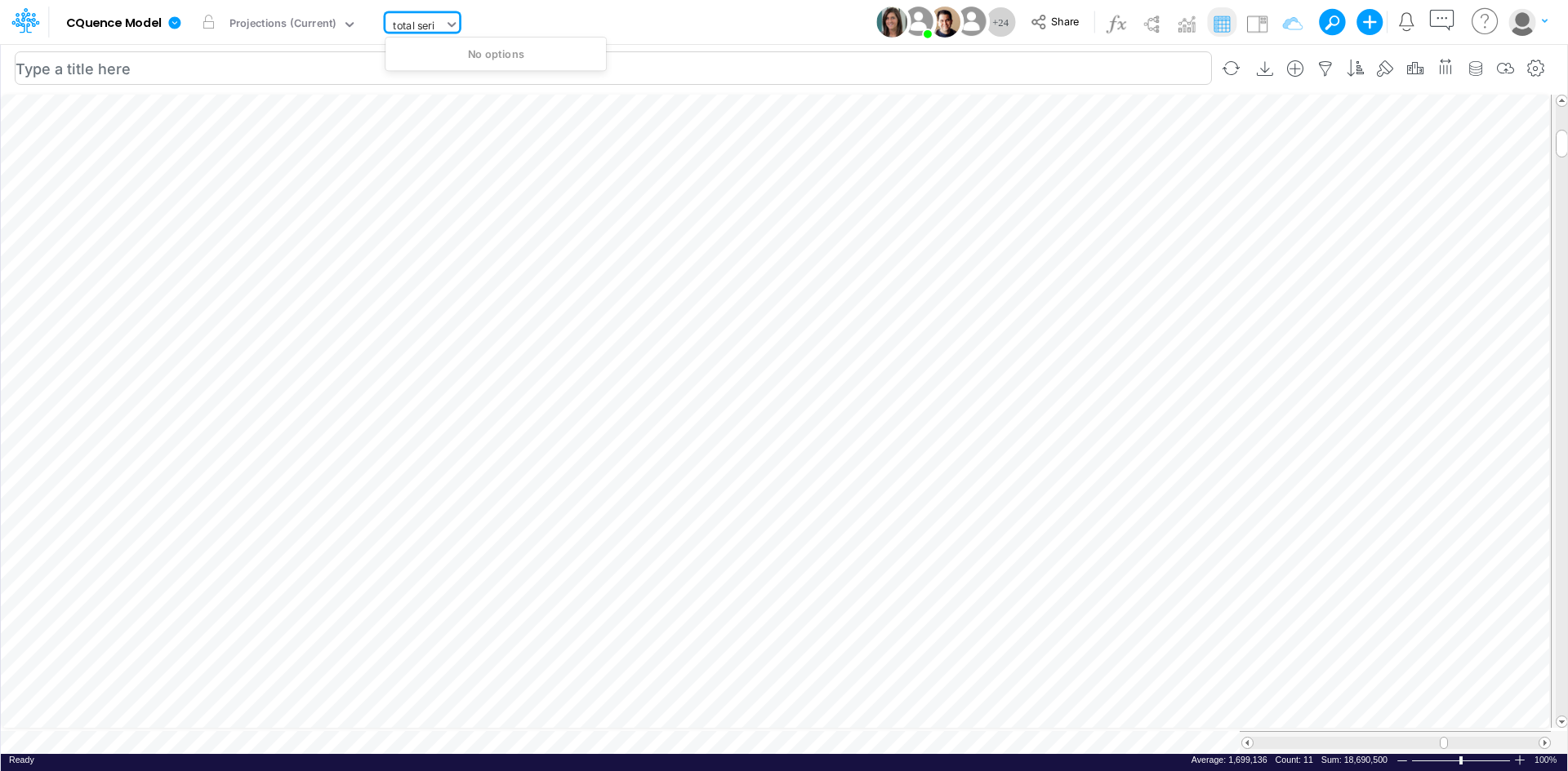
type input "total ser"
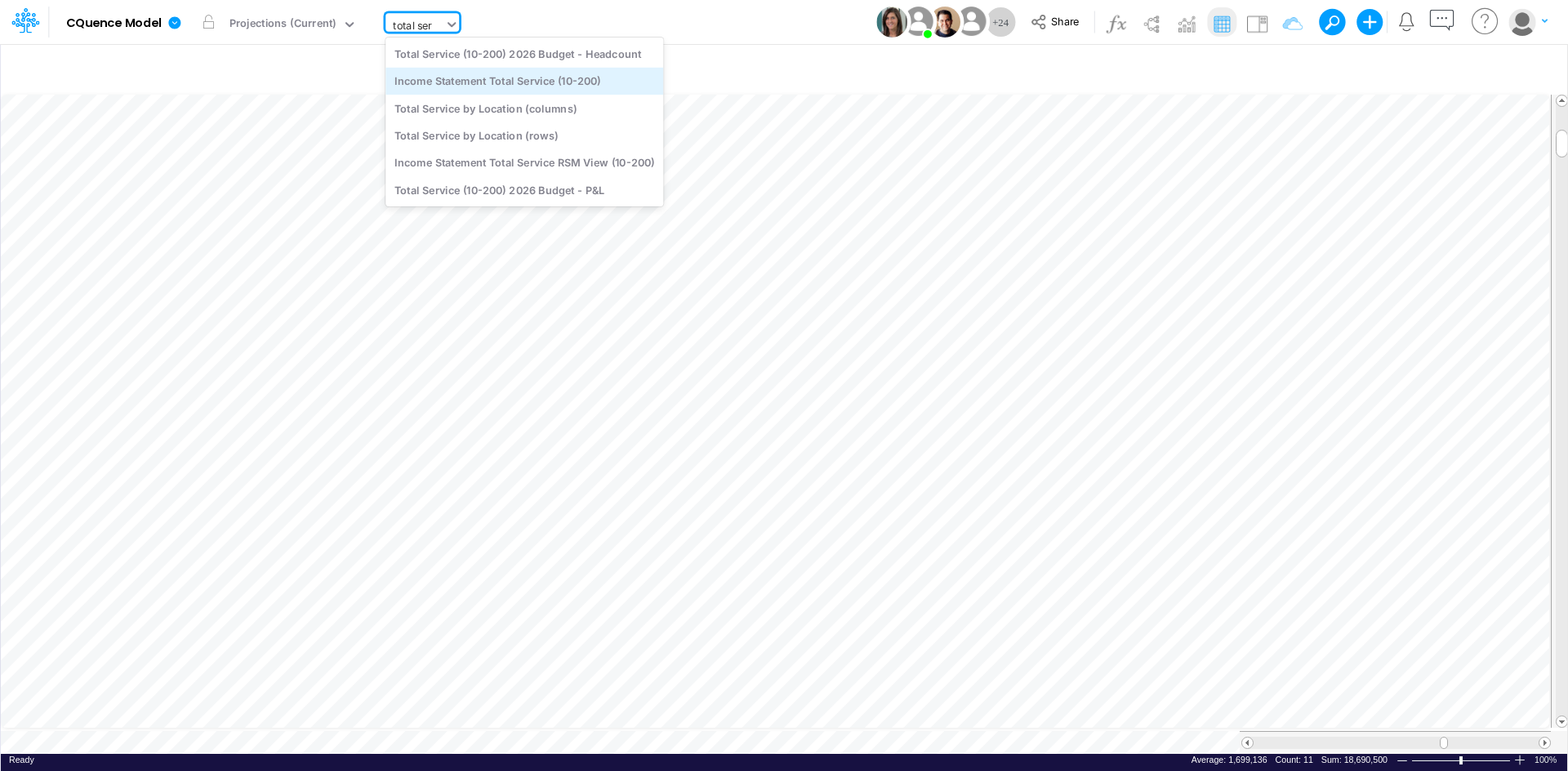
click at [476, 81] on div "Income Statement Total Service (10-200)" at bounding box center [524, 81] width 278 height 27
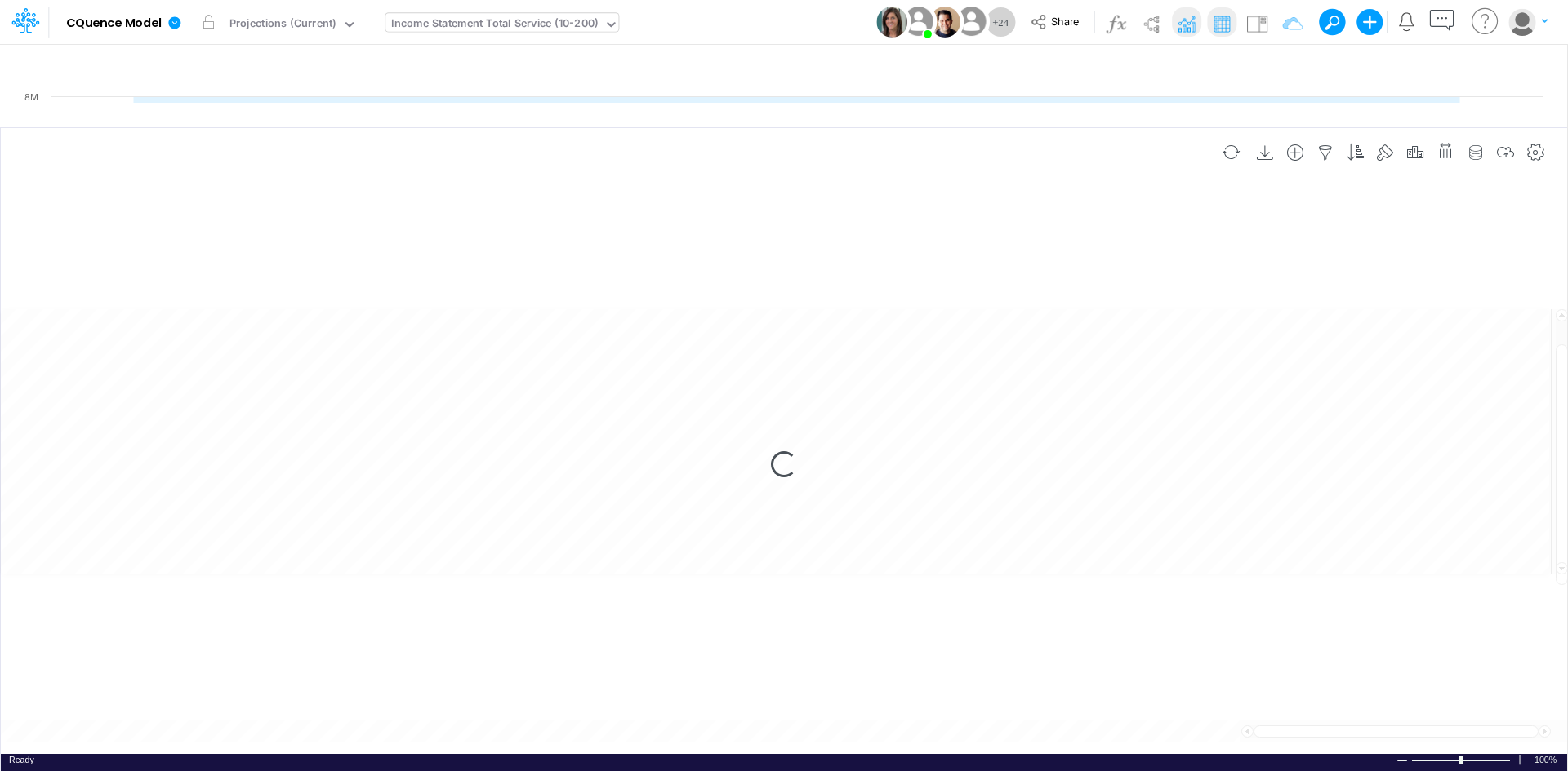
drag, startPoint x: 792, startPoint y: 408, endPoint x: 800, endPoint y: 126, distance: 282.1
click at [818, 119] on div at bounding box center [783, 123] width 1567 height 8
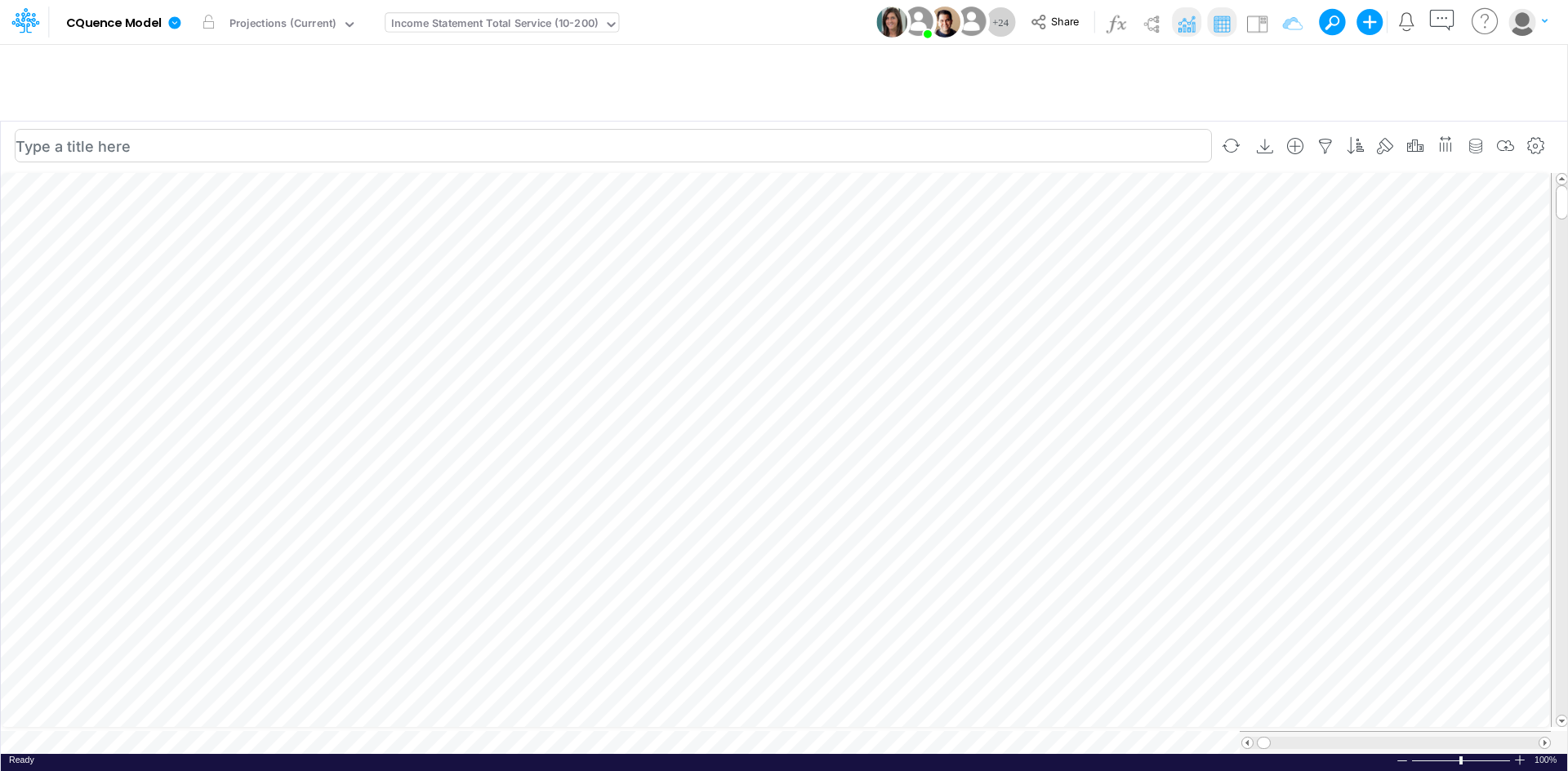
scroll to position [8, 0]
click at [1546, 738] on span at bounding box center [1544, 743] width 11 height 11
click at [1243, 738] on span at bounding box center [1247, 743] width 11 height 11
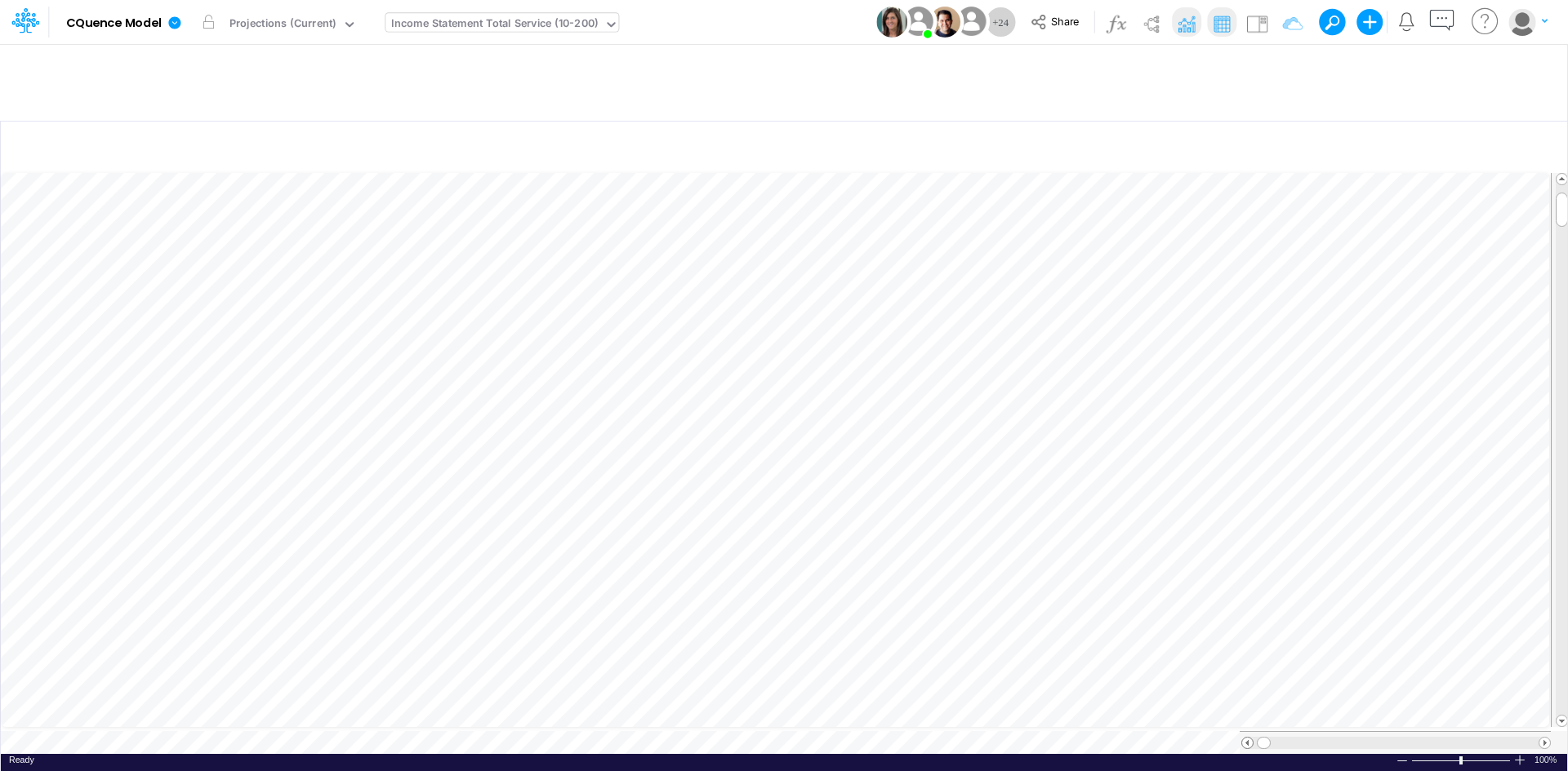
click at [1243, 738] on span at bounding box center [1247, 743] width 11 height 11
click at [1544, 738] on span at bounding box center [1544, 743] width 11 height 11
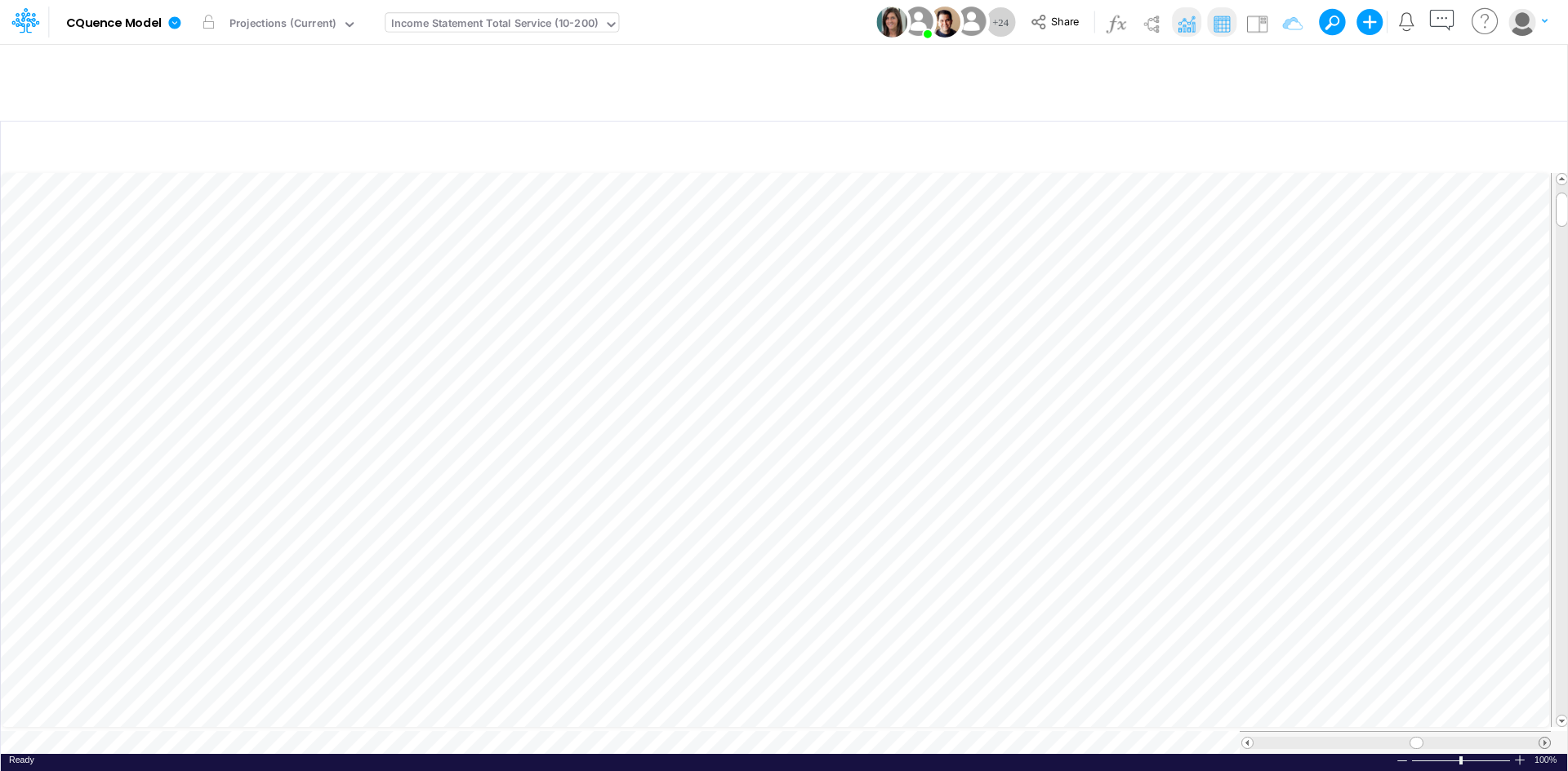
click at [1544, 738] on span at bounding box center [1544, 743] width 11 height 11
click at [1244, 738] on span at bounding box center [1247, 743] width 11 height 11
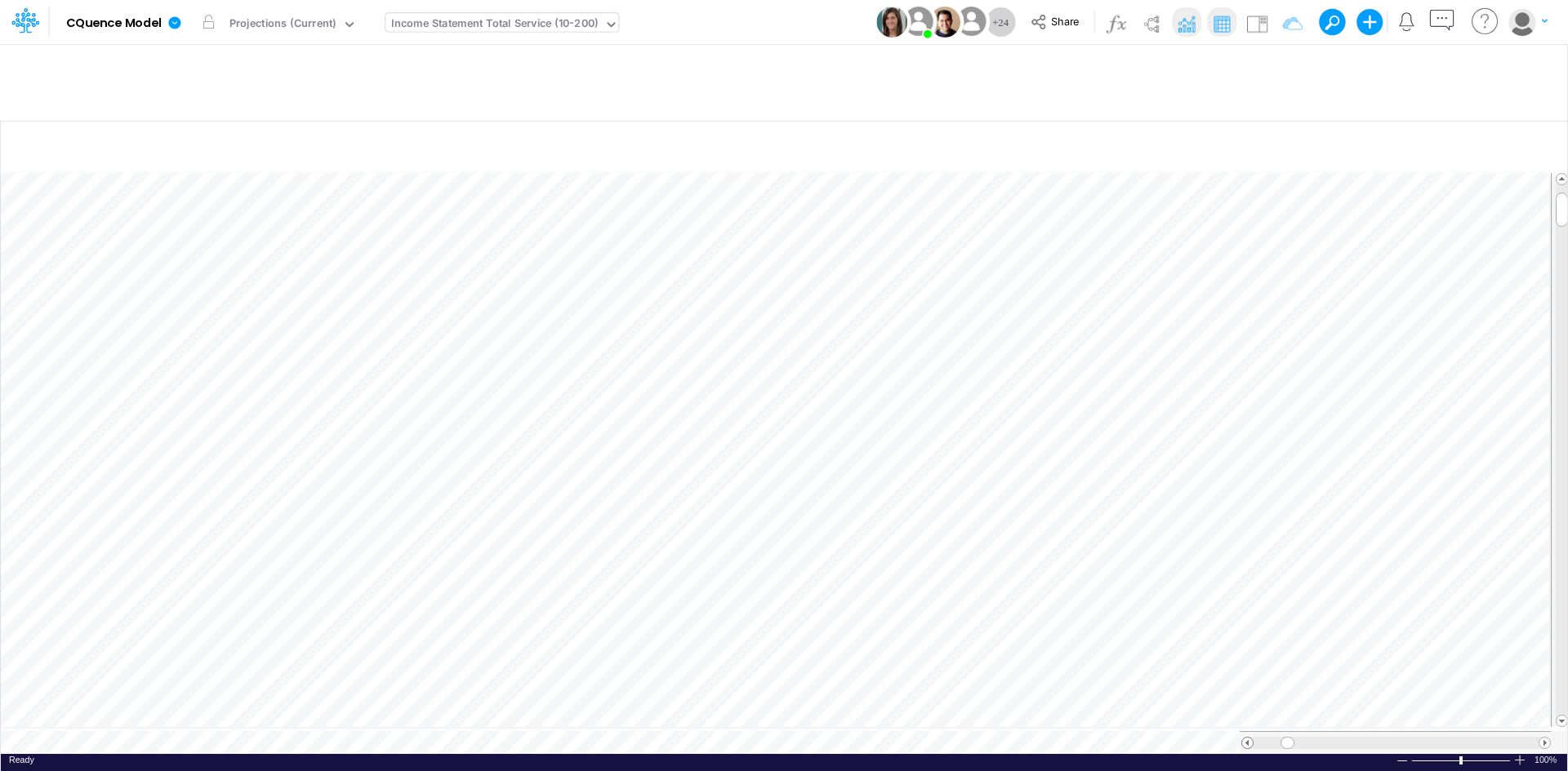
click at [1244, 738] on span at bounding box center [1247, 743] width 11 height 11
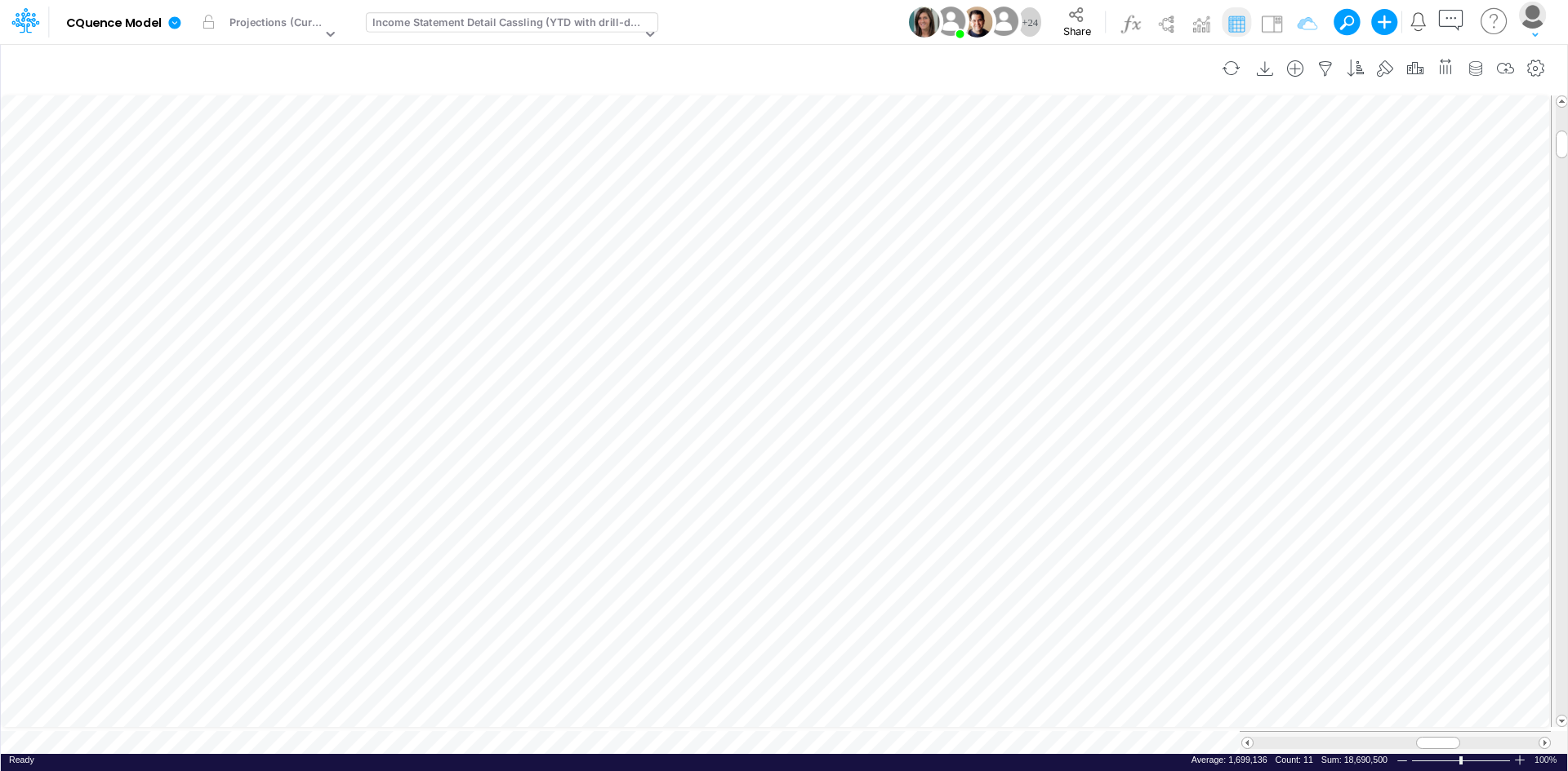
scroll to position [8, 1]
click at [1544, 738] on span at bounding box center [1544, 743] width 11 height 11
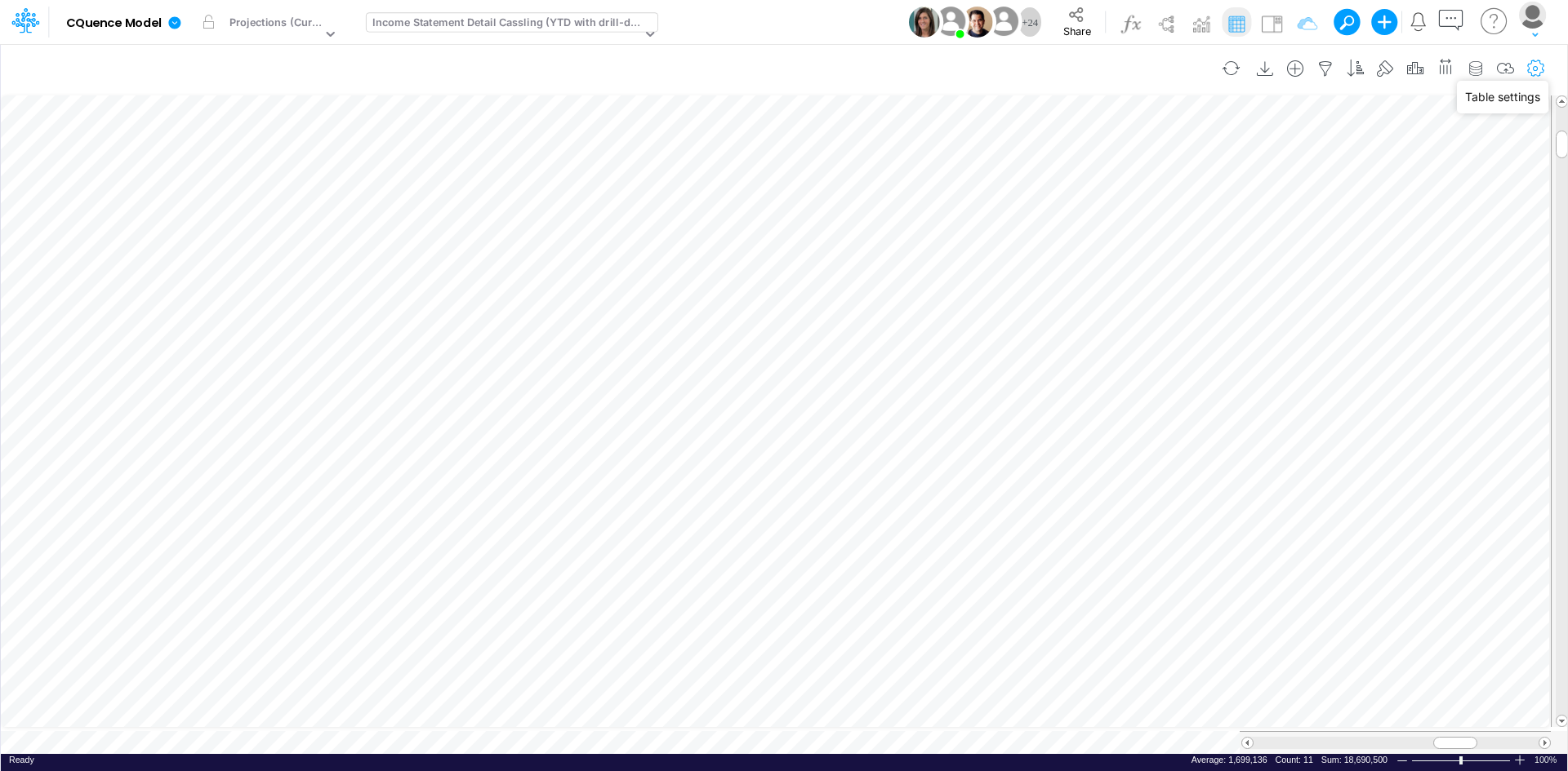
click at [1537, 70] on icon "button" at bounding box center [1535, 69] width 24 height 17
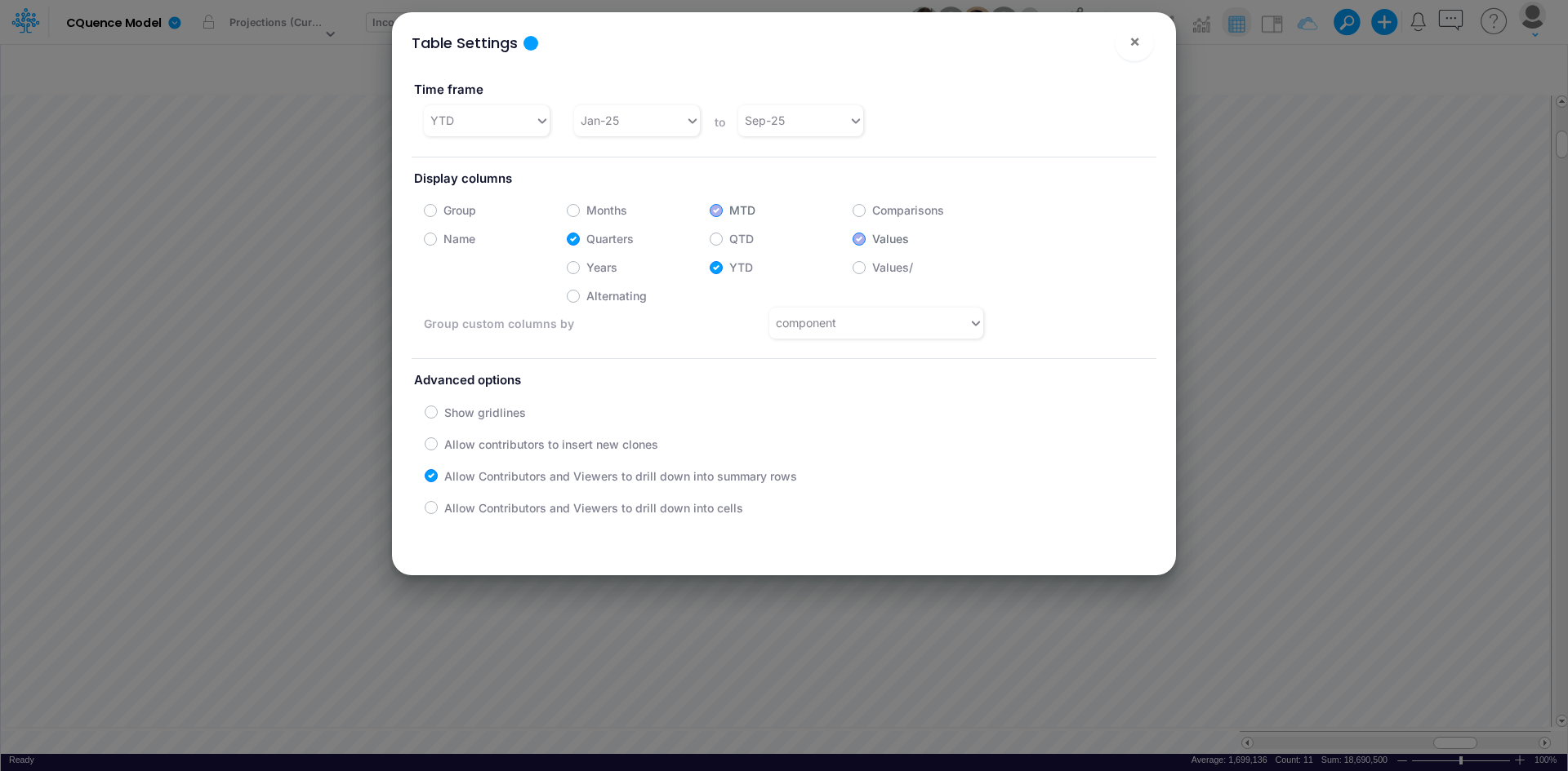
click at [586, 211] on label "Months" at bounding box center [606, 210] width 41 height 17
click at [586, 211] on input "Months" at bounding box center [591, 206] width 11 height 11
checkbox input "true"
click at [586, 240] on label "Quarters" at bounding box center [609, 239] width 47 height 17
click at [586, 240] on input "Quarters" at bounding box center [591, 235] width 11 height 11
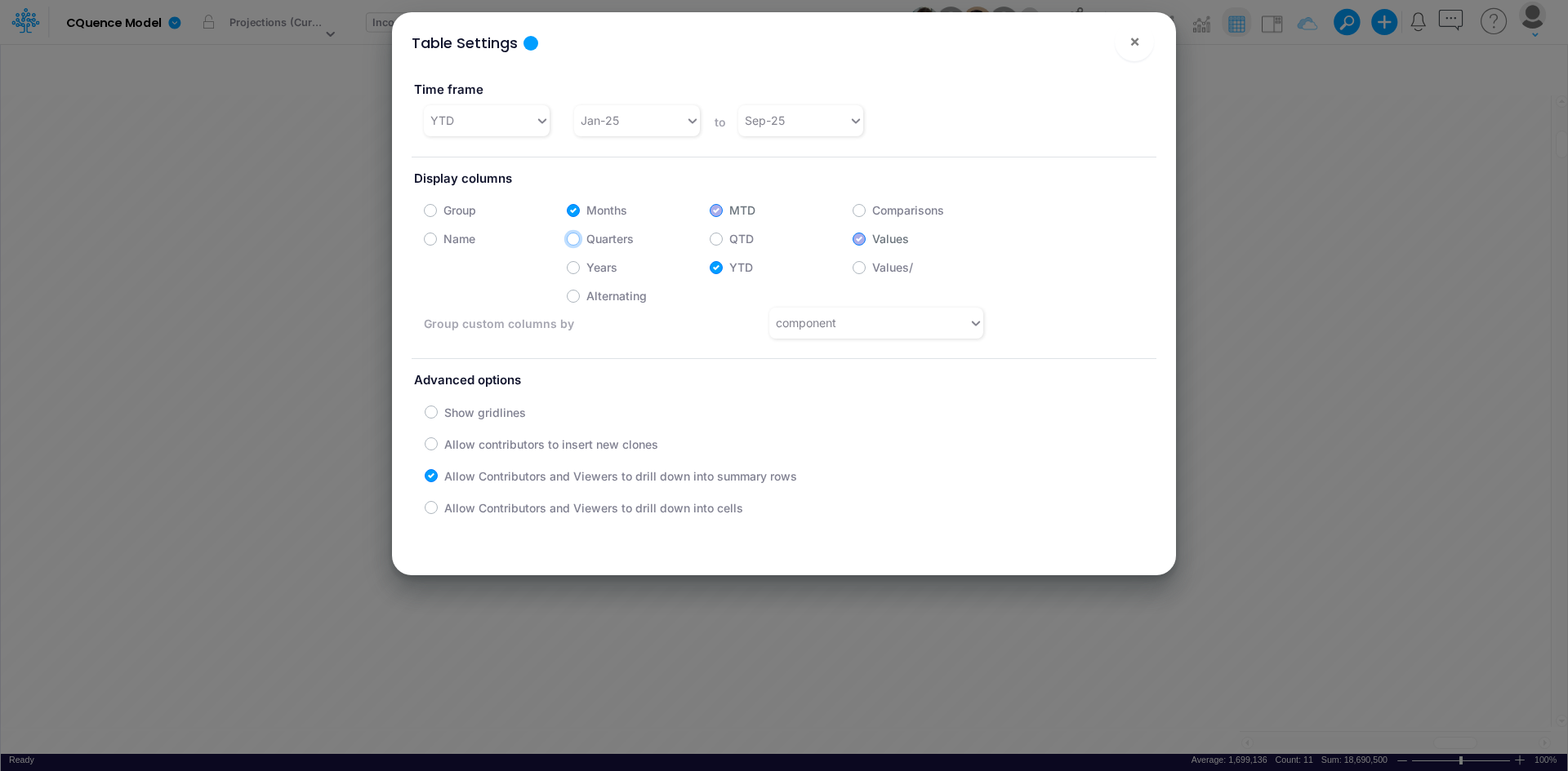
checkbox input "false"
click at [1131, 44] on span "×" at bounding box center [1135, 41] width 11 height 20
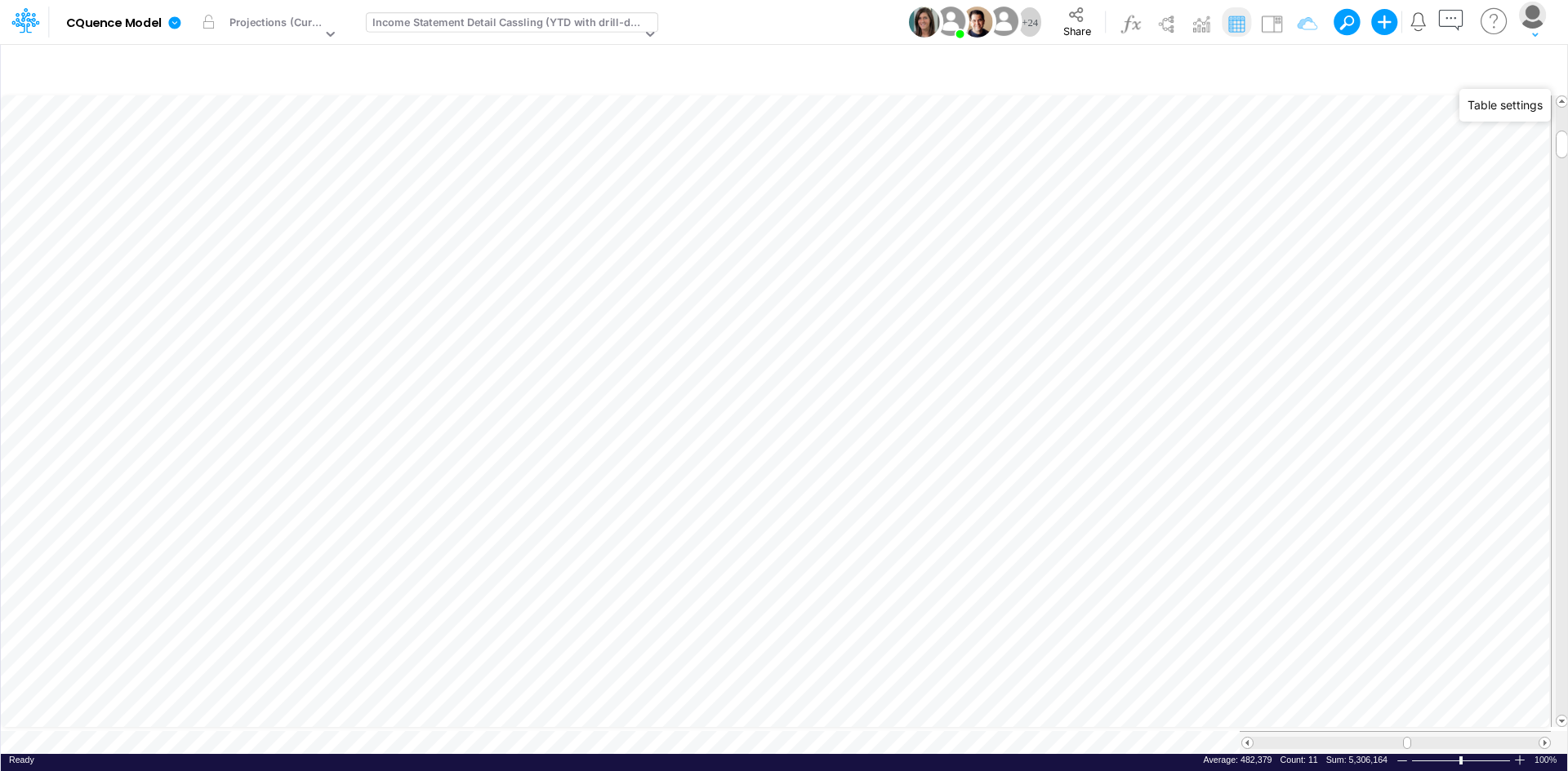
click at [564, 22] on div "Income Statement Detail Cassling (YTD with drill-down)" at bounding box center [506, 24] width 269 height 19
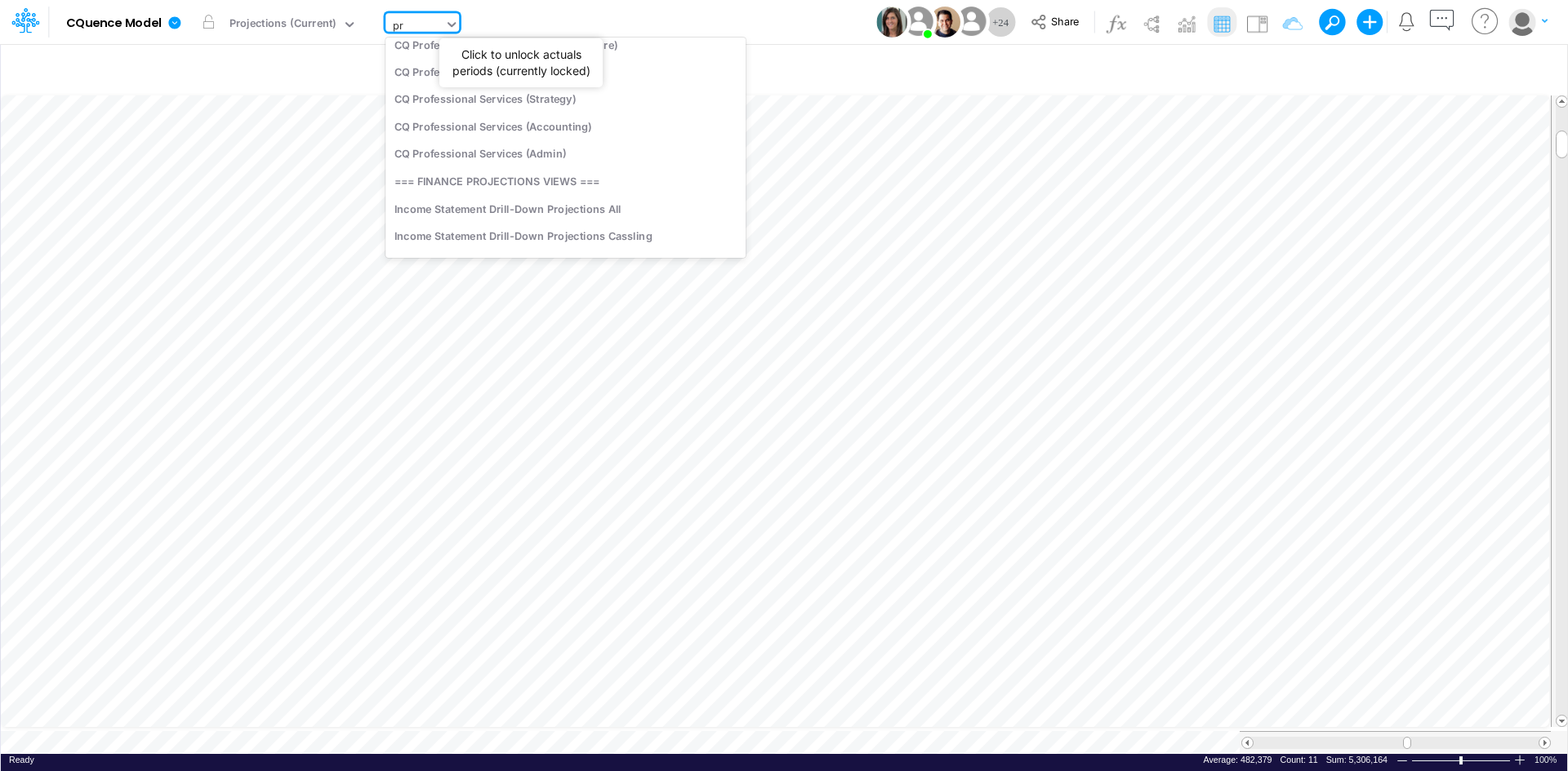
scroll to position [0, 0]
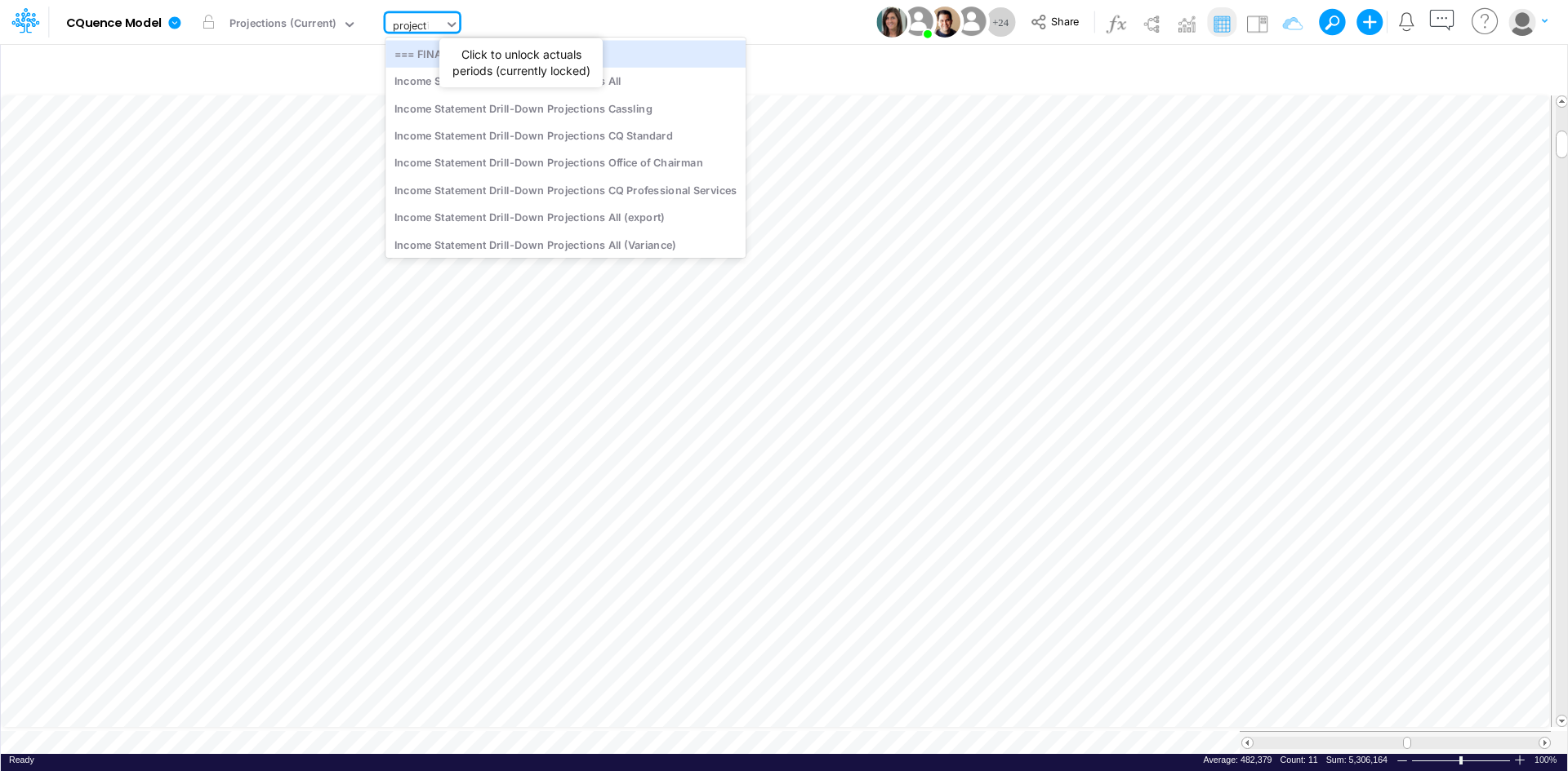
type input "projectio"
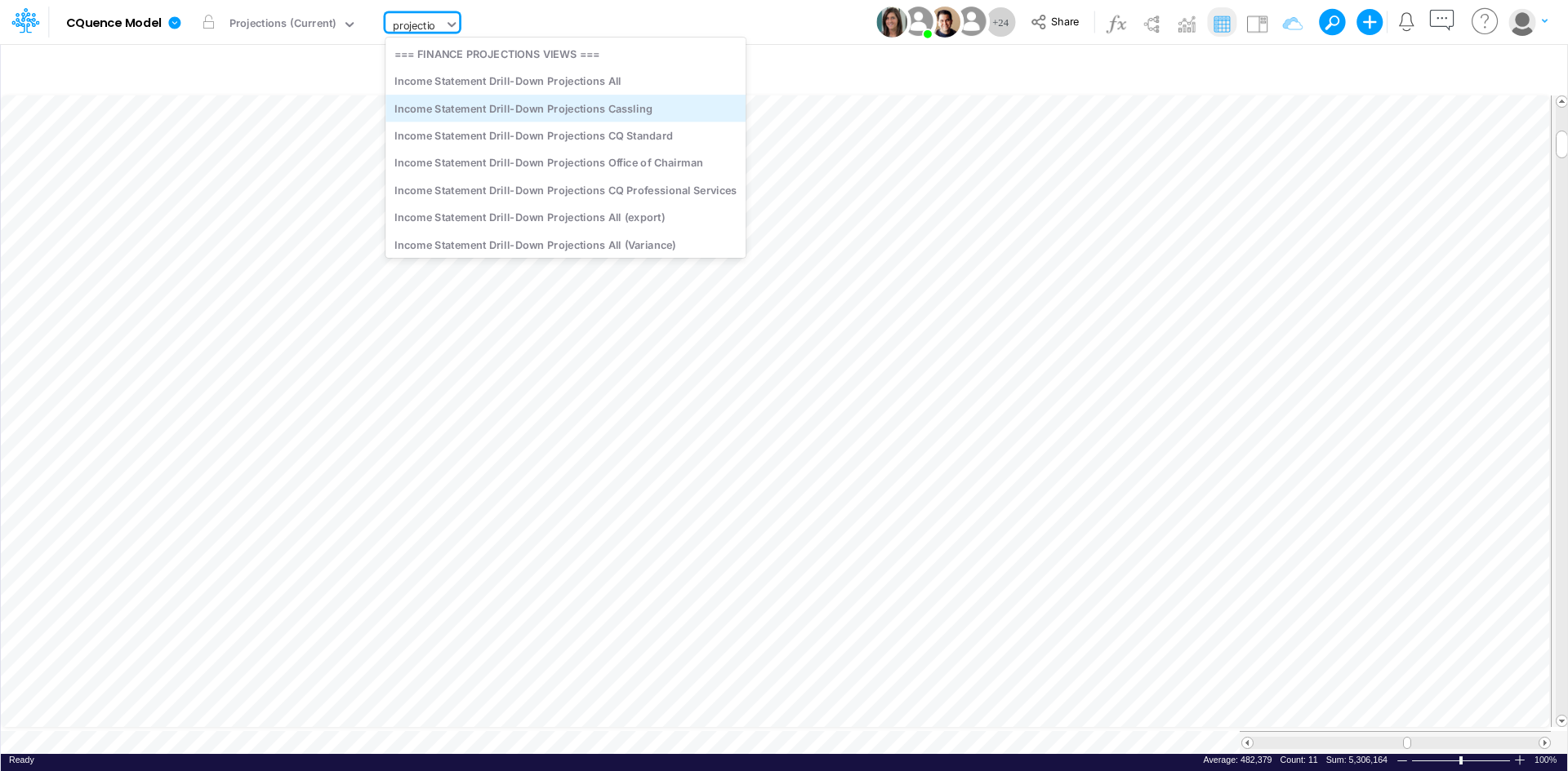
click at [524, 102] on div "Income Statement Drill-Down Projections Cassling" at bounding box center [565, 108] width 360 height 27
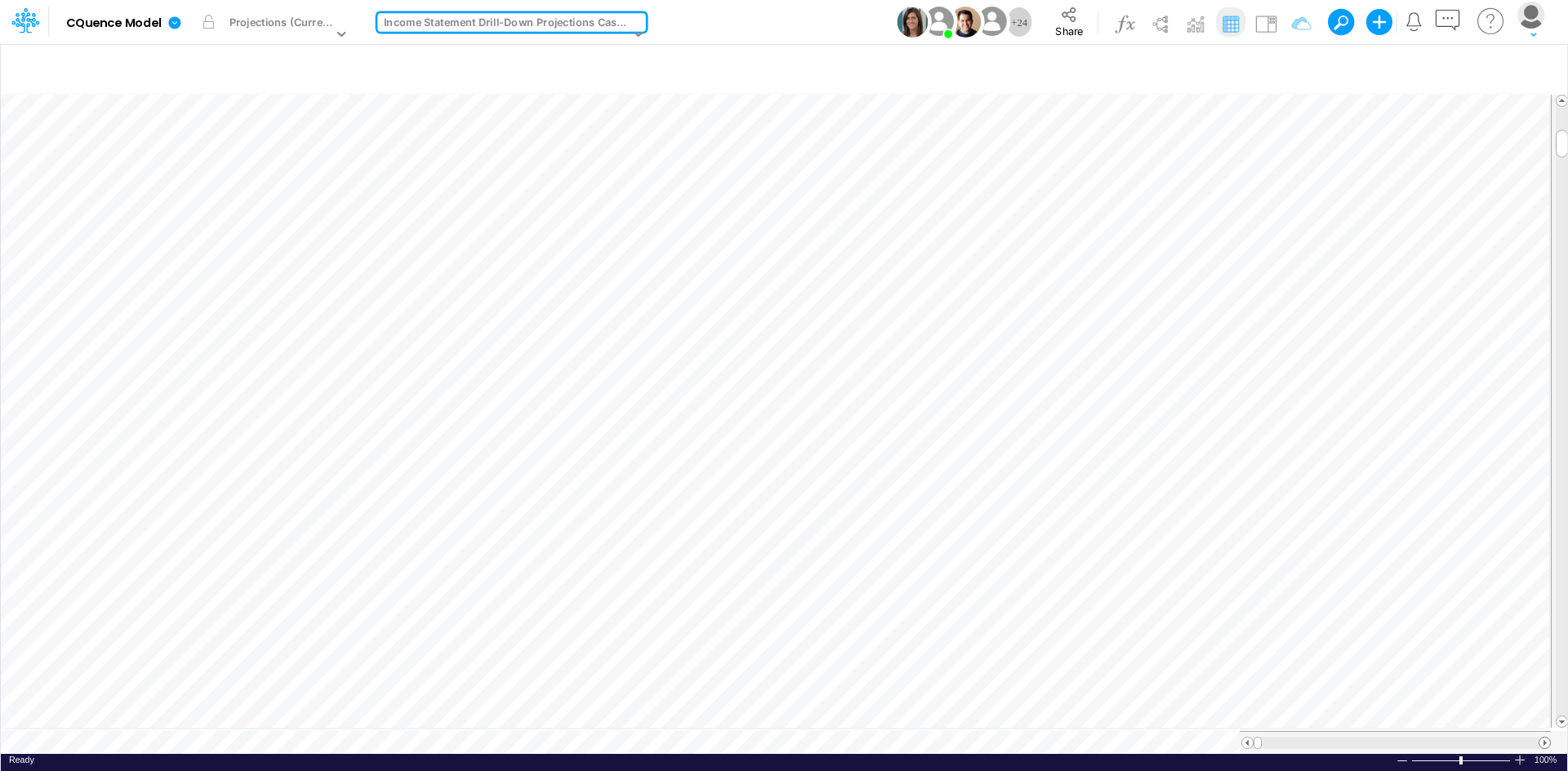
click at [1544, 738] on span at bounding box center [1544, 743] width 11 height 11
click at [1544, 738] on span at bounding box center [1544, 743] width 11 height 11
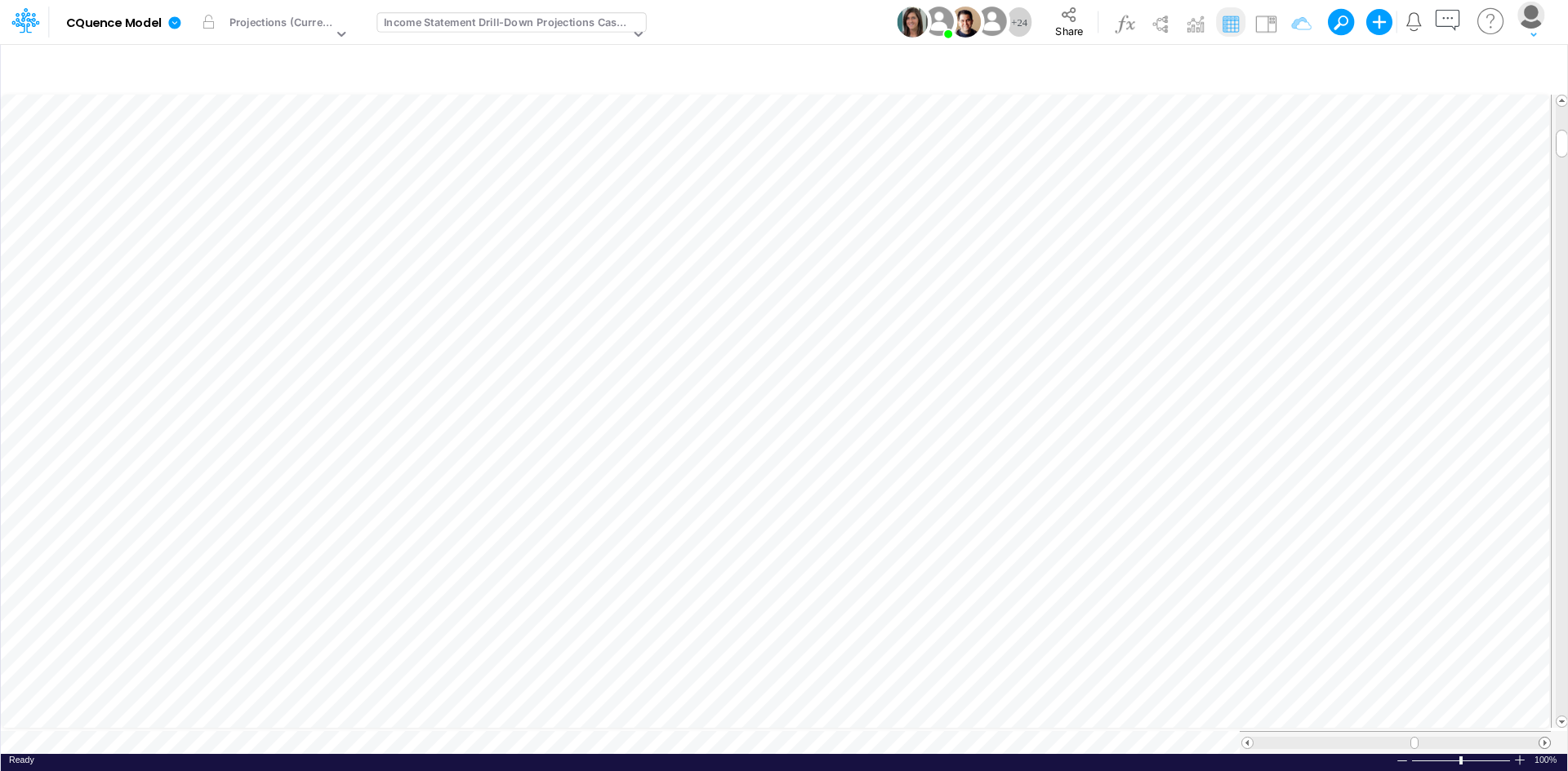
click at [1544, 738] on span at bounding box center [1544, 743] width 11 height 11
click at [1542, 738] on span at bounding box center [1544, 743] width 11 height 11
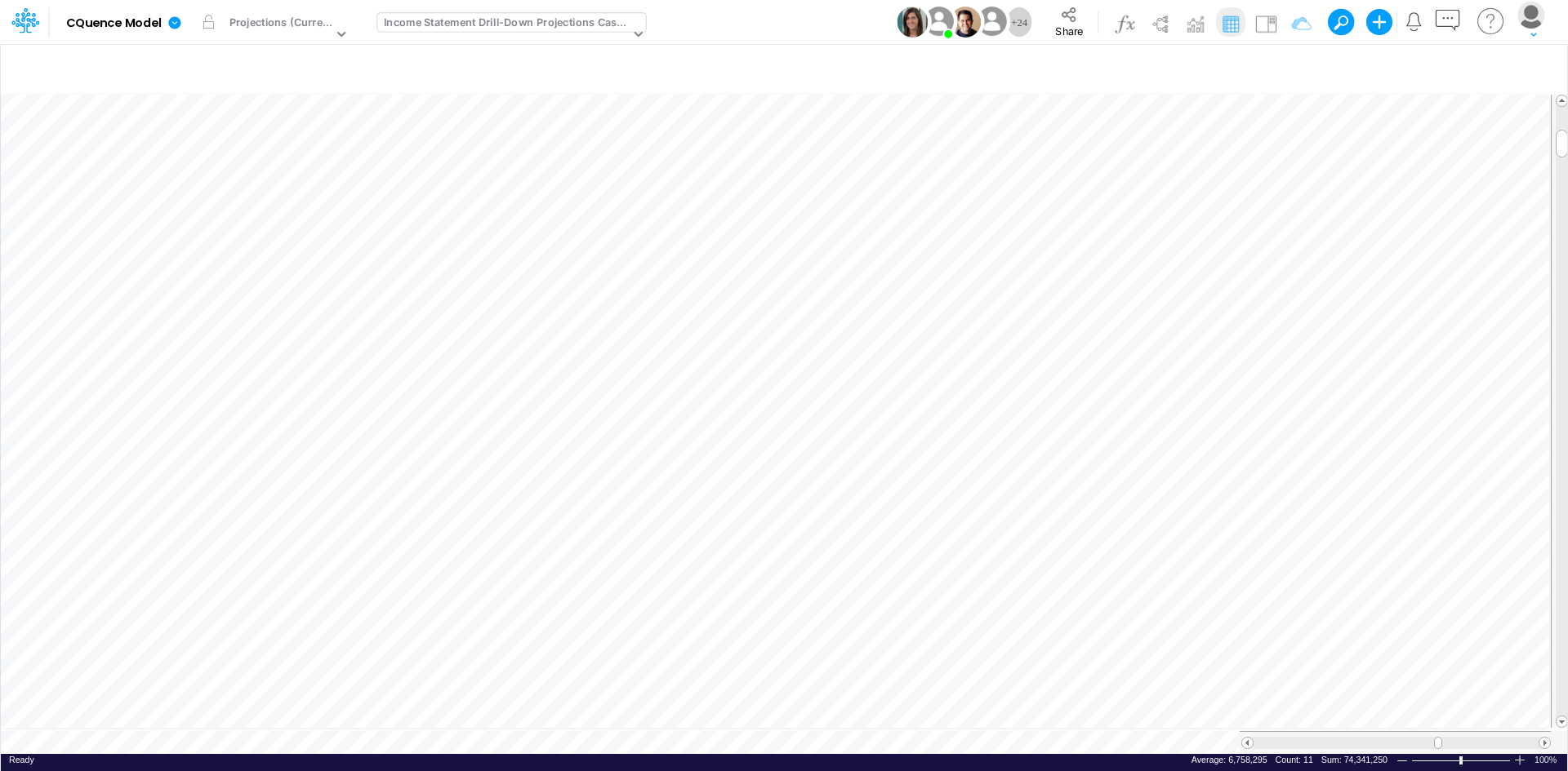
scroll to position [8, 1]
click at [1541, 738] on span at bounding box center [1544, 743] width 11 height 11
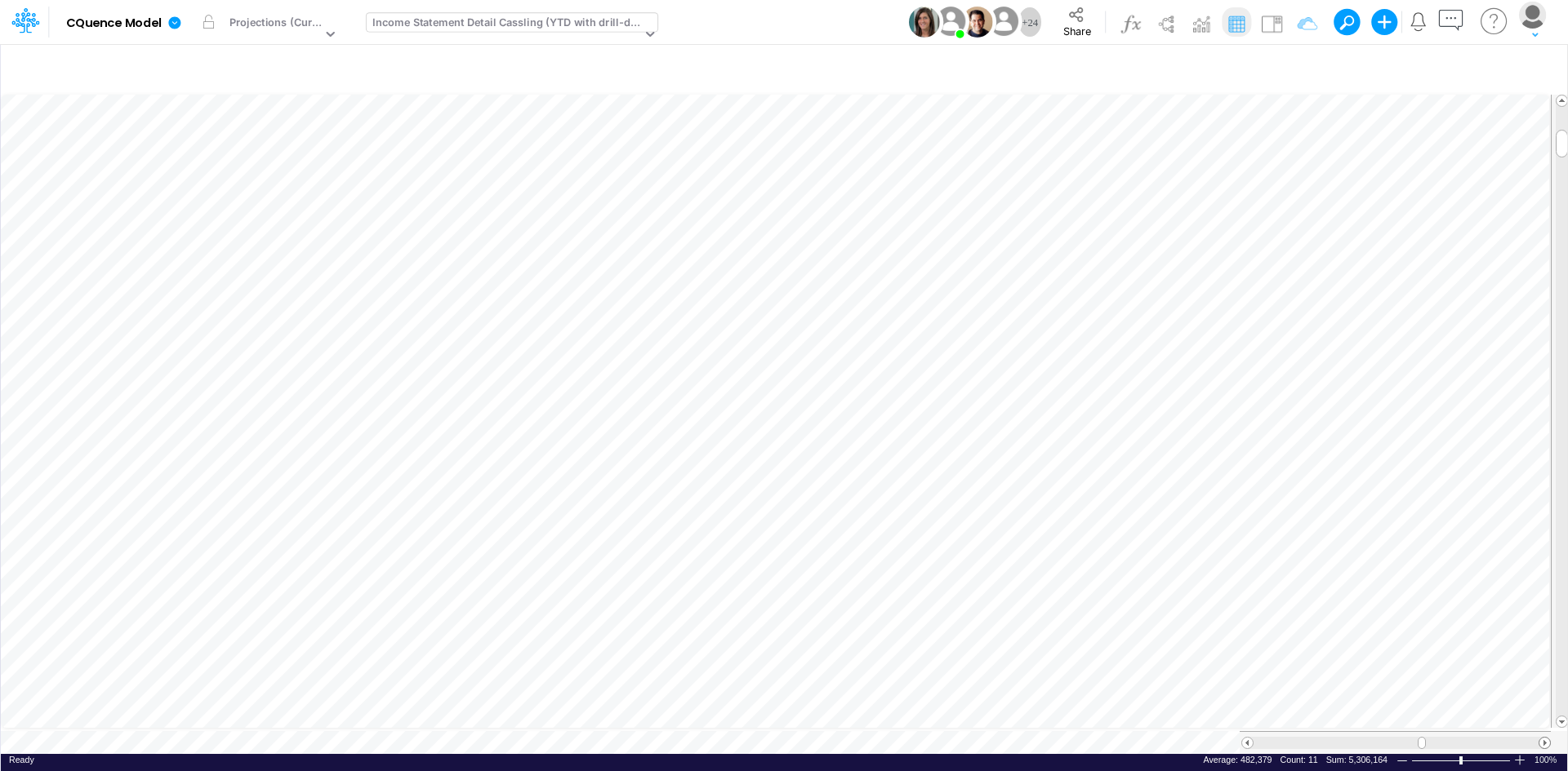
click at [1541, 738] on span at bounding box center [1544, 743] width 11 height 11
click at [1250, 738] on span at bounding box center [1247, 743] width 11 height 11
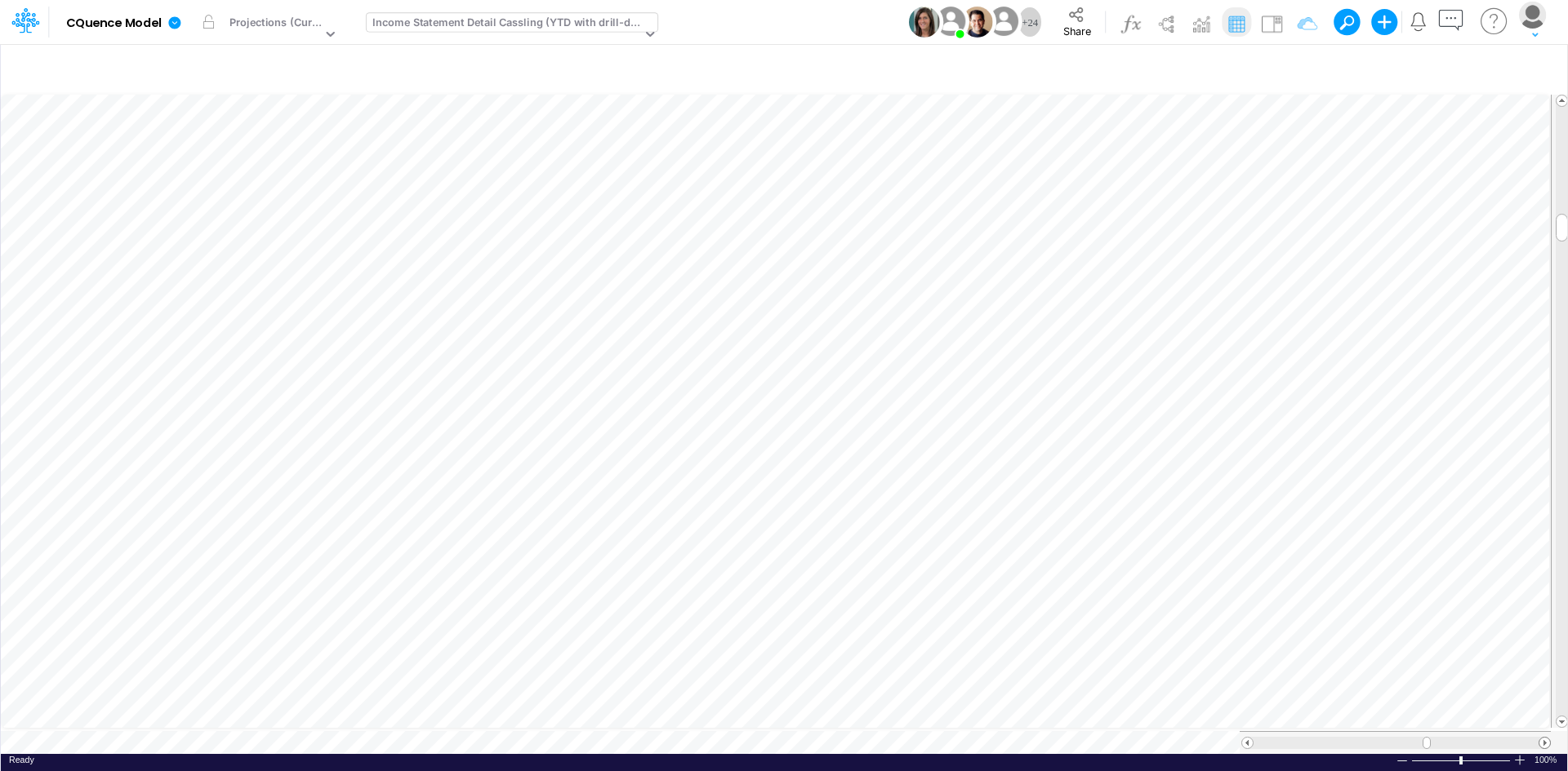
click at [1545, 738] on span at bounding box center [1544, 743] width 11 height 11
click at [481, 735] on table at bounding box center [785, 422] width 1568 height 663
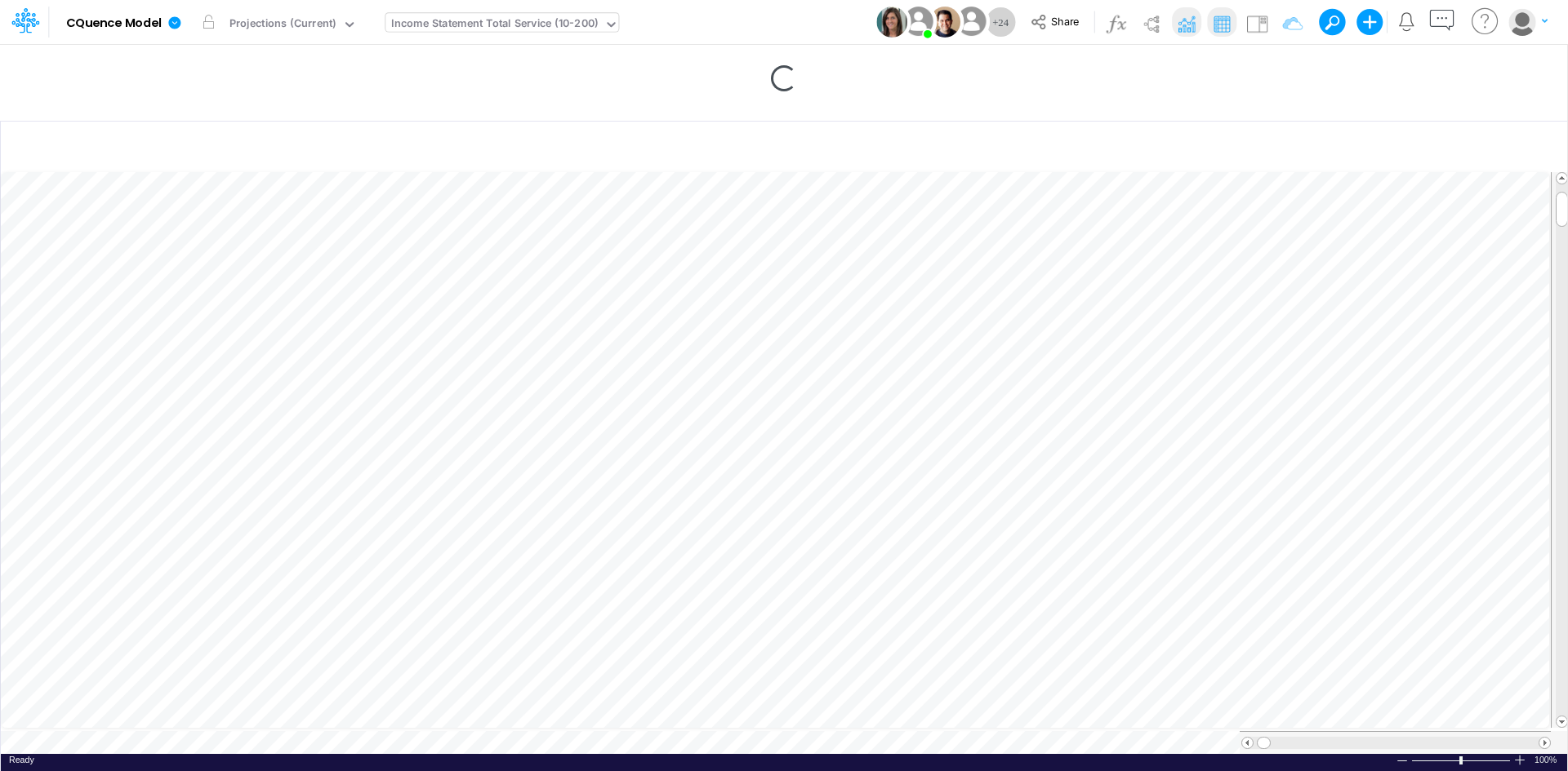
scroll to position [8, 0]
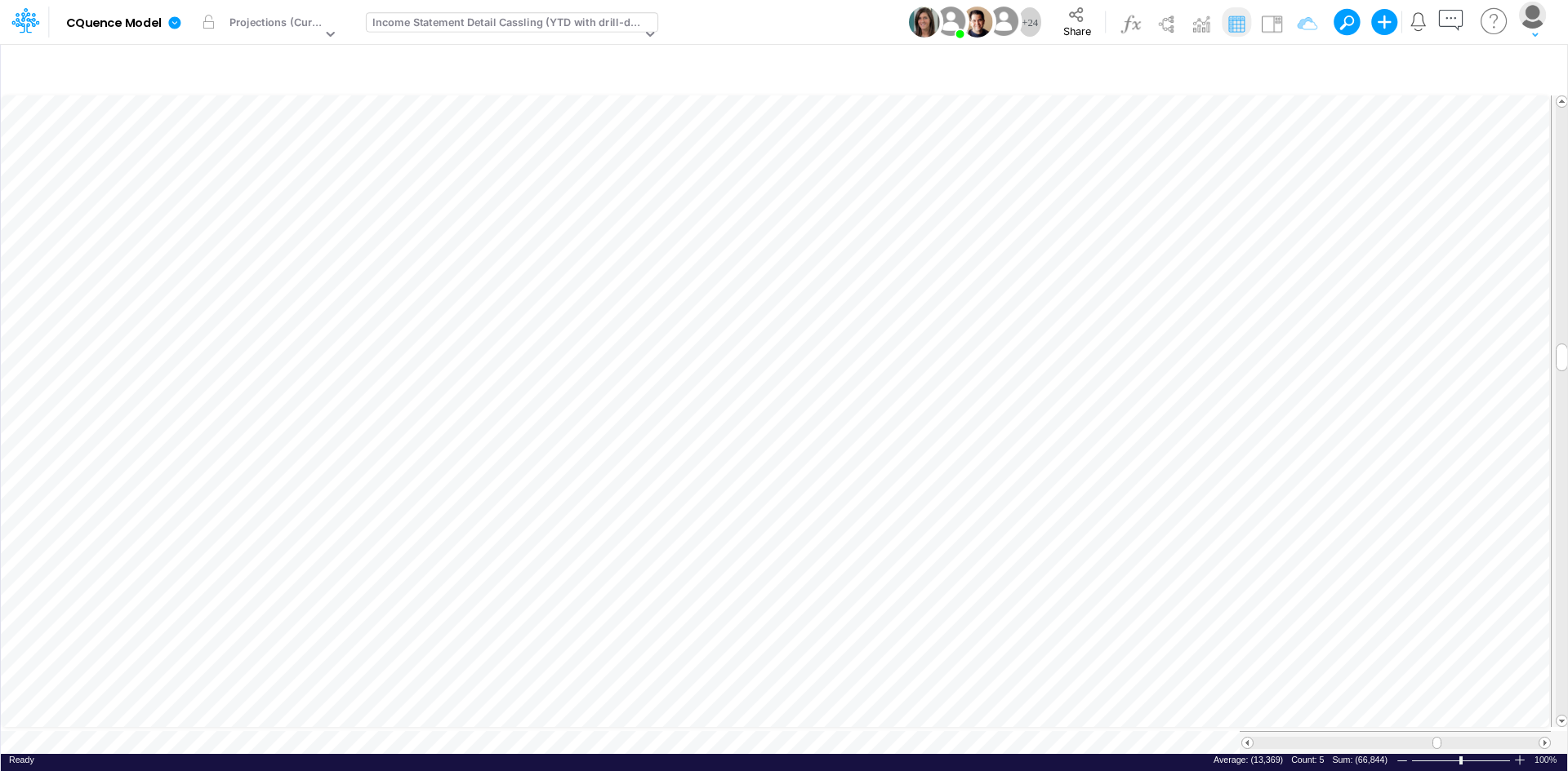
scroll to position [8, 1]
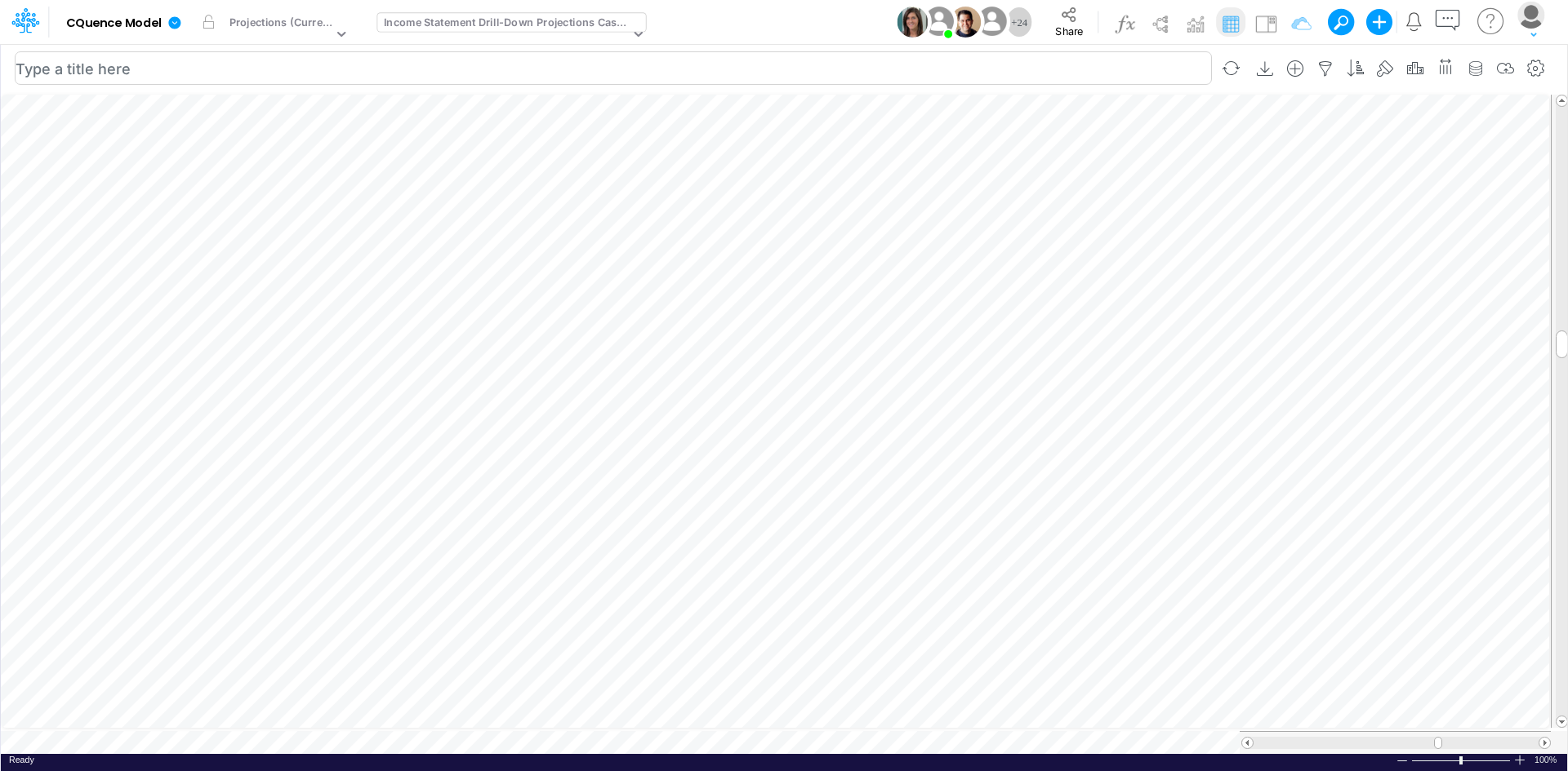
scroll to position [8, 1]
click at [1545, 738] on span at bounding box center [1544, 743] width 11 height 11
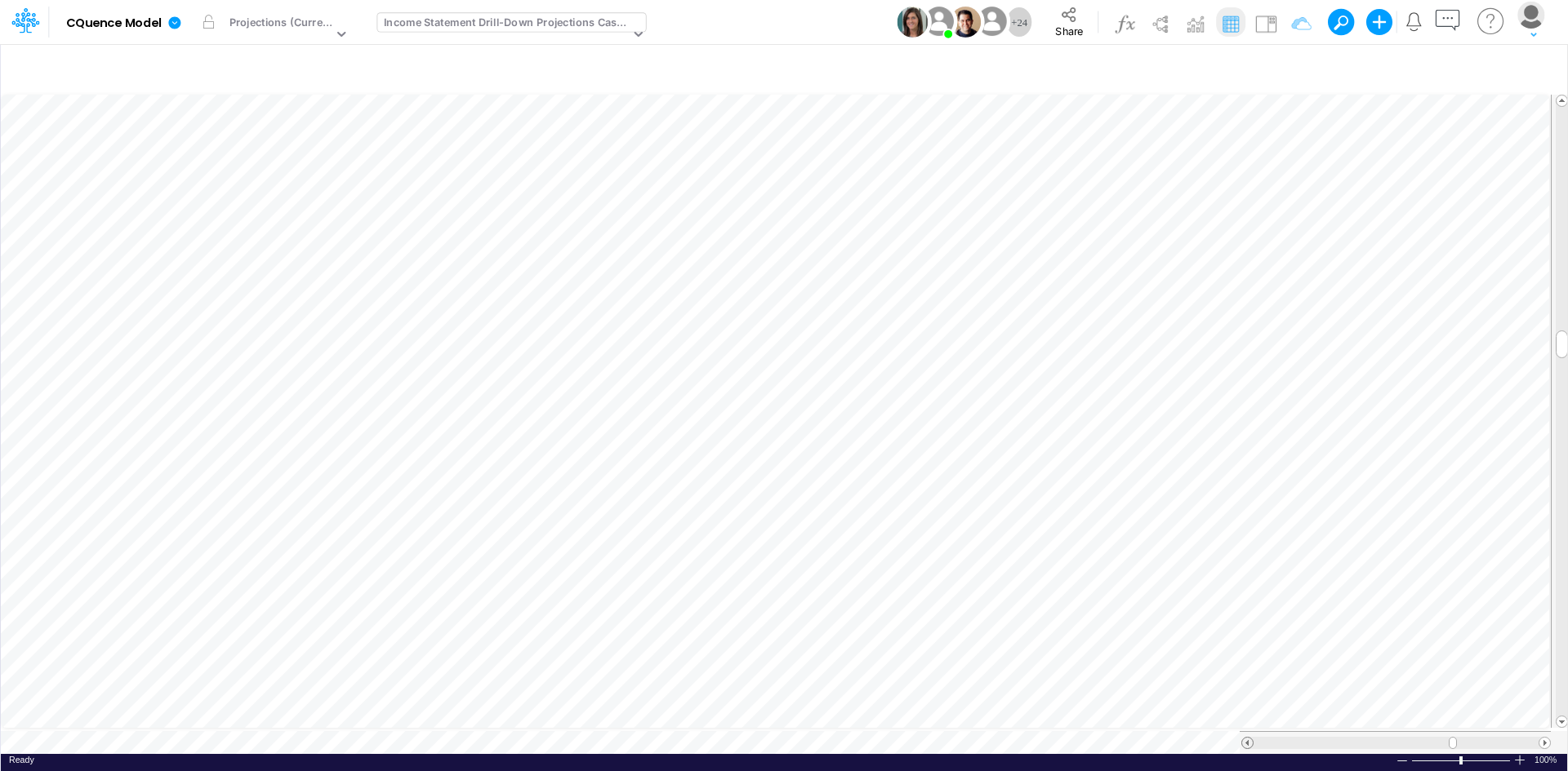
click at [1250, 738] on span at bounding box center [1247, 743] width 11 height 11
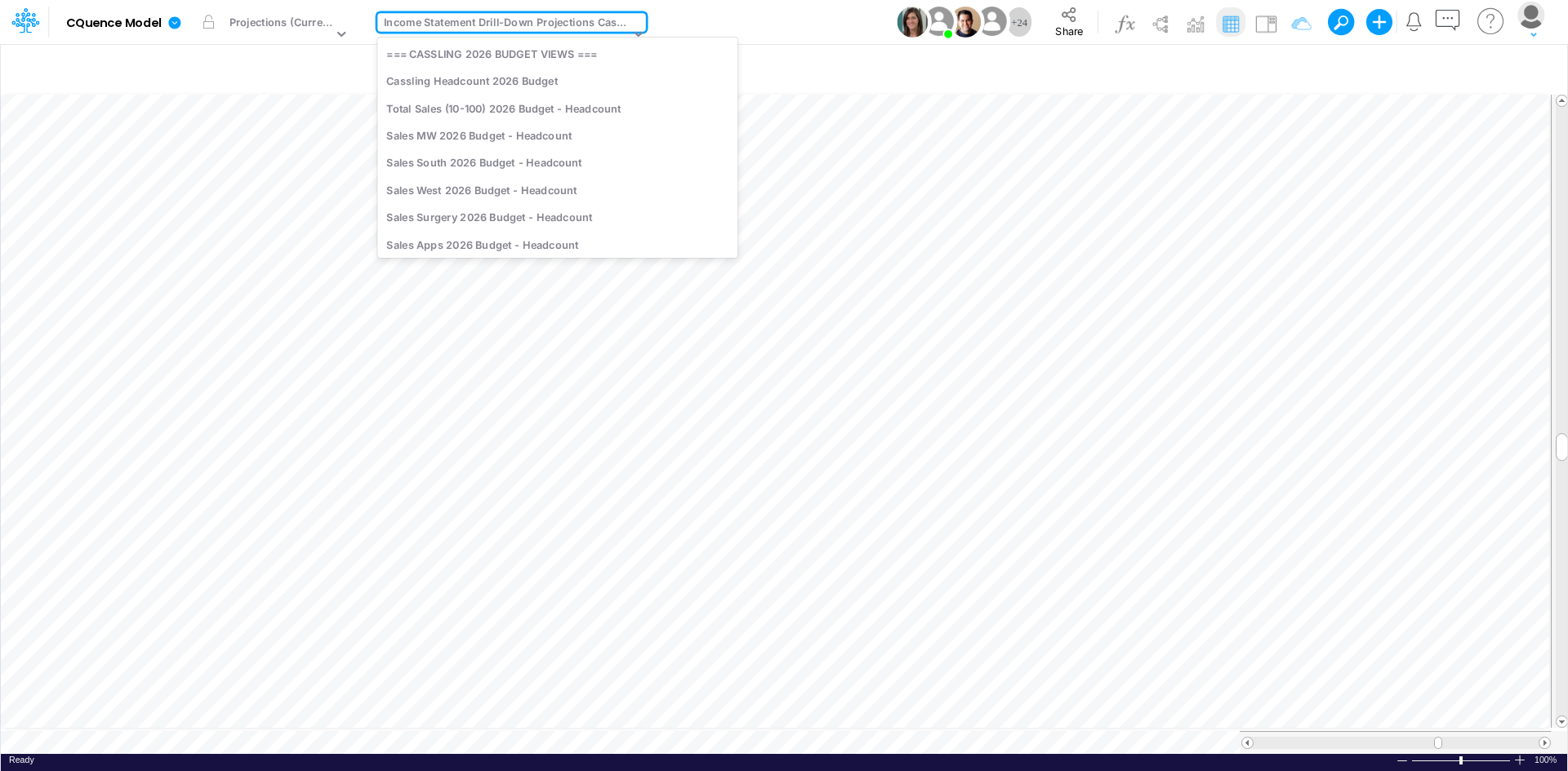
click at [435, 23] on div "Income Statement Drill-Down Projections Cassling" at bounding box center [506, 24] width 246 height 19
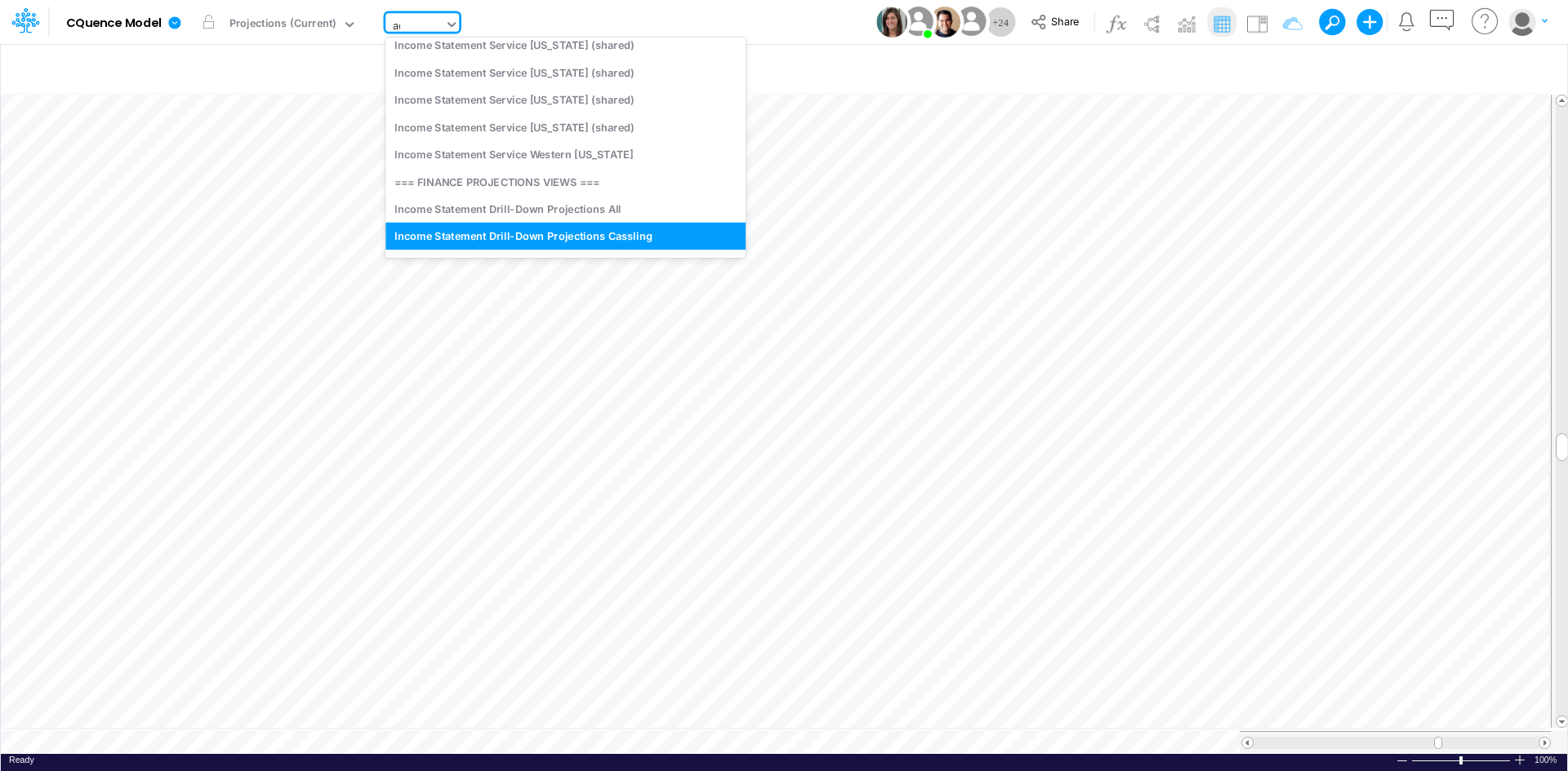
scroll to position [0, 0]
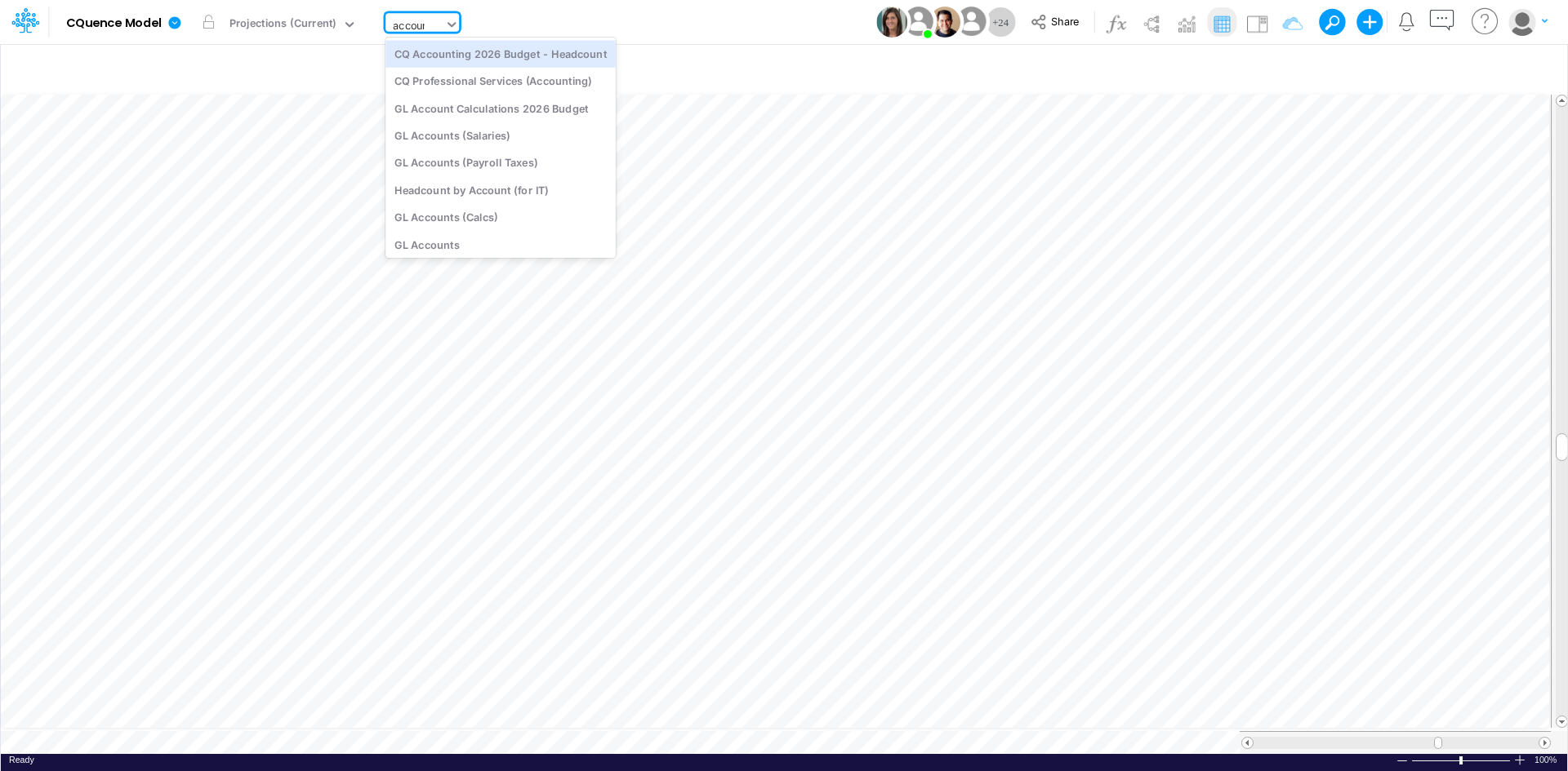
type input "account"
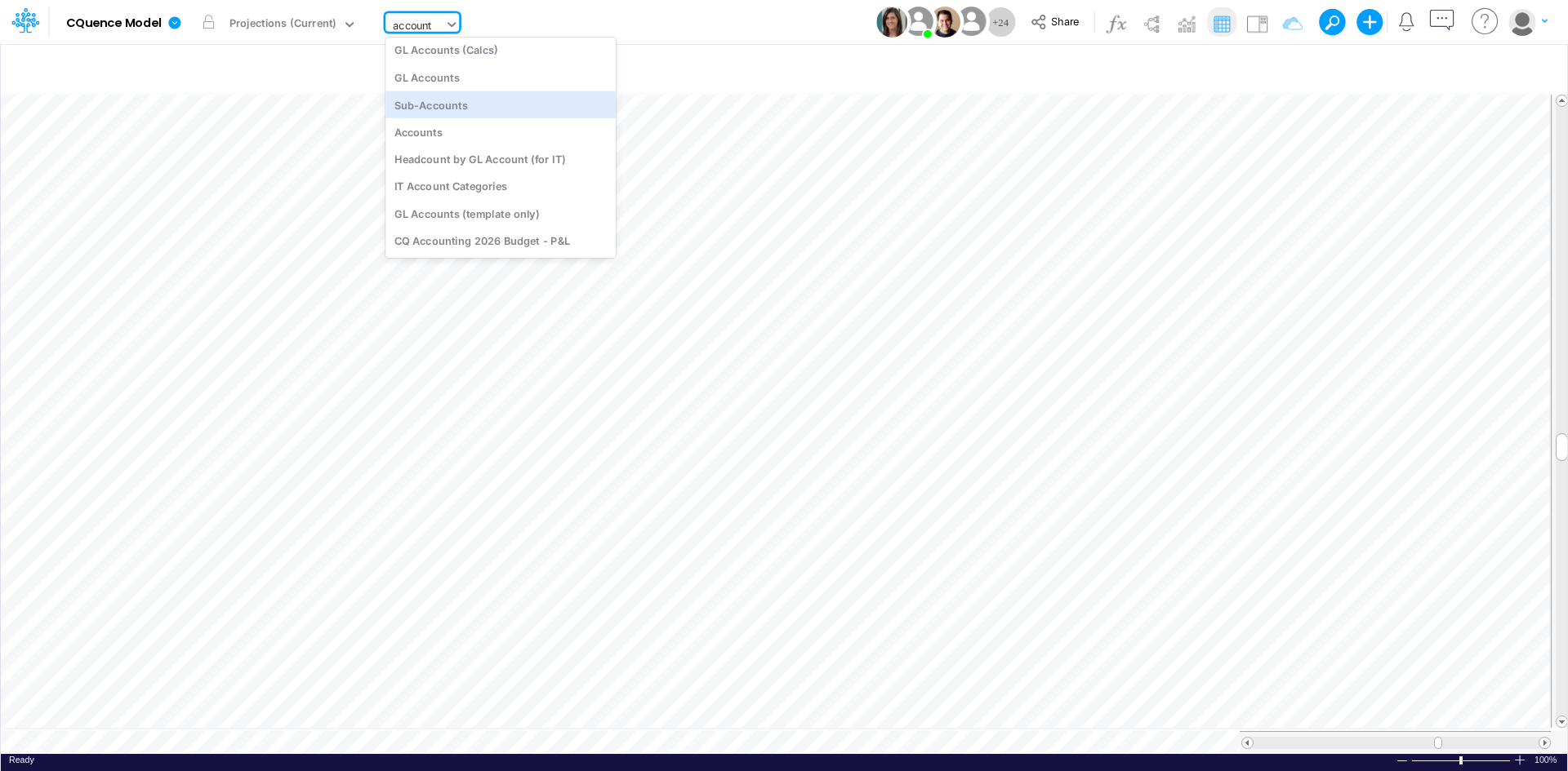
scroll to position [185, 0]
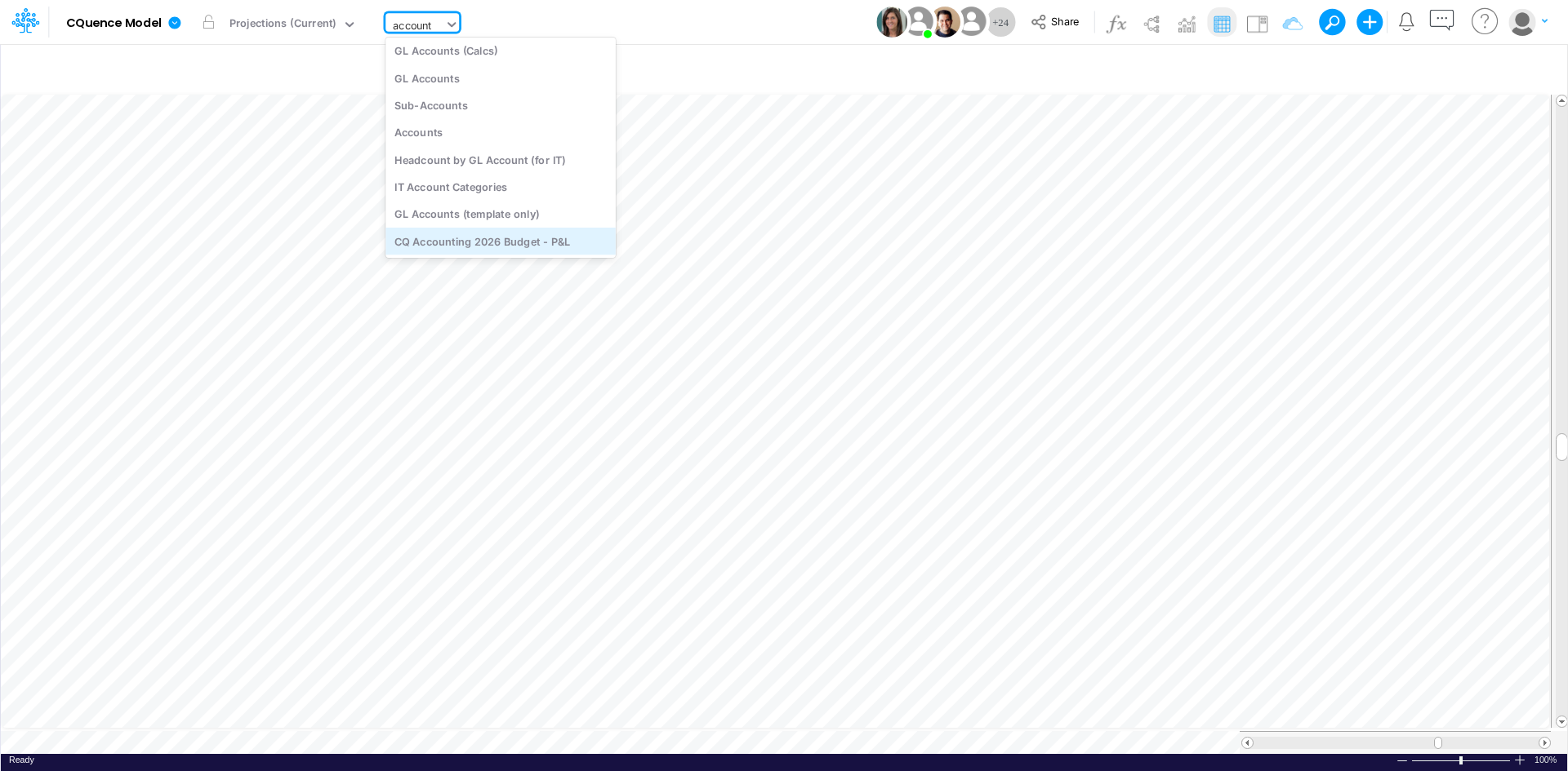
click at [467, 240] on div "CQ Accounting 2026 Budget - P&L" at bounding box center [500, 241] width 231 height 27
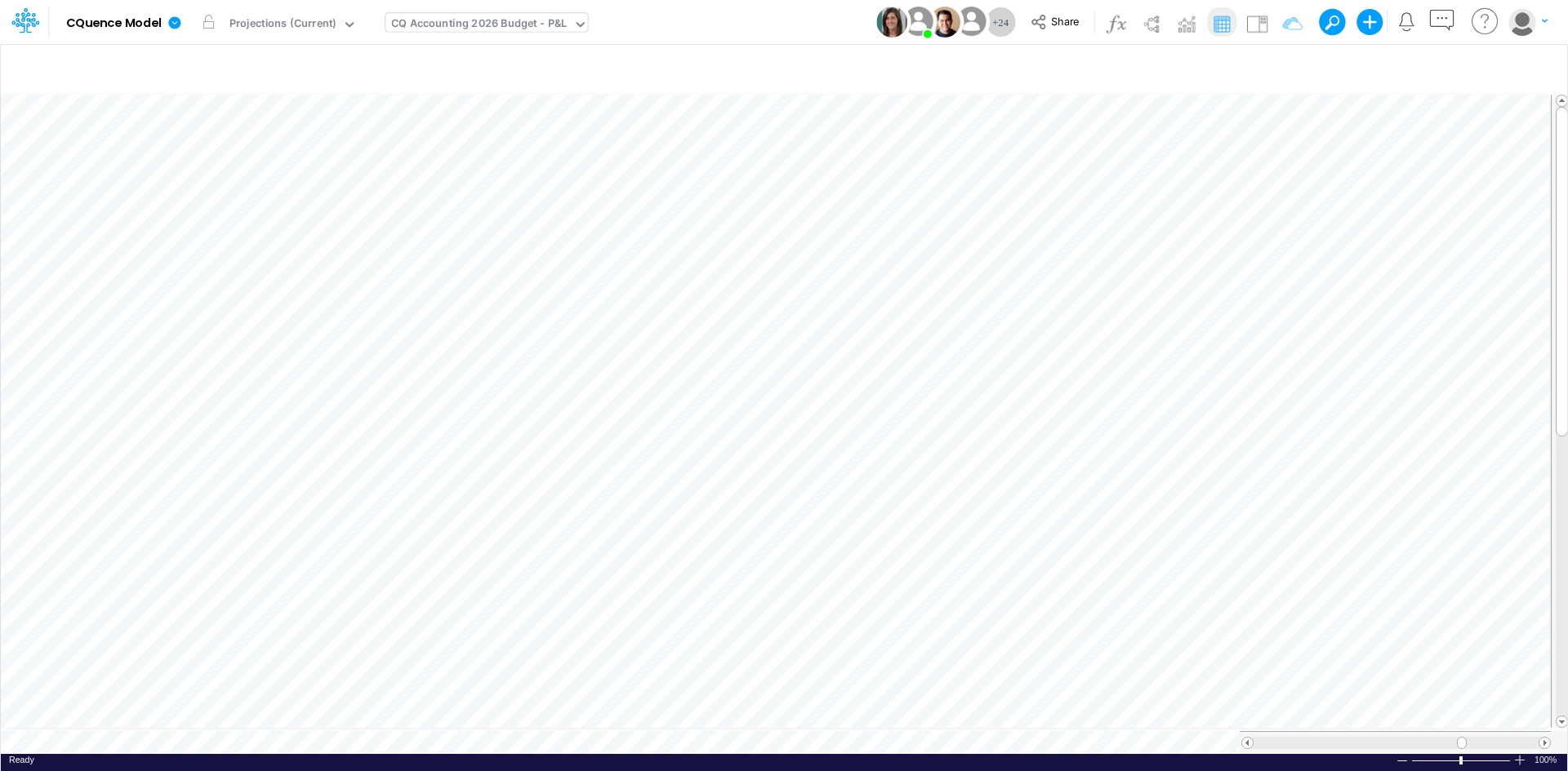
click at [1545, 742] on div at bounding box center [1395, 742] width 311 height 23
click at [1546, 738] on span at bounding box center [1544, 743] width 11 height 11
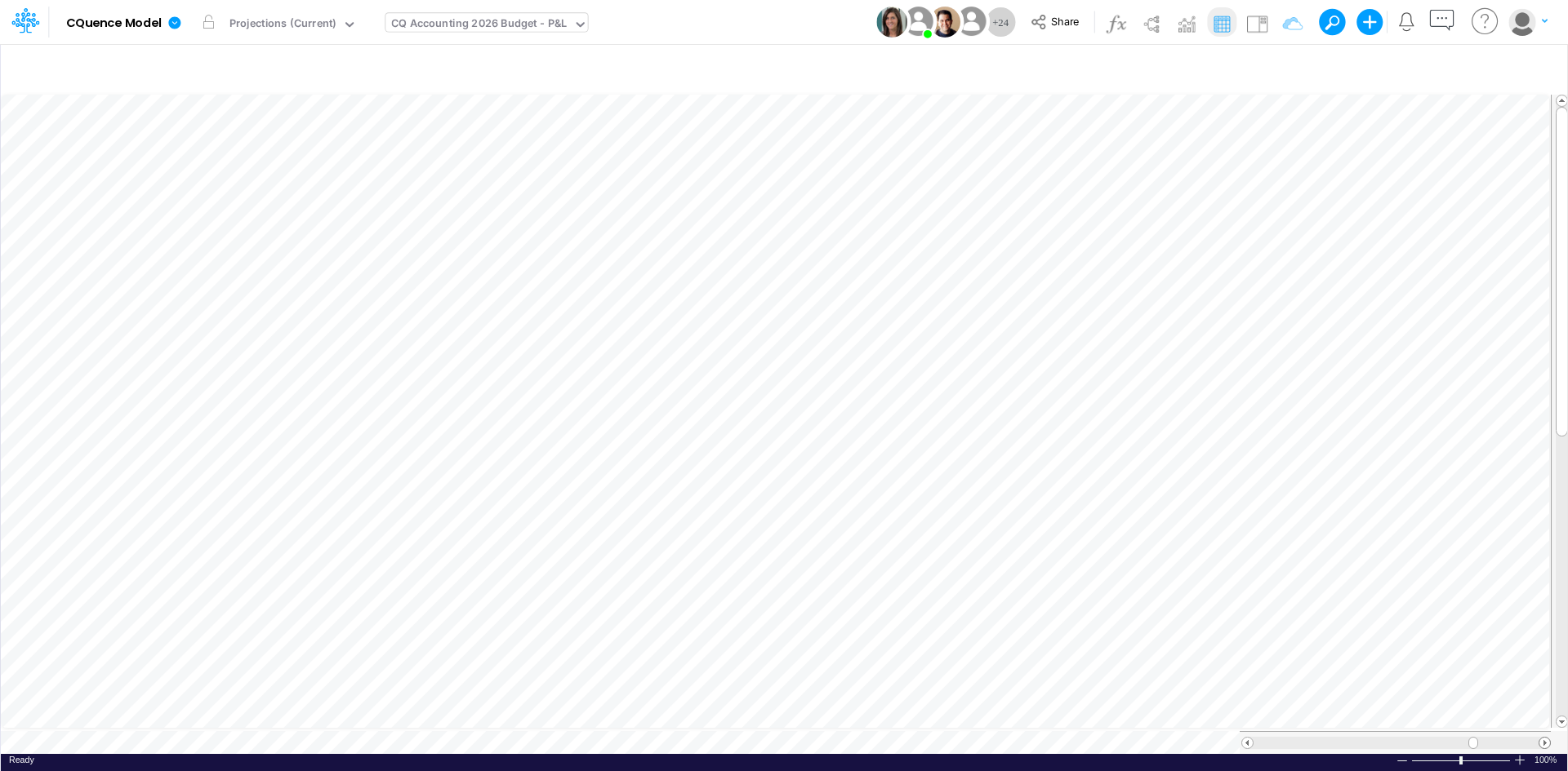
click at [1546, 738] on span at bounding box center [1544, 743] width 11 height 11
